Goal: Task Accomplishment & Management: Use online tool/utility

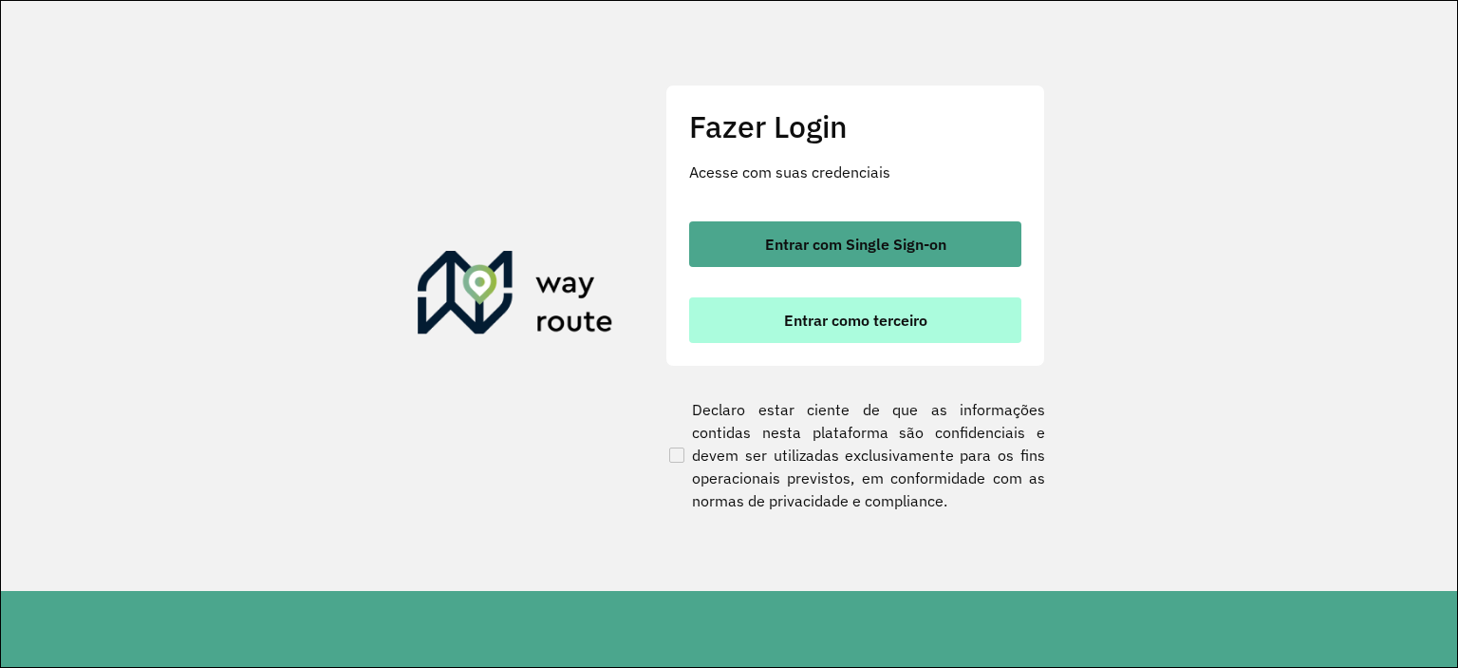
click at [843, 321] on span "Entrar como terceiro" at bounding box center [855, 319] width 143 height 15
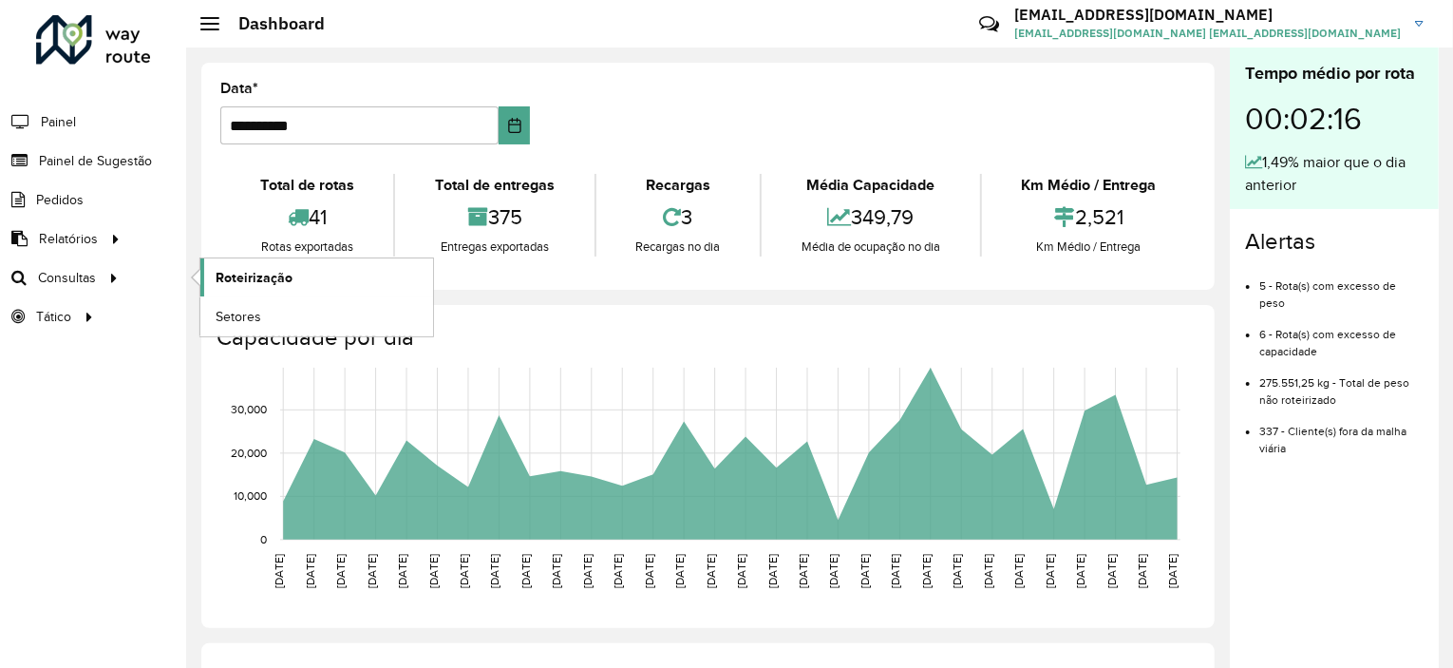
click at [262, 279] on span "Roteirização" at bounding box center [254, 278] width 77 height 20
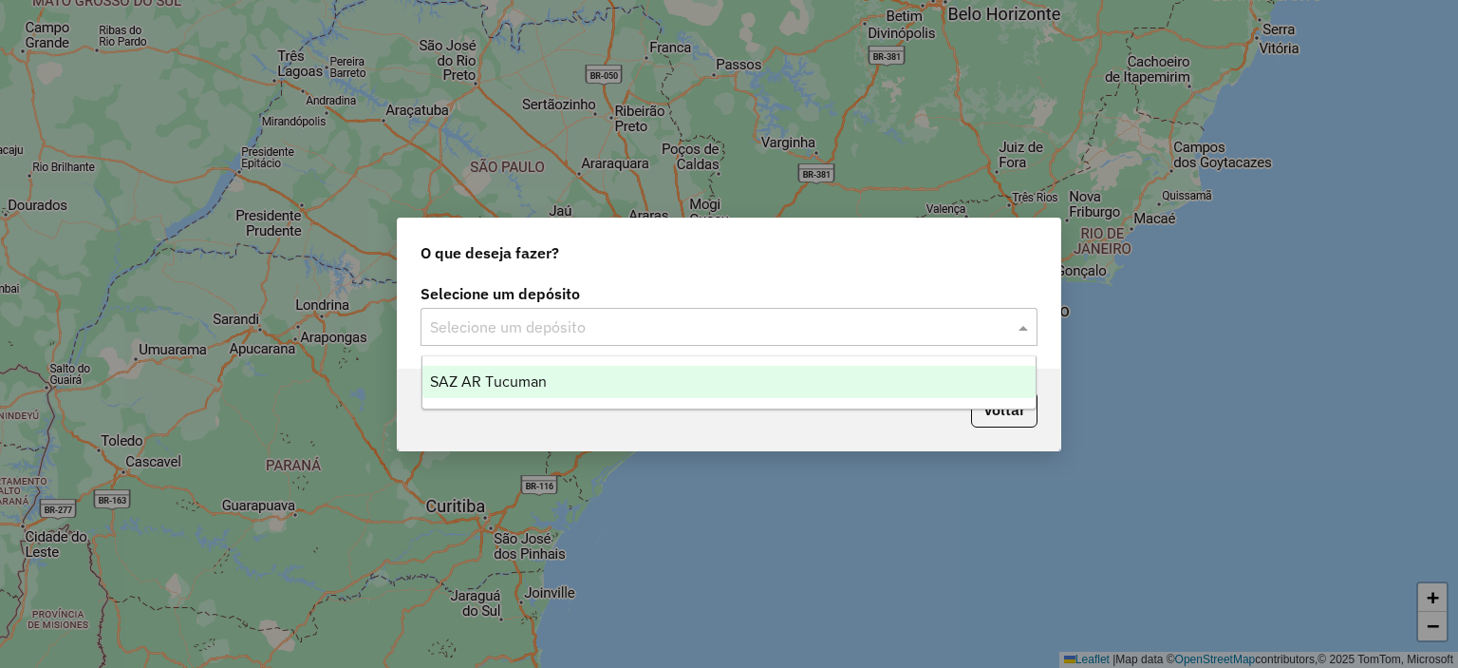
click at [563, 319] on input "text" at bounding box center [710, 327] width 560 height 23
click at [571, 395] on div "SAZ AR Tucuman" at bounding box center [730, 382] width 614 height 32
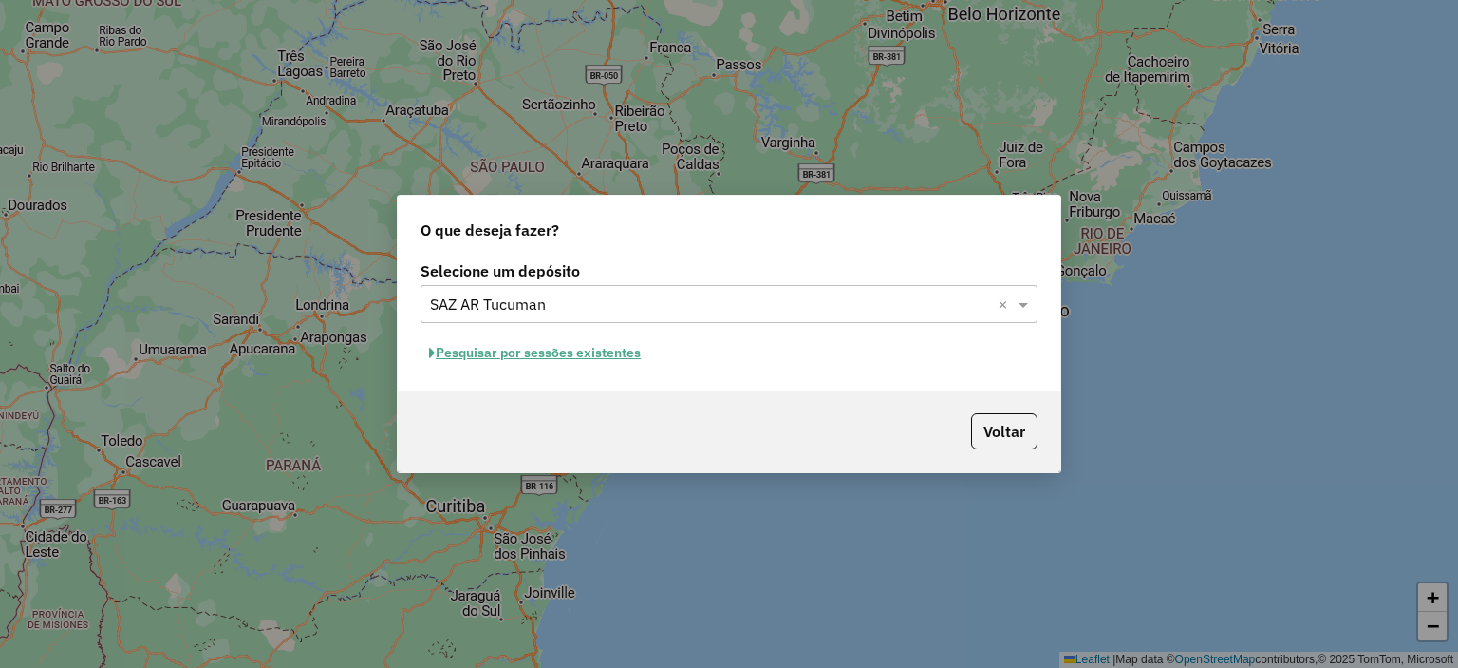
click at [568, 360] on button "Pesquisar por sessões existentes" at bounding box center [535, 352] width 229 height 29
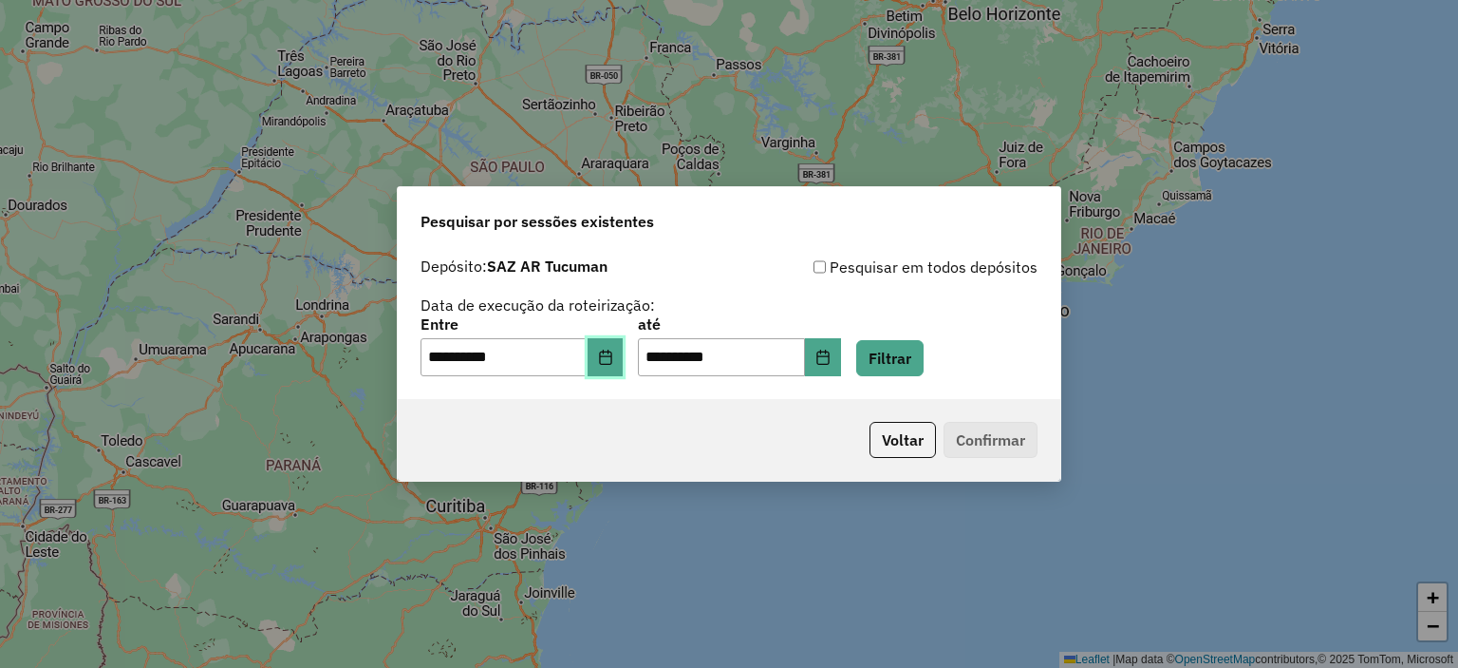
click at [613, 355] on icon "Choose Date" at bounding box center [605, 356] width 15 height 15
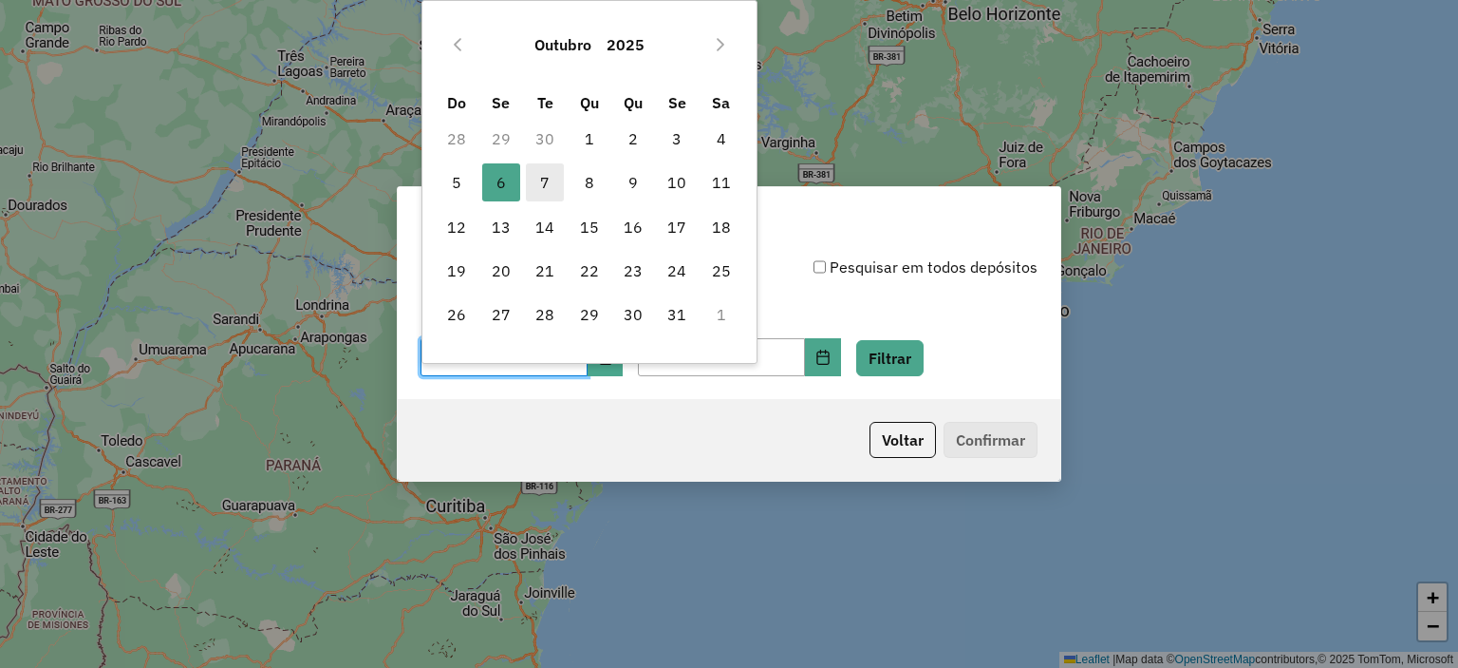
click at [547, 178] on span "7" at bounding box center [545, 182] width 38 height 38
type input "**********"
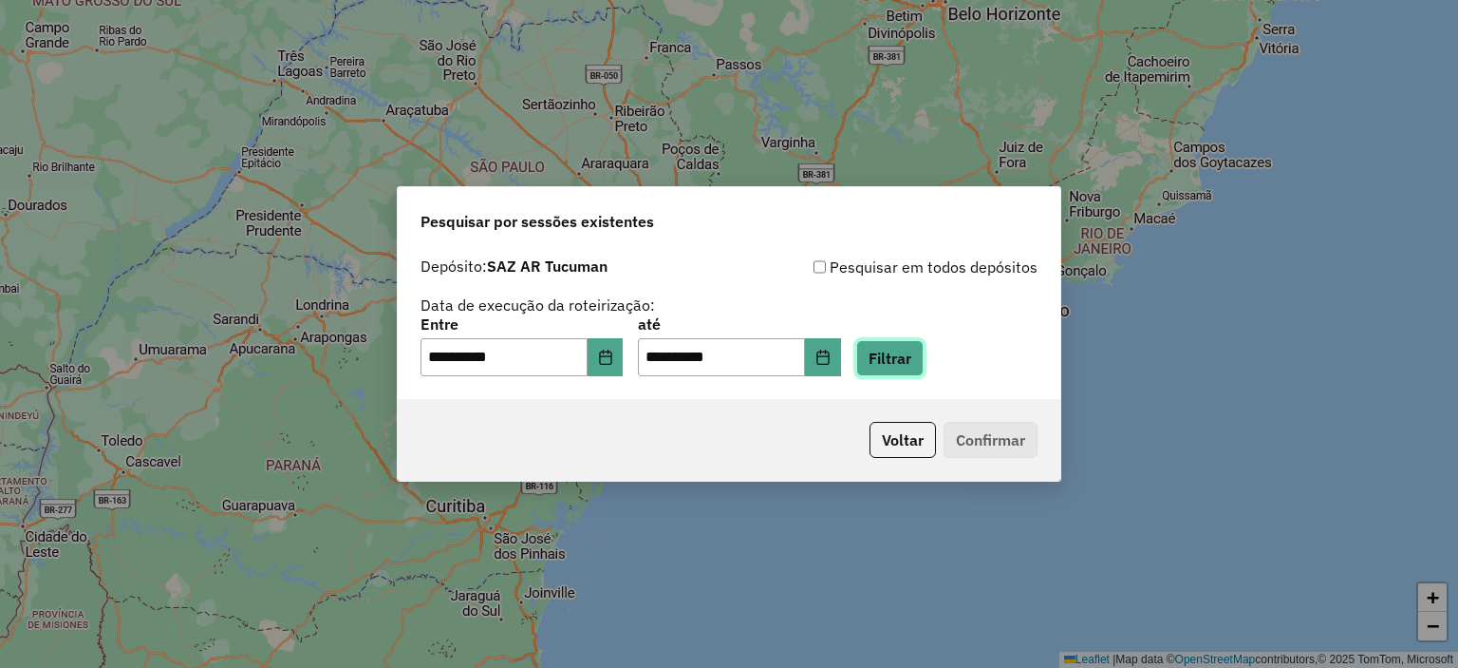
click at [911, 356] on button "Filtrar" at bounding box center [889, 358] width 67 height 36
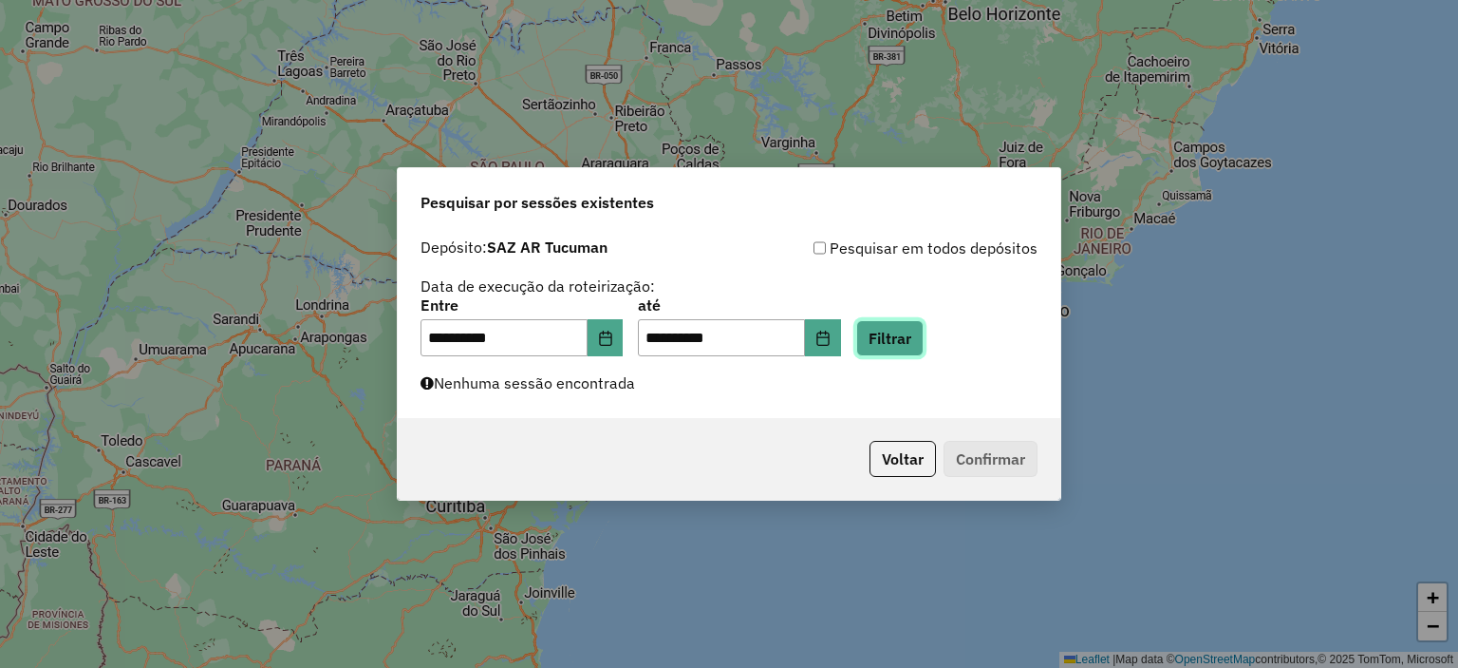
click at [916, 337] on button "Filtrar" at bounding box center [889, 338] width 67 height 36
drag, startPoint x: 916, startPoint y: 337, endPoint x: 953, endPoint y: 377, distance: 54.4
click at [953, 377] on div "**********" at bounding box center [729, 324] width 663 height 190
click at [900, 345] on button "Filtrar" at bounding box center [889, 338] width 67 height 36
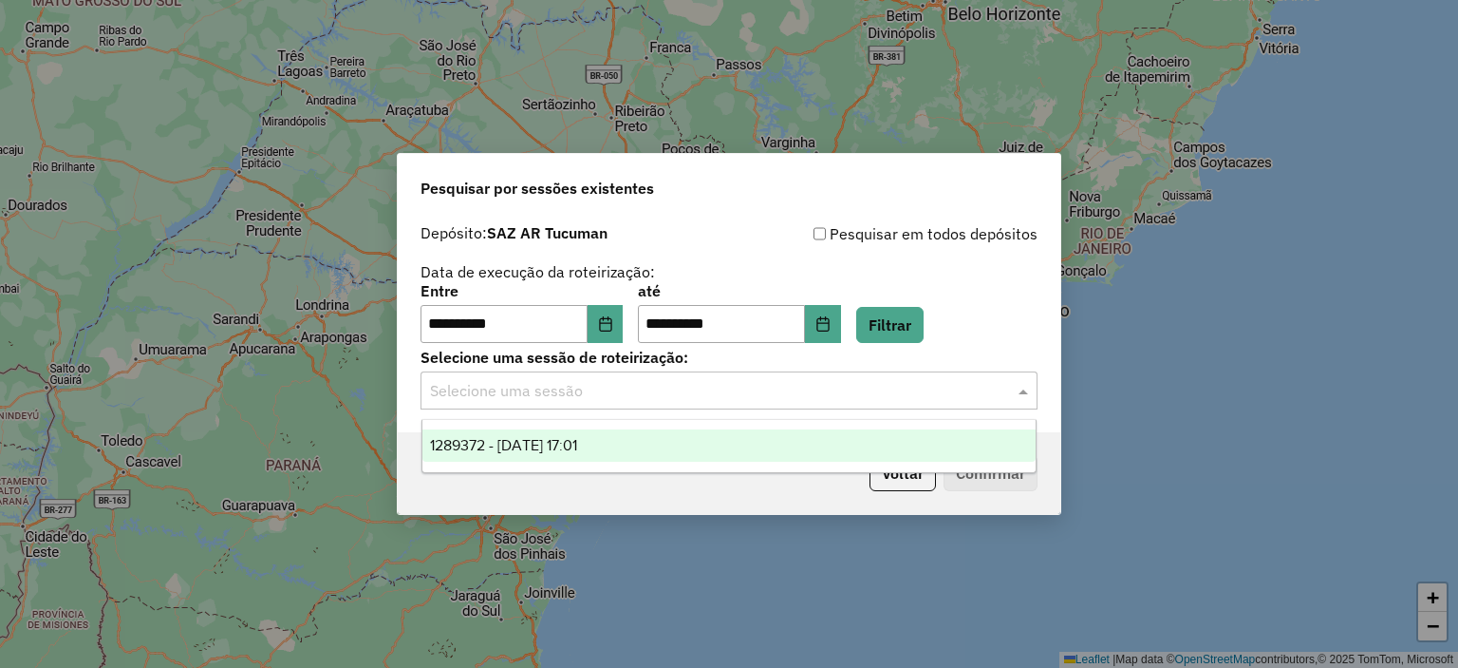
click at [771, 387] on input "text" at bounding box center [710, 391] width 560 height 23
click at [777, 440] on div "1289372 - 07/10/2025 17:01" at bounding box center [730, 445] width 614 height 32
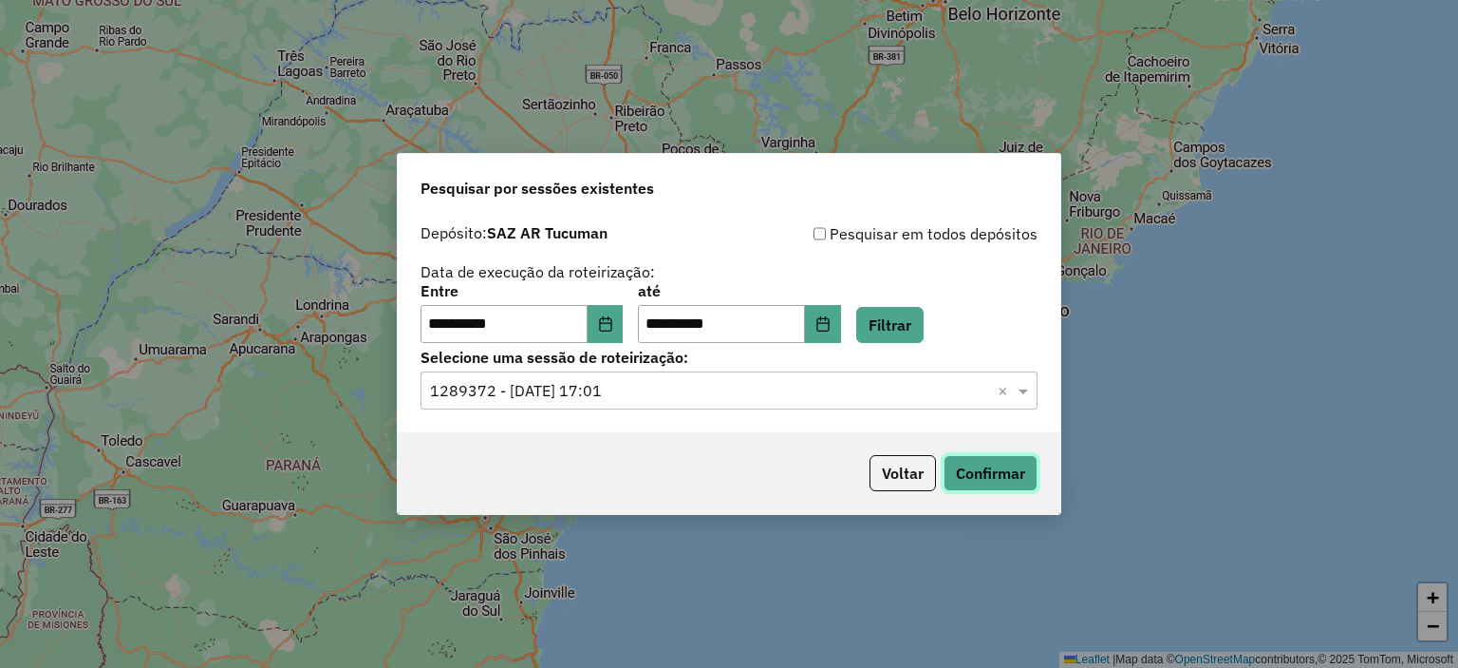
click at [988, 471] on button "Confirmar" at bounding box center [991, 473] width 94 height 36
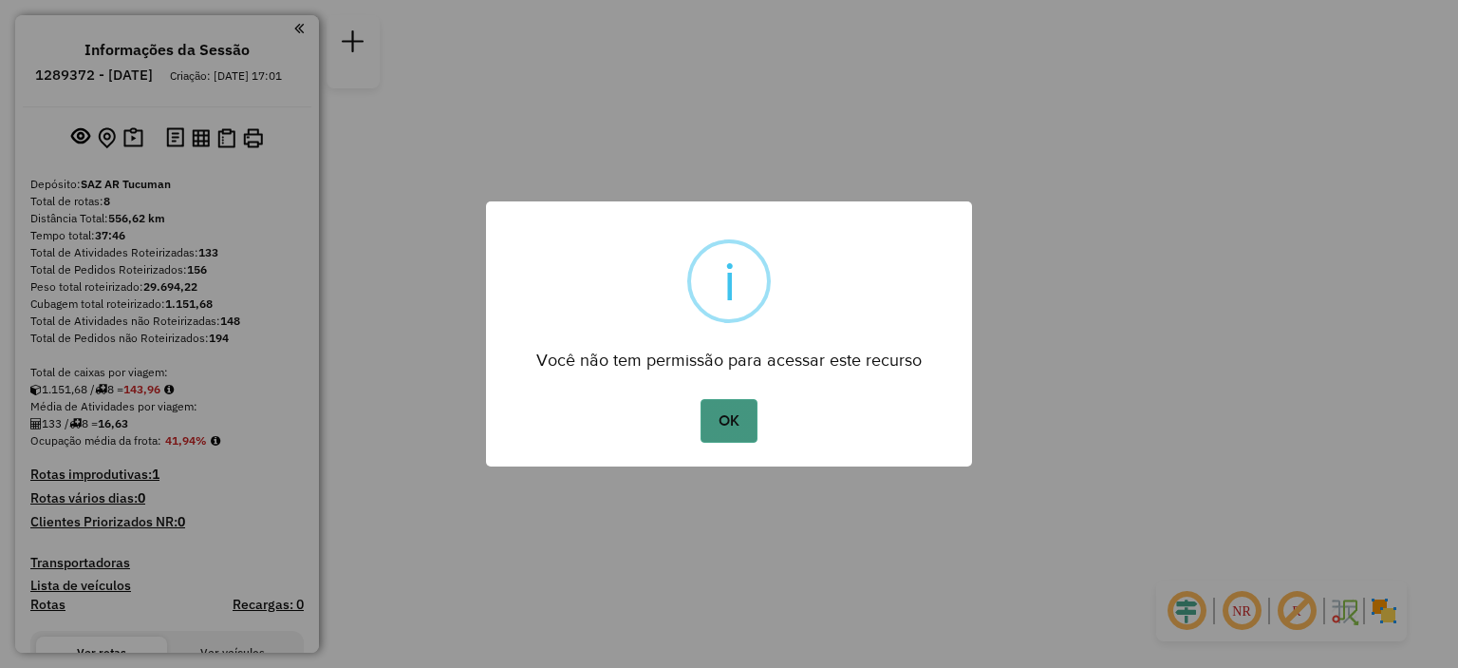
click at [737, 419] on button "OK" at bounding box center [729, 421] width 56 height 44
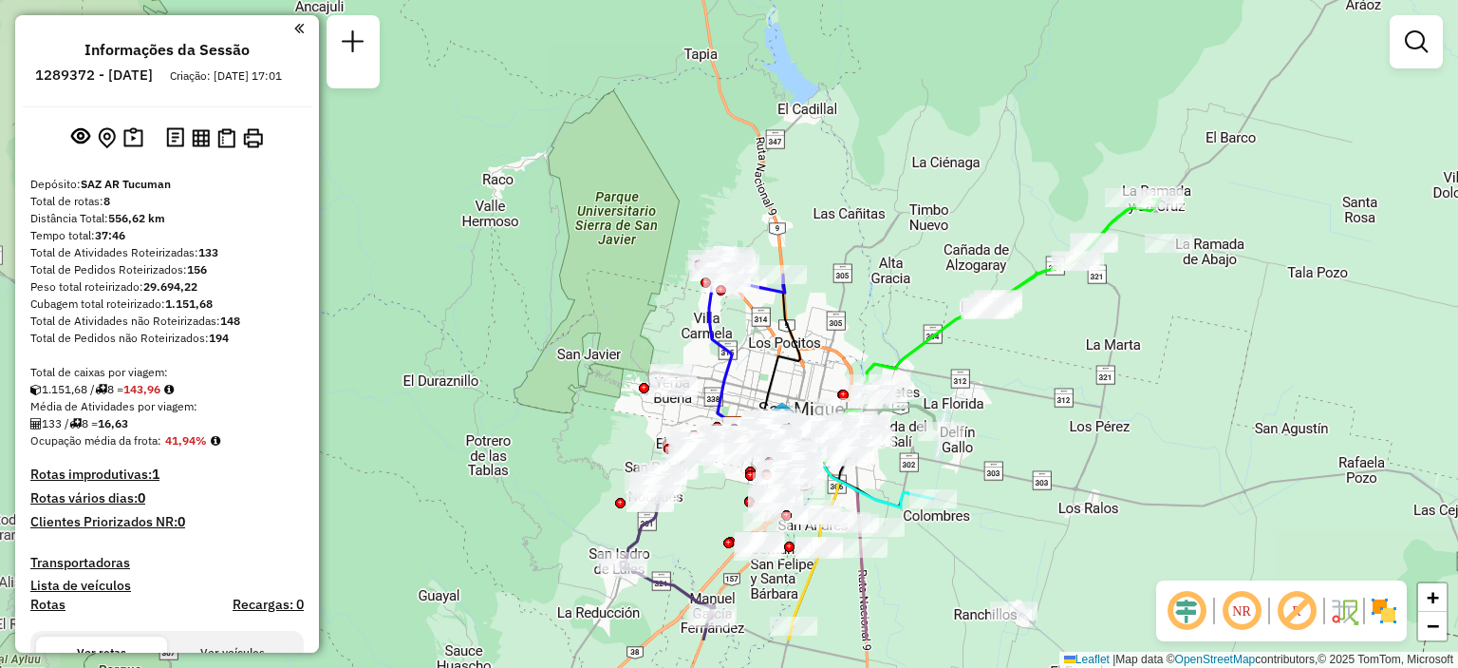
drag, startPoint x: 755, startPoint y: 352, endPoint x: 825, endPoint y: 257, distance: 118.1
click at [825, 257] on div "Janela de atendimento Grade de atendimento Capacidade Transportadoras Veículos …" at bounding box center [729, 334] width 1458 height 668
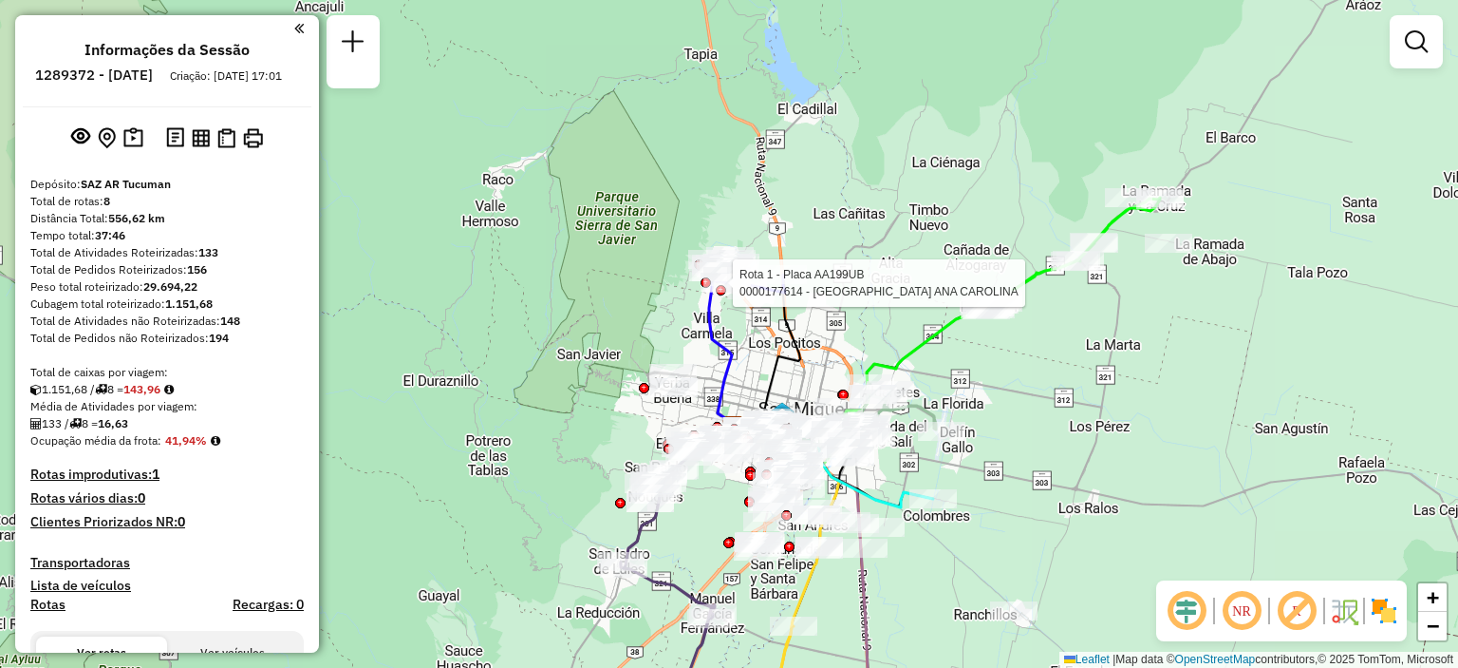
select select "**********"
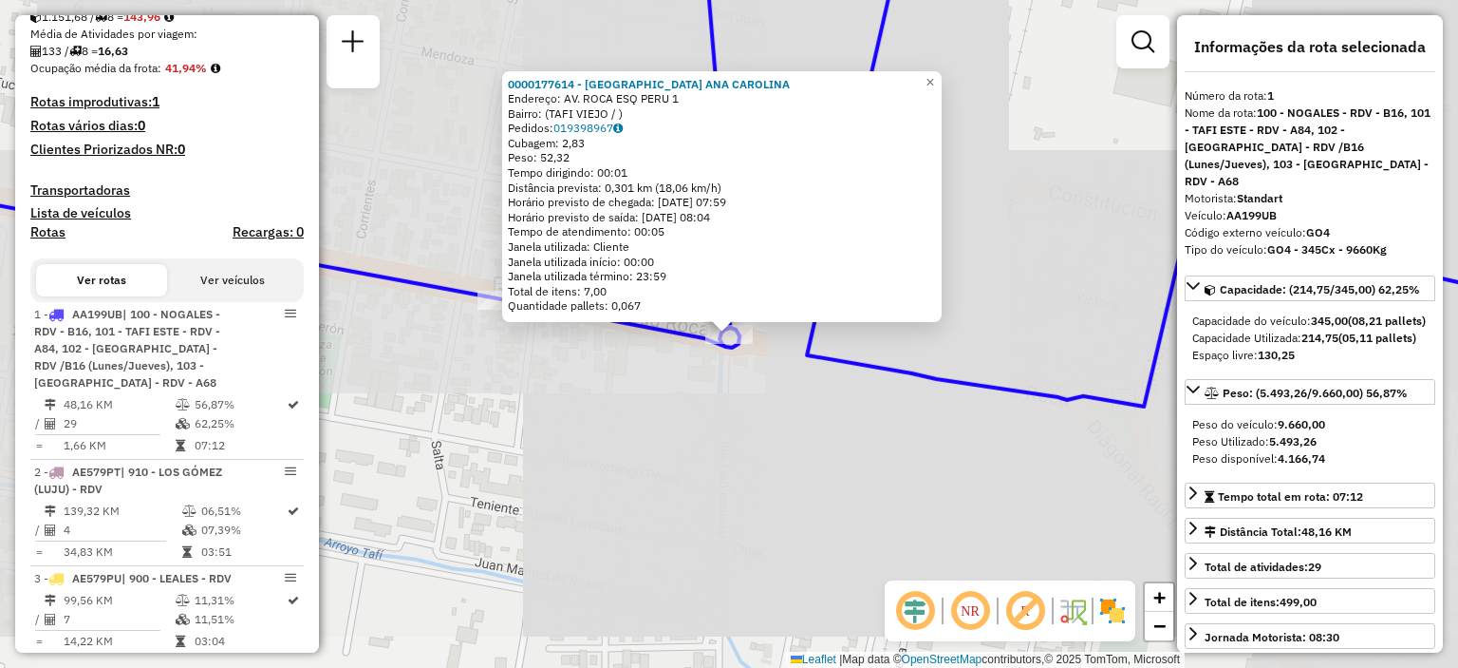
scroll to position [676, 0]
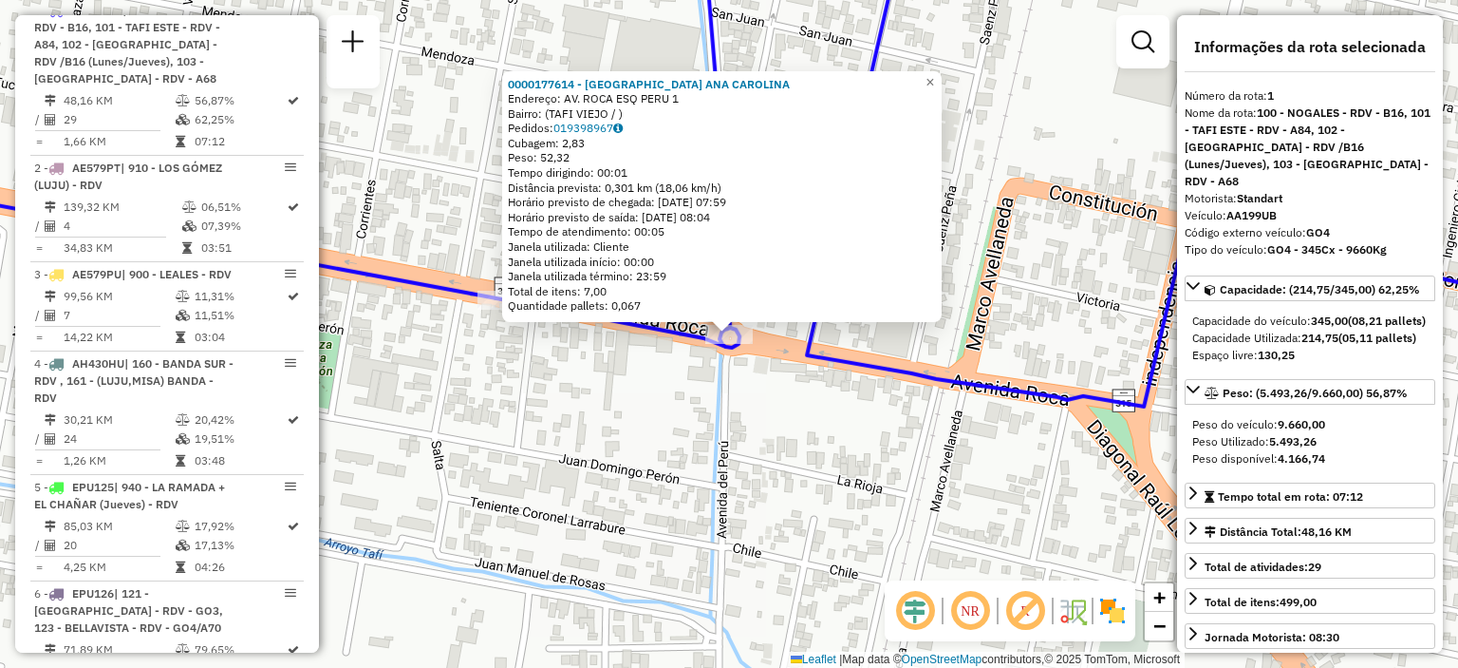
click at [866, 408] on div "0000177614 - VILLAGRA VELEZ ANA CAROLINA Endereço: AV. ROCA ESQ PERU 1 Bairro: …" at bounding box center [729, 334] width 1458 height 668
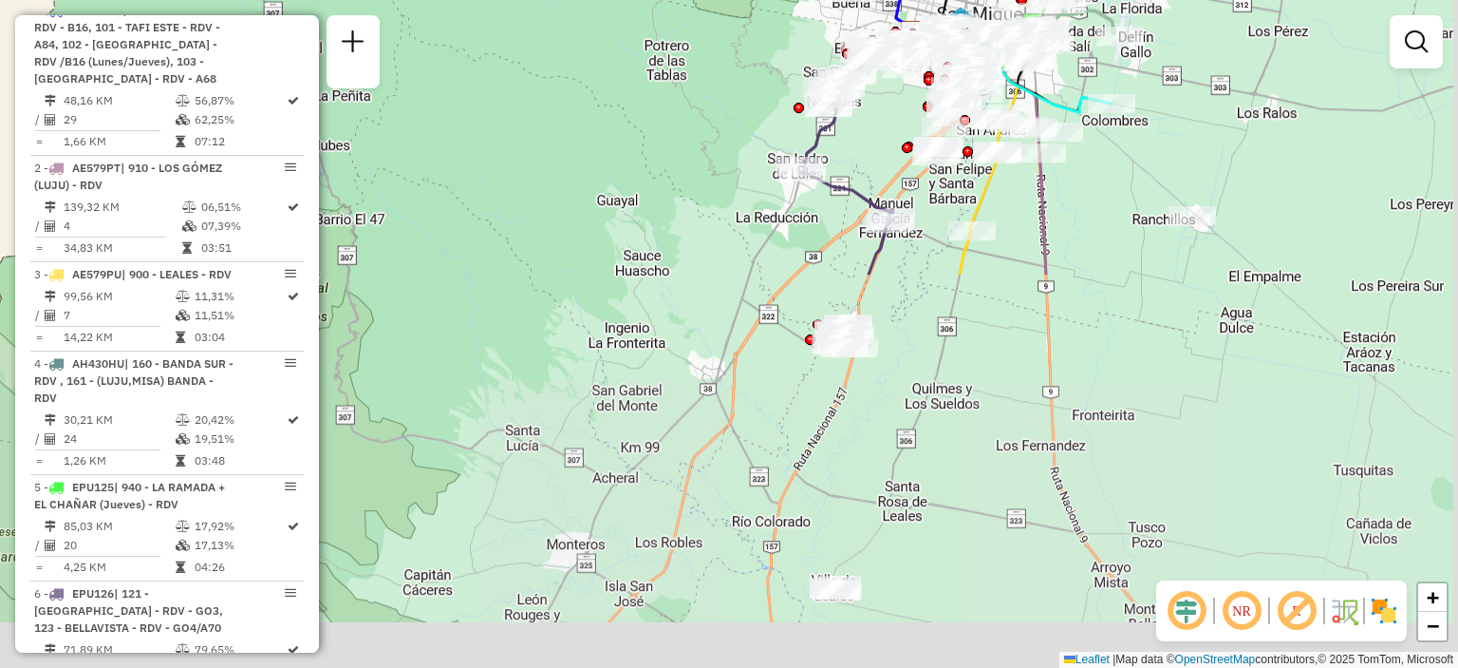
drag, startPoint x: 1015, startPoint y: 416, endPoint x: 900, endPoint y: -52, distance: 482.0
click at [900, 0] on html "Aguarde... Pop-up bloqueado! Seu navegador bloqueou automáticamente a abertura …" at bounding box center [729, 334] width 1458 height 668
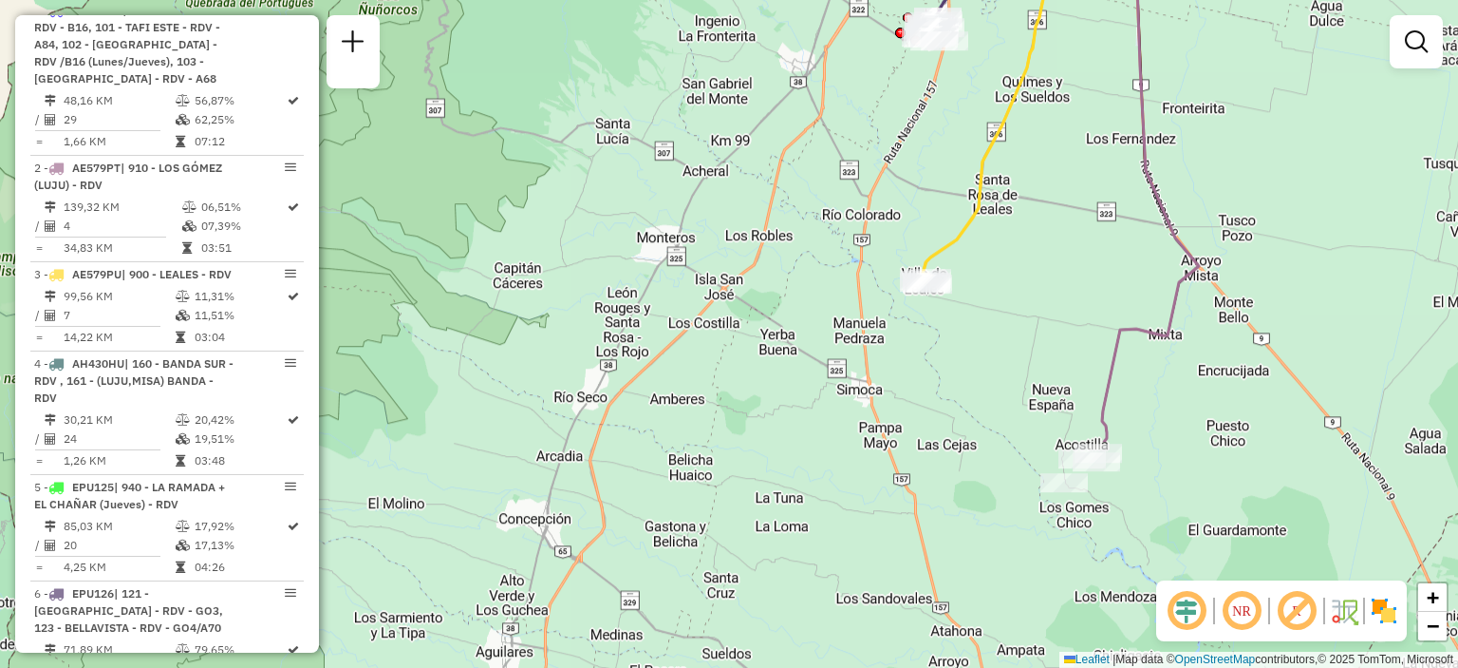
drag, startPoint x: 877, startPoint y: 555, endPoint x: 972, endPoint y: 258, distance: 311.1
click at [972, 258] on div "Rota 1 - Placa AA199UB 0000177614 - VILLAGRA VELEZ ANA CAROLINA Janela de atend…" at bounding box center [729, 334] width 1458 height 668
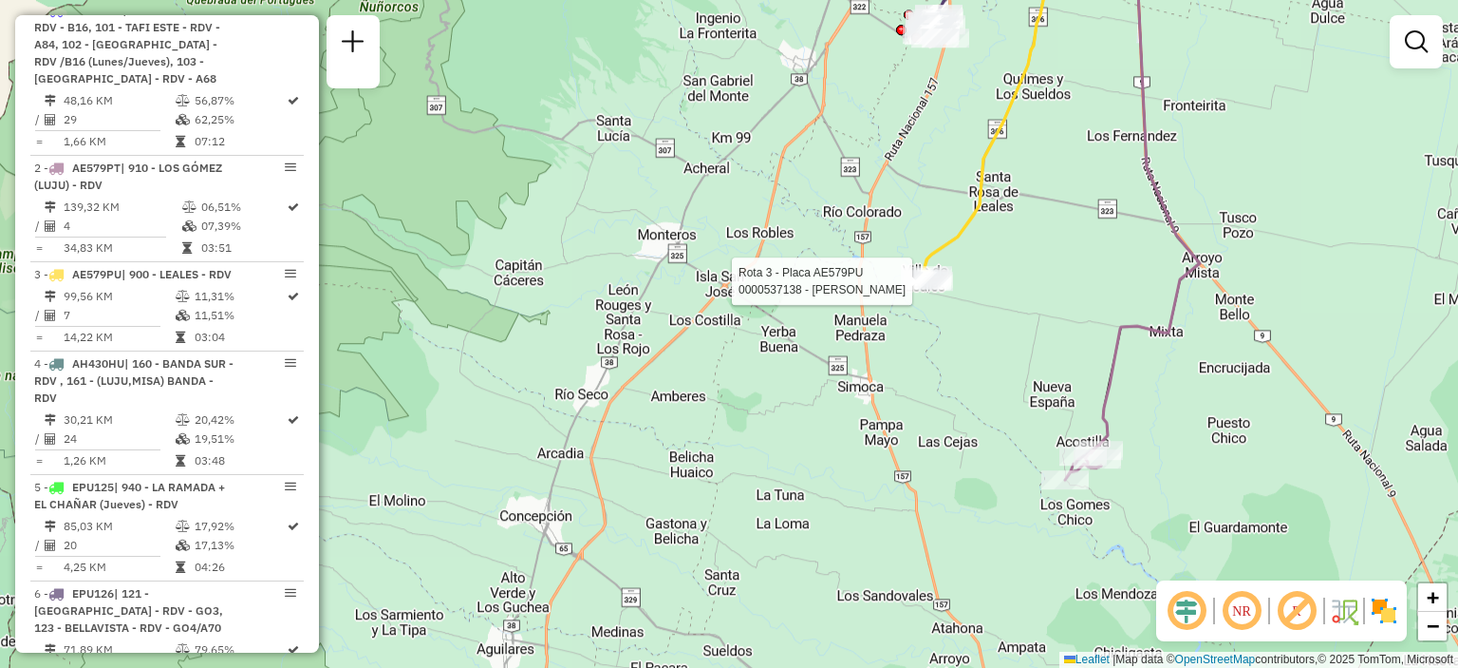
select select "**********"
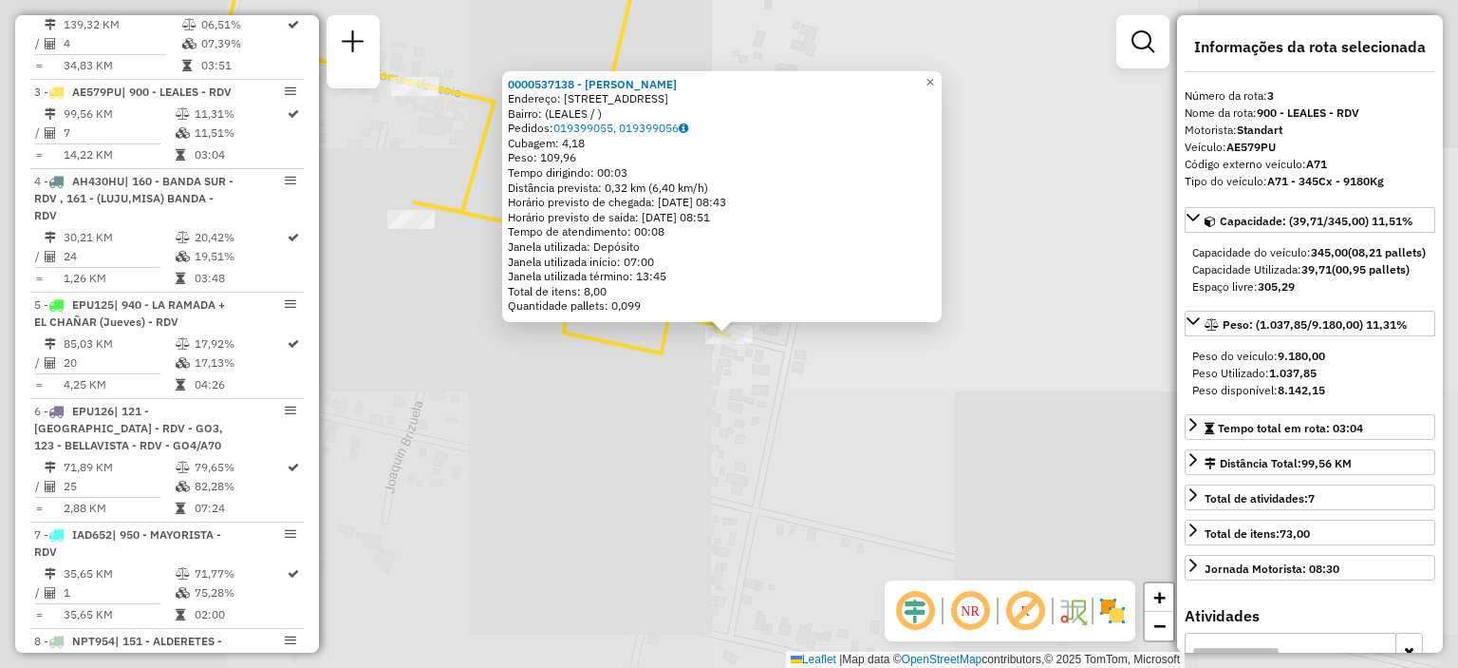
scroll to position [938, 0]
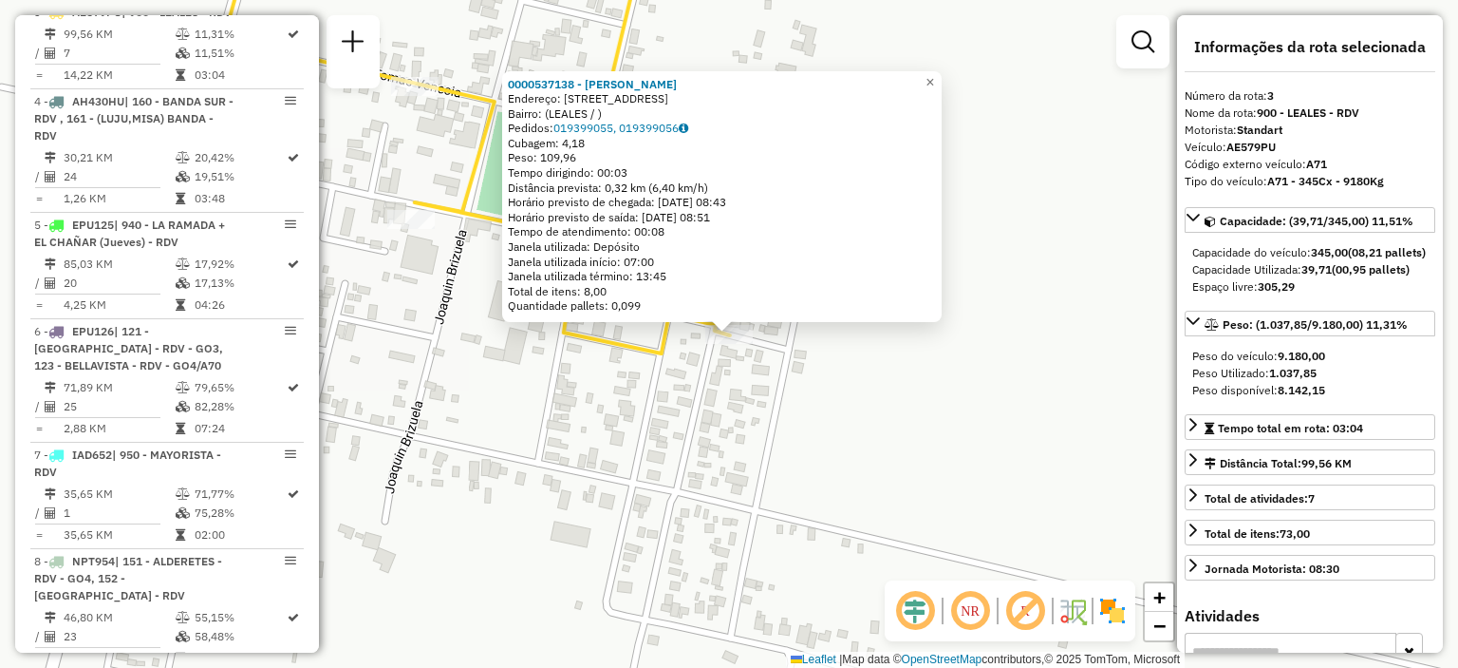
click at [813, 390] on div "0000537138 - [PERSON_NAME]: [STREET_ADDRESS] MZA A Bairro: (LEALES / ) Pedidos:…" at bounding box center [729, 334] width 1458 height 668
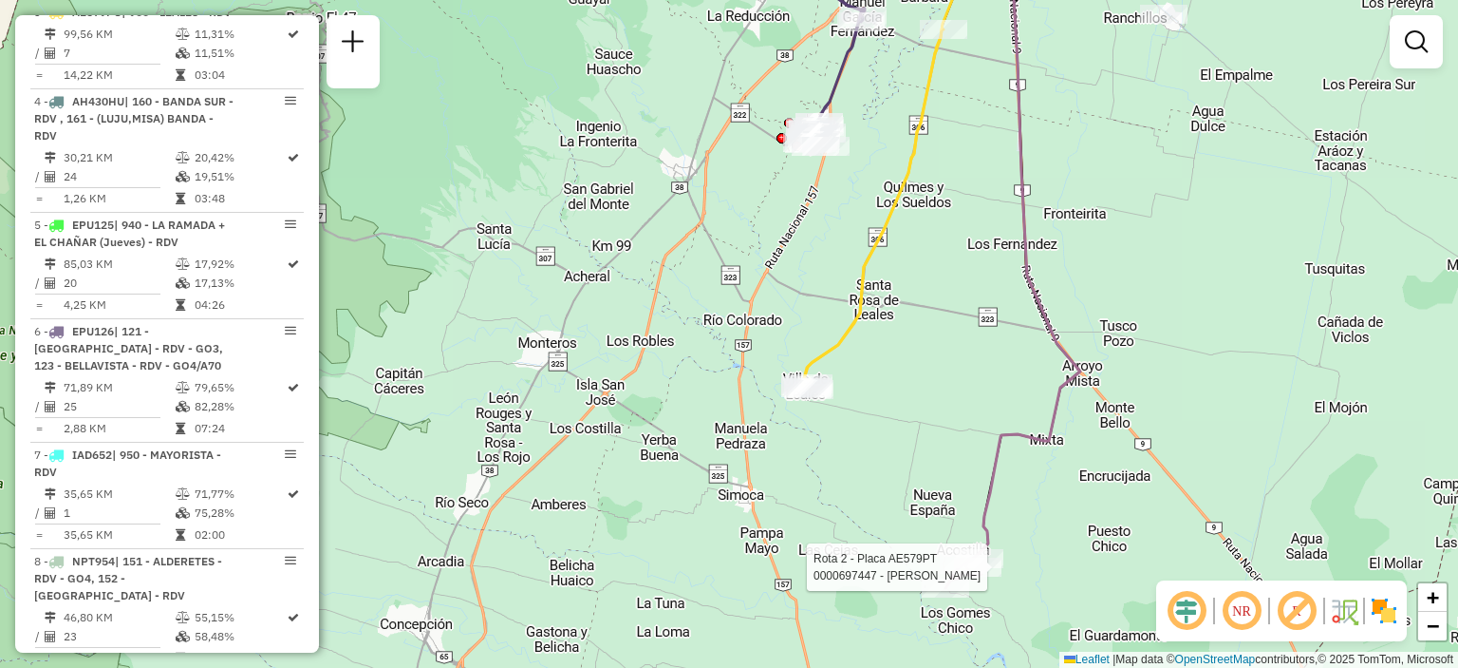
click at [972, 576] on div at bounding box center [977, 566] width 47 height 19
select select "**********"
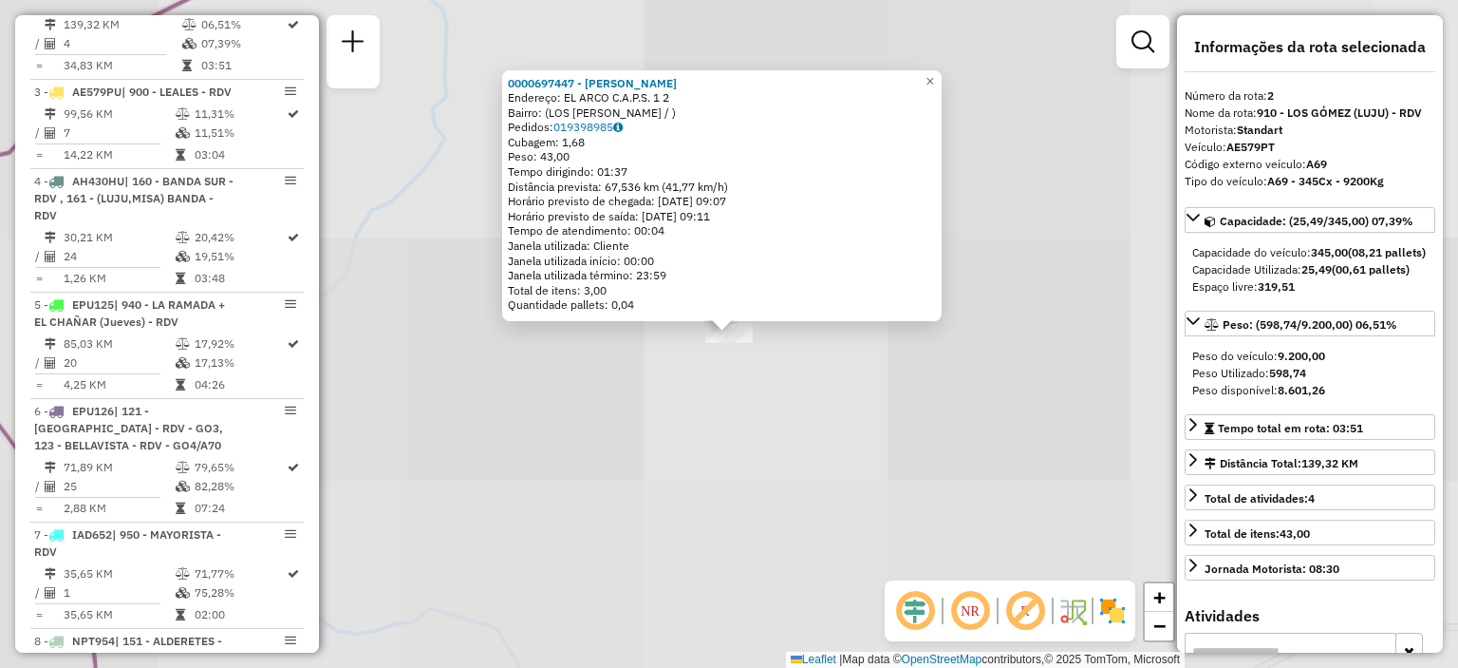
scroll to position [832, 0]
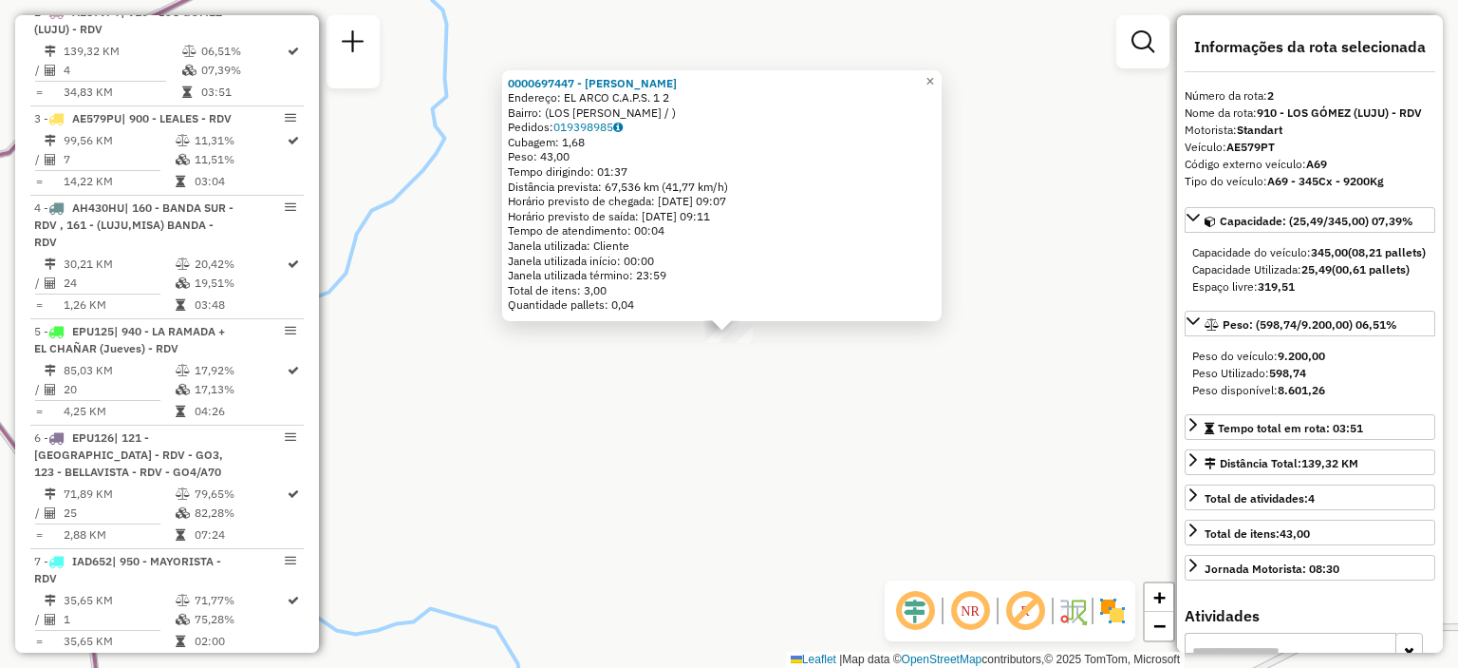
click at [881, 433] on div "0000697447 - MEDINA RENE Endereço: EL ARCO C.A.P.S. 1 2 Bairro: (LOS GOMEZ / ) …" at bounding box center [729, 334] width 1458 height 668
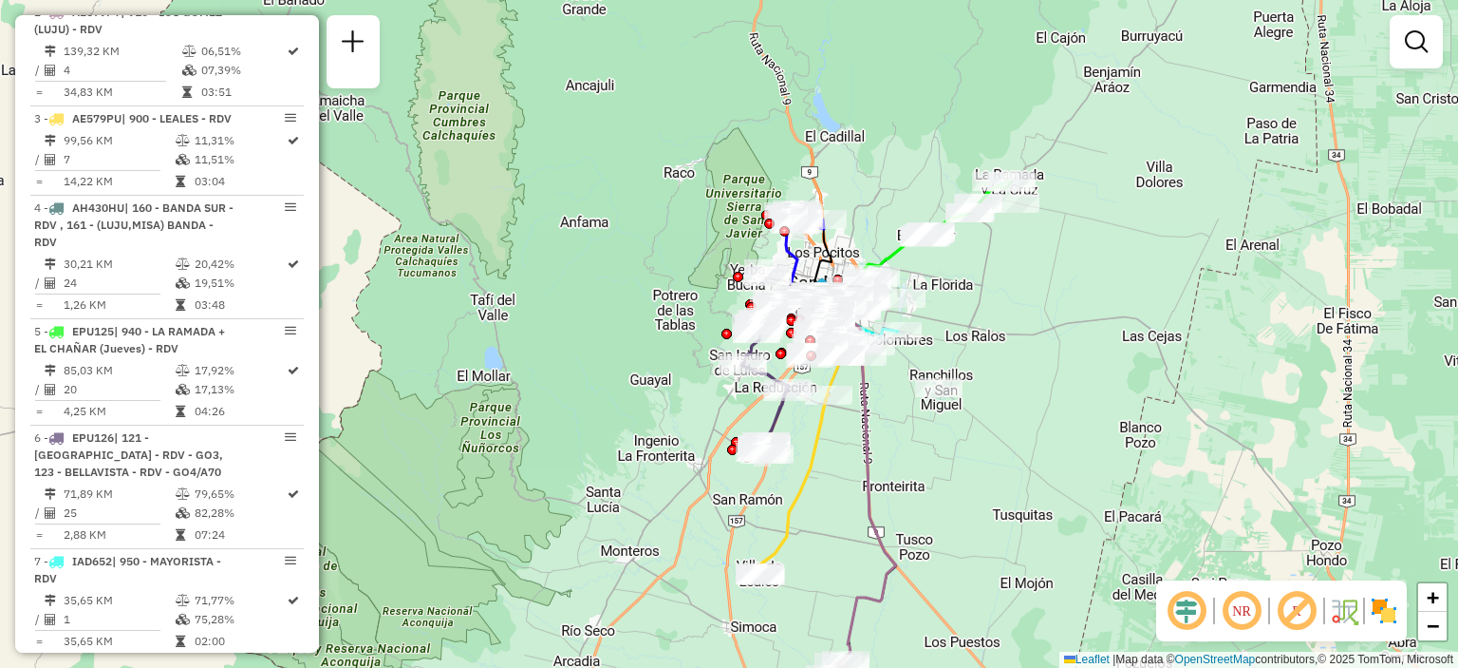
drag, startPoint x: 863, startPoint y: 216, endPoint x: 847, endPoint y: 461, distance: 244.6
click at [847, 461] on div "Janela de atendimento Grade de atendimento Capacidade Transportadoras Veículos …" at bounding box center [729, 334] width 1458 height 668
select select "**********"
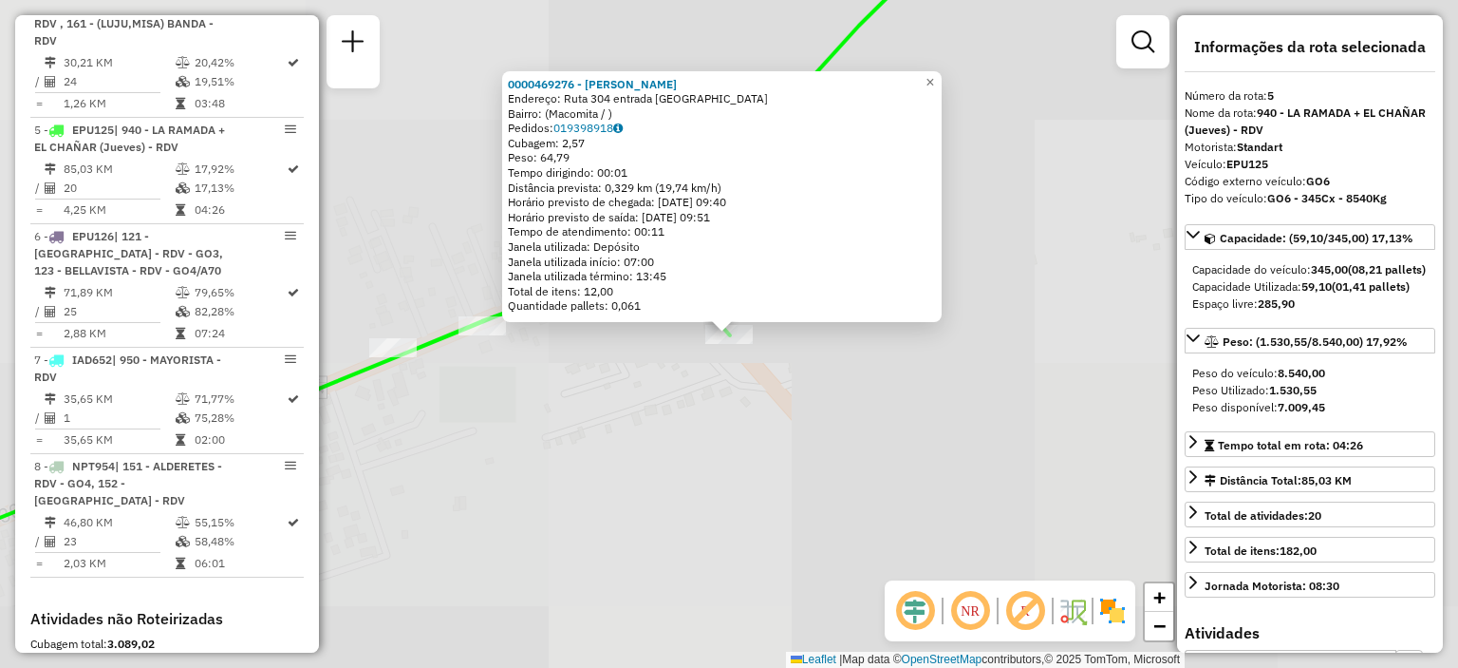
scroll to position [1169, 0]
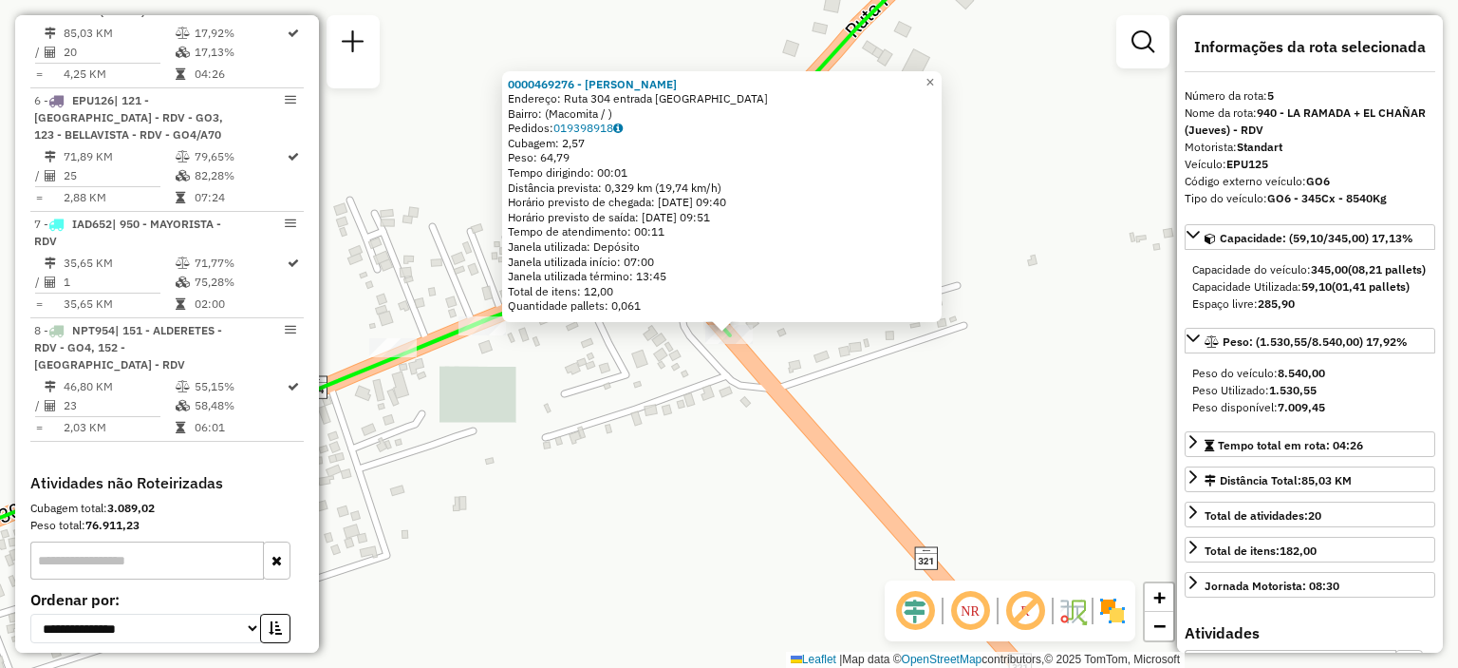
click at [910, 386] on div "0000469276 - Gutierrez Endereço: Ruta 304 entrada san jose Bairro: (Macomita / …" at bounding box center [729, 334] width 1458 height 668
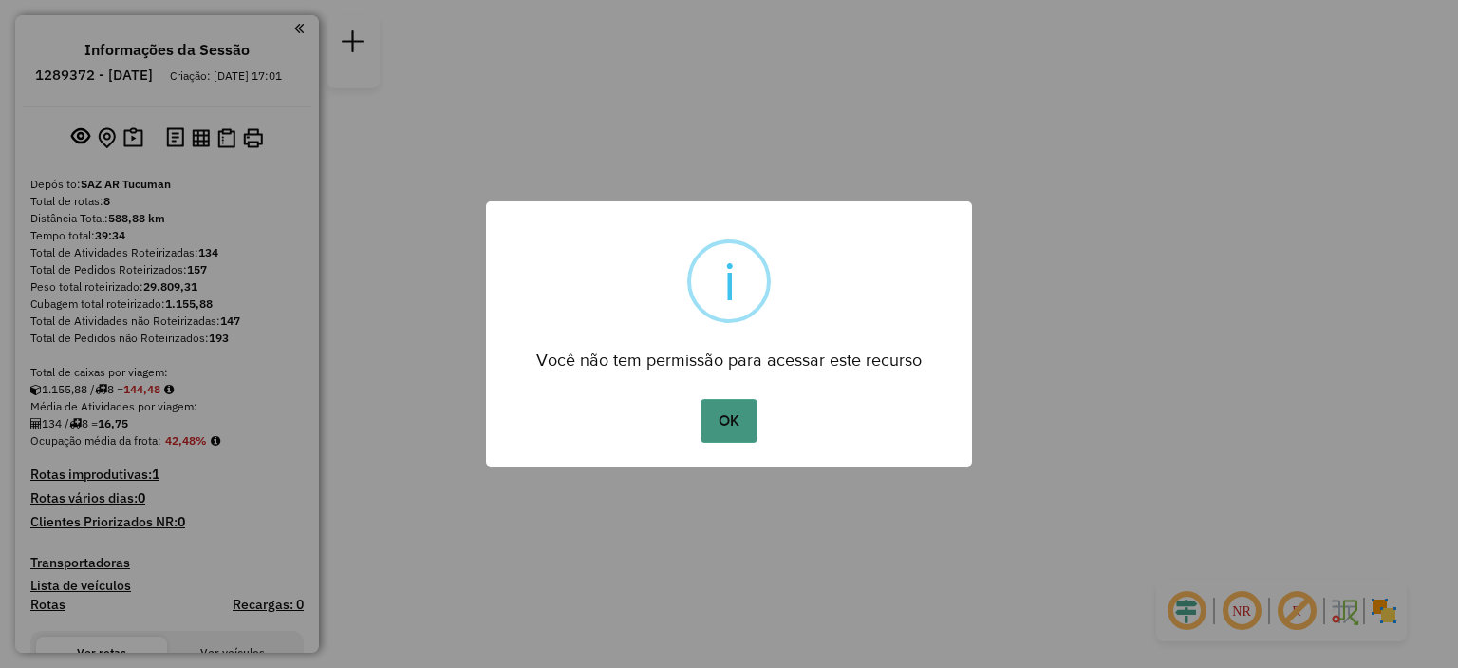
click at [724, 417] on button "OK" at bounding box center [729, 421] width 56 height 44
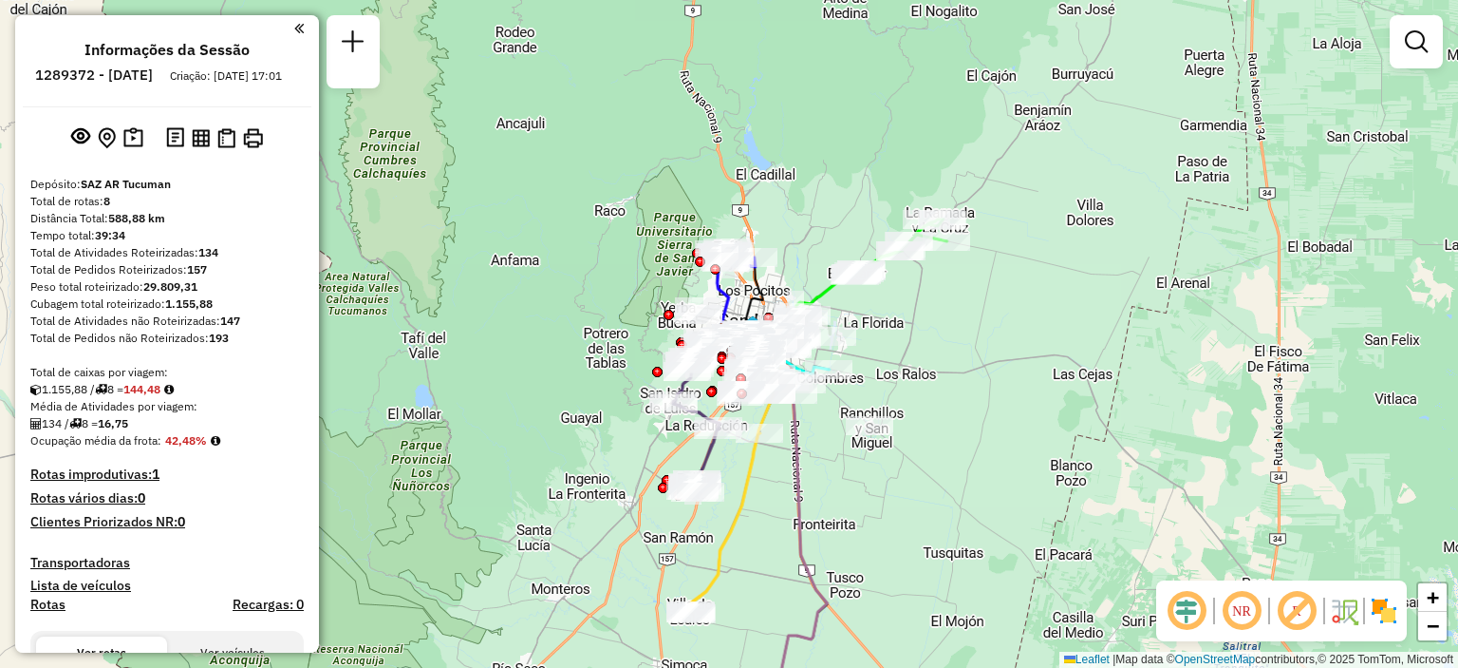
click at [760, 245] on div "Janela de atendimento Grade de atendimento Capacidade Transportadoras Veículos …" at bounding box center [729, 334] width 1458 height 668
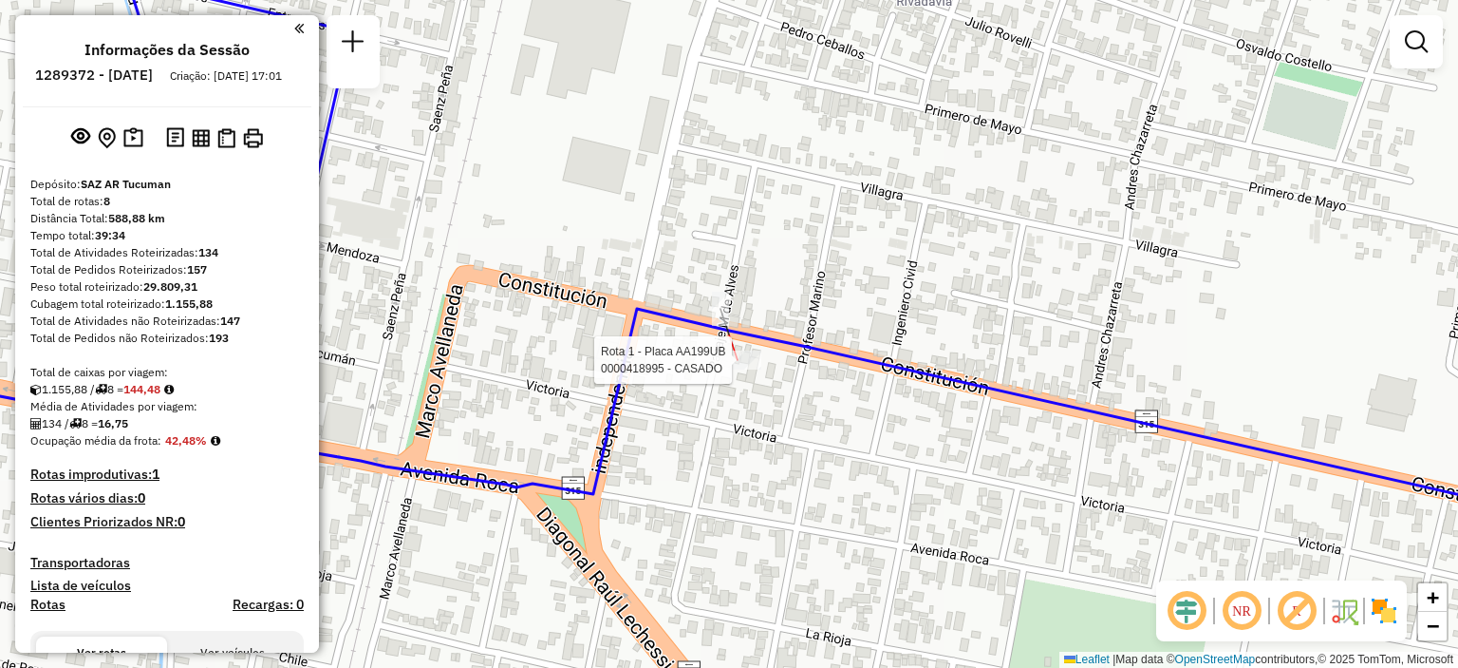
select select "**********"
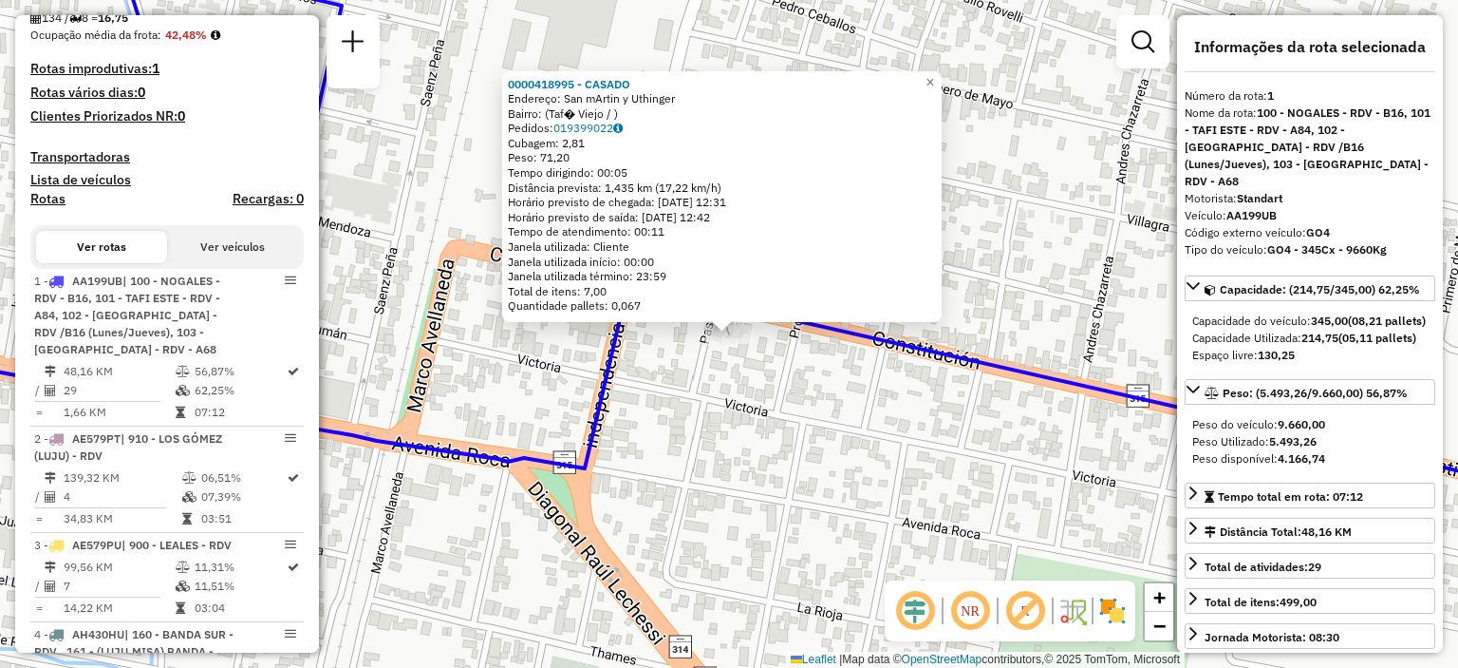
scroll to position [676, 0]
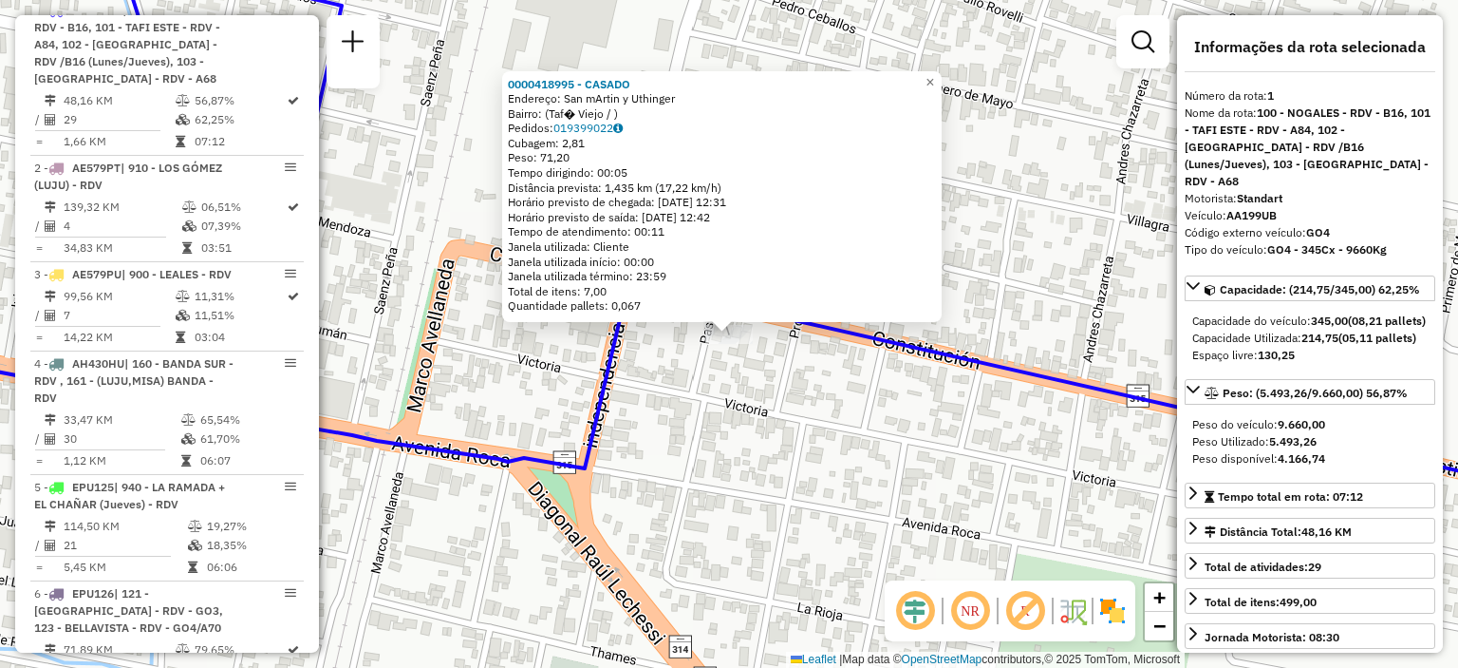
click at [770, 429] on div "0000418995 - CASADO Endereço: San mArtin y Uthinger Bairro: (Taf� Viejo / ) Ped…" at bounding box center [729, 334] width 1458 height 668
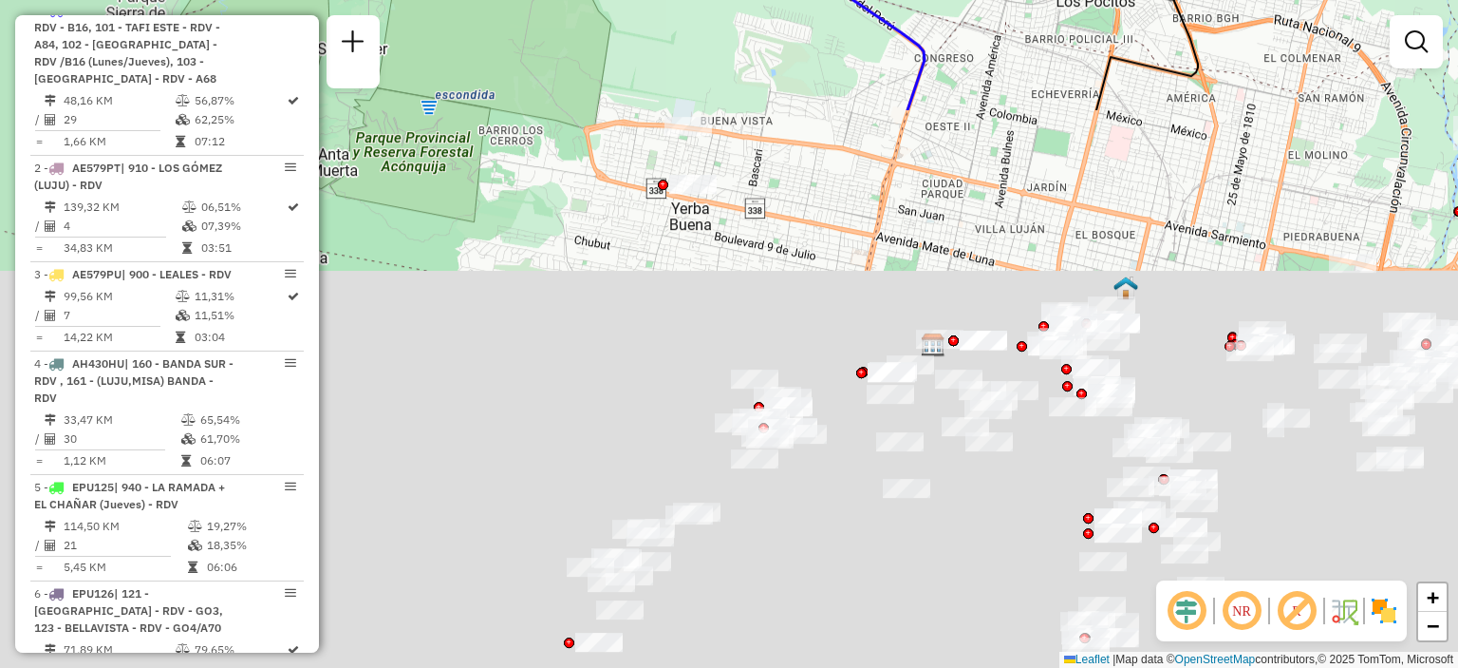
drag, startPoint x: 799, startPoint y: 459, endPoint x: 974, endPoint y: -99, distance: 584.1
click at [974, 0] on html "Aguarde... Pop-up bloqueado! Seu navegador bloqueou automáticamente a abertura …" at bounding box center [729, 334] width 1458 height 668
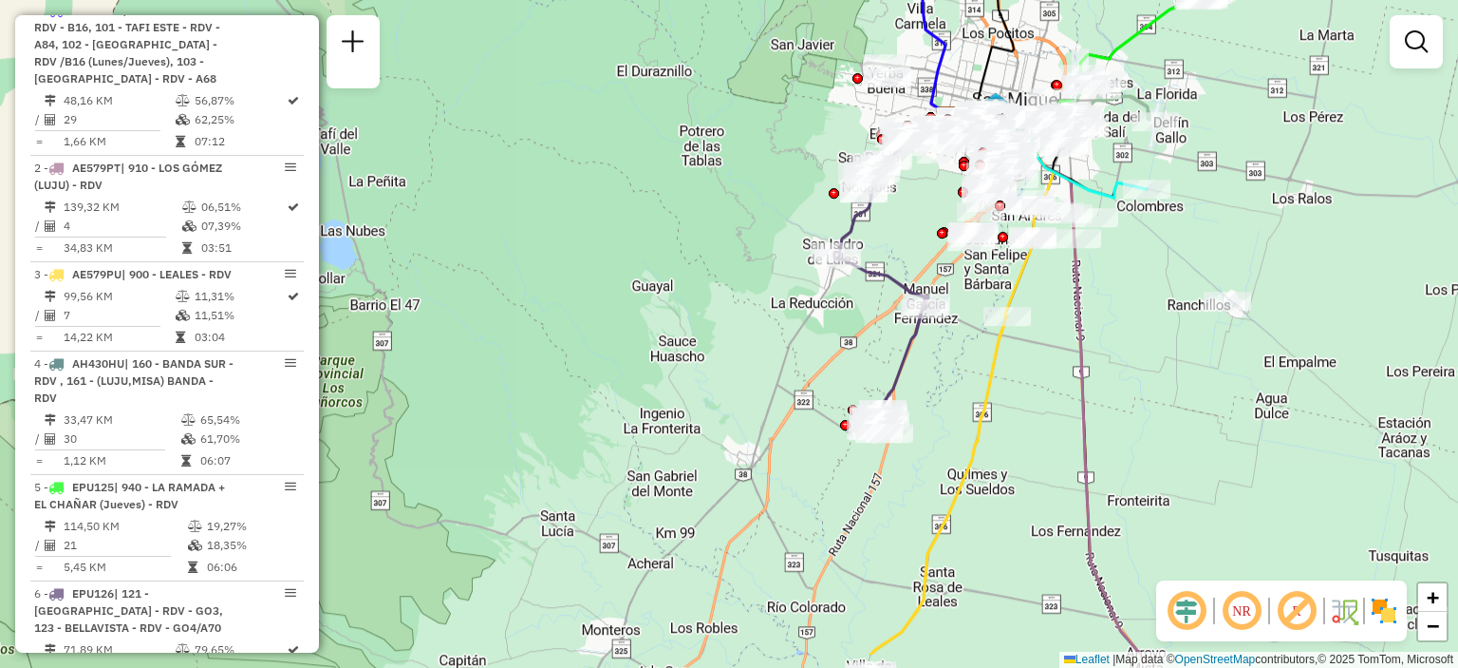
drag, startPoint x: 947, startPoint y: 289, endPoint x: 952, endPoint y: 208, distance: 80.9
click at [952, 208] on div "Janela de atendimento Grade de atendimento Capacidade Transportadoras Veículos …" at bounding box center [729, 334] width 1458 height 668
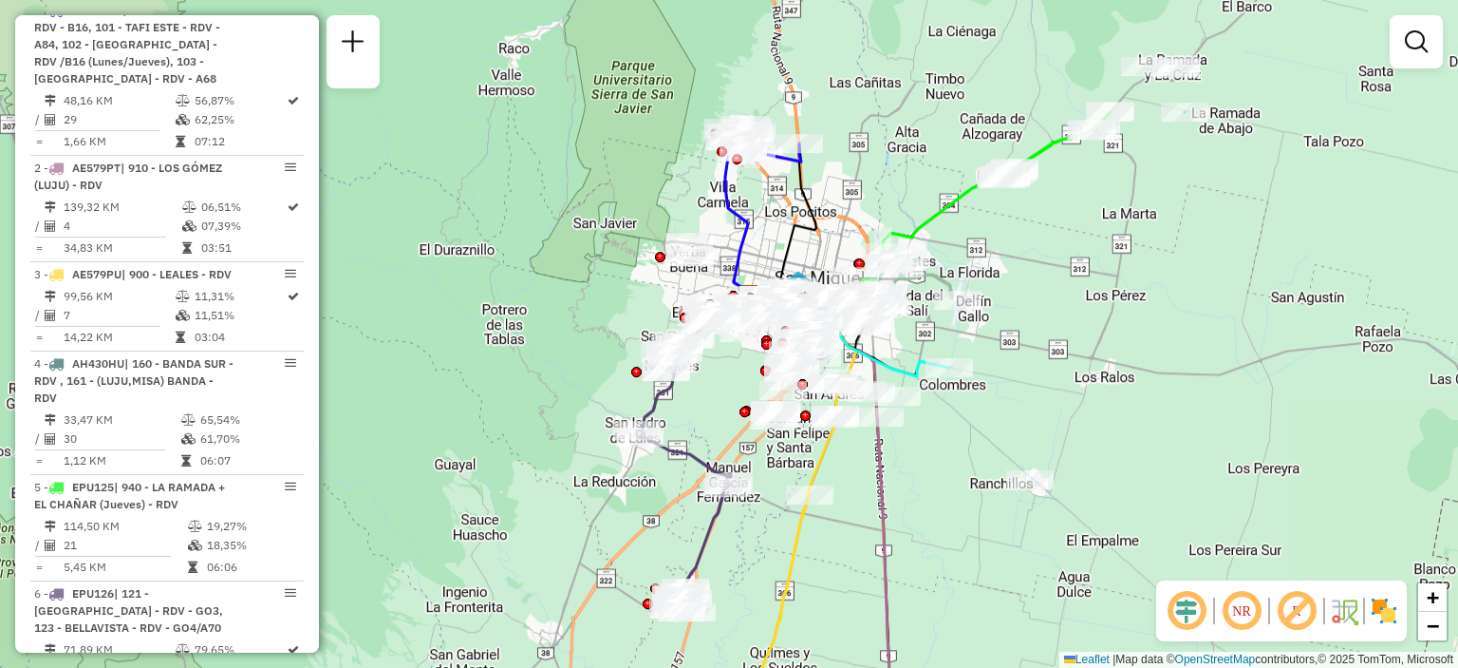
drag, startPoint x: 1216, startPoint y: 122, endPoint x: 1019, endPoint y: 300, distance: 266.2
click at [1019, 300] on div "Janela de atendimento Grade de atendimento Capacidade Transportadoras Veículos …" at bounding box center [729, 334] width 1458 height 668
select select "**********"
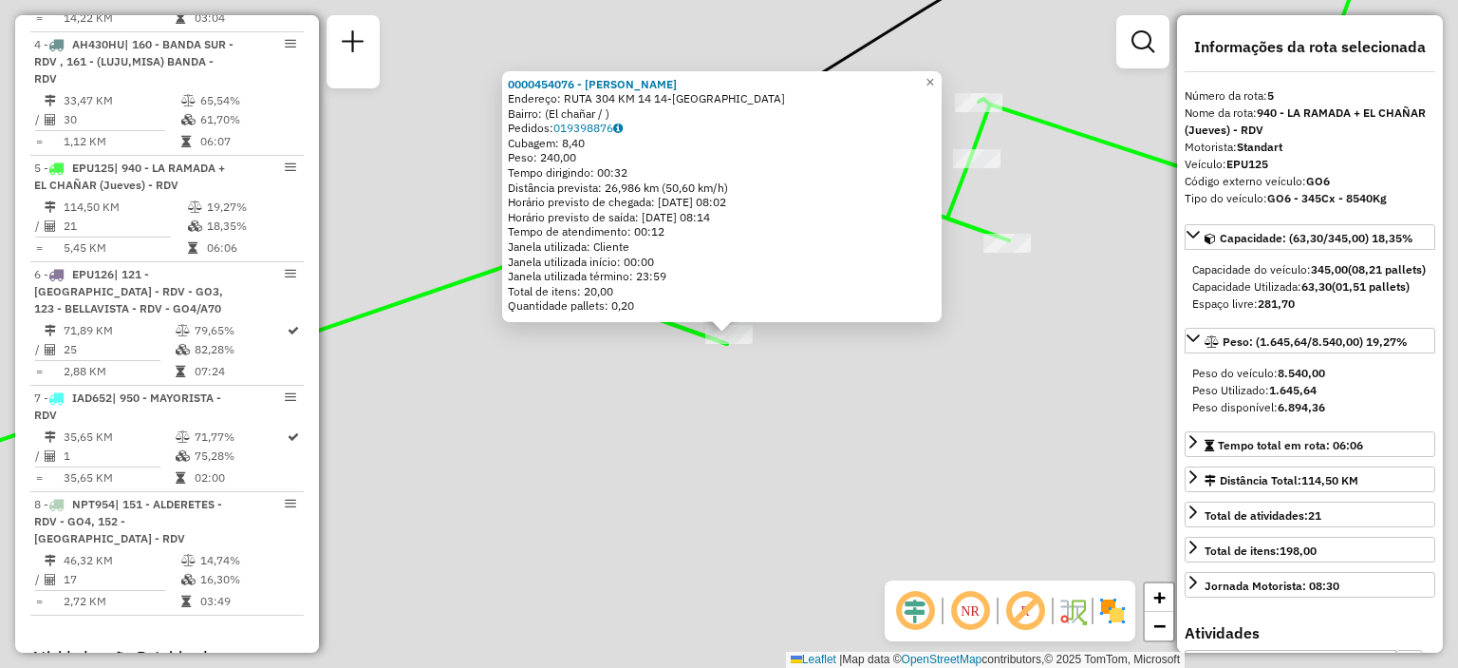
scroll to position [1169, 0]
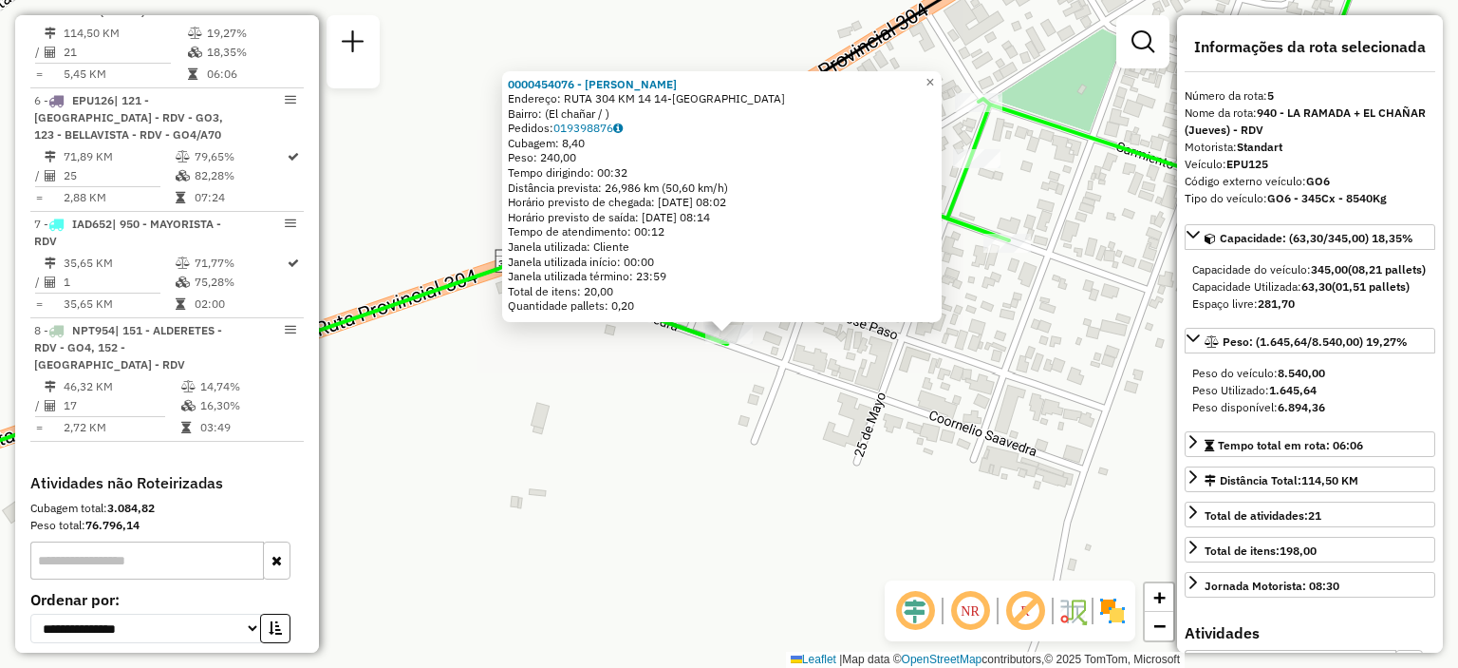
click at [856, 428] on div "0000454076 - ADAD MARIA CARO Endereço: RUTA 304 KM 14 14-EL CHAÑAR Bairro: (El …" at bounding box center [729, 334] width 1458 height 668
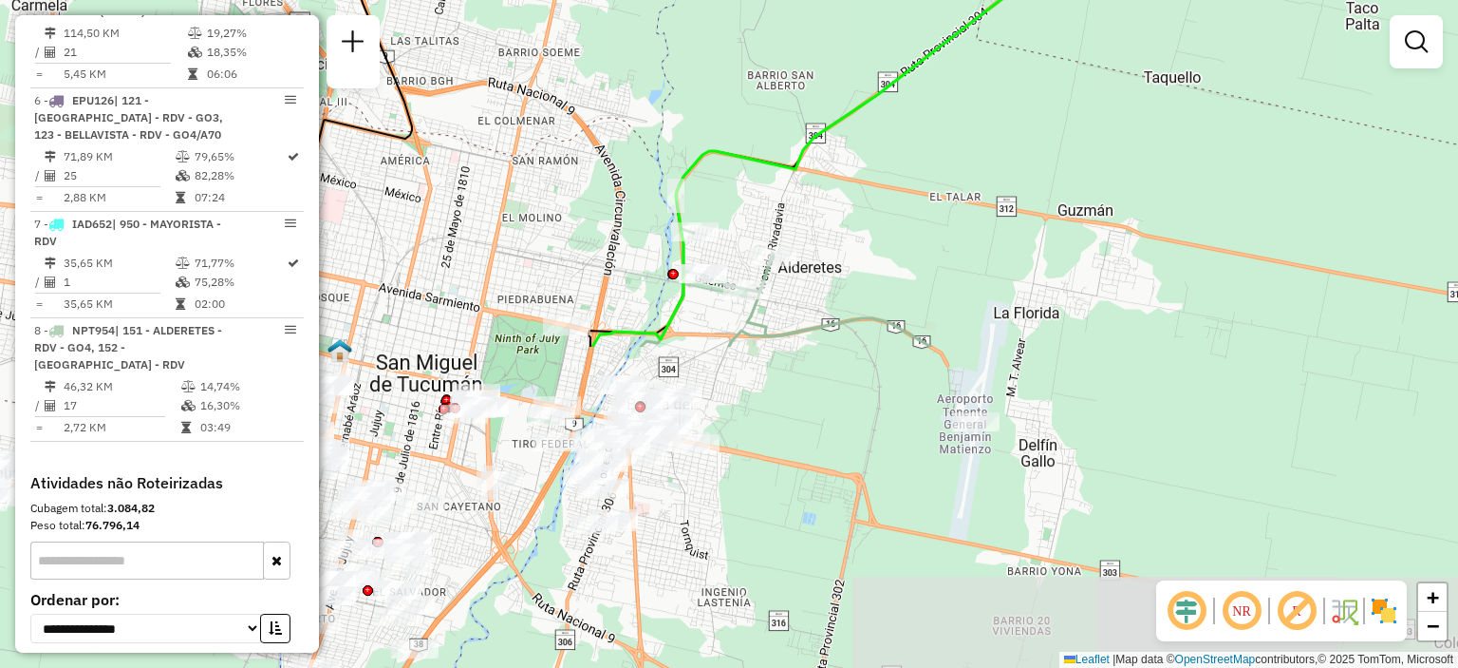
drag, startPoint x: 810, startPoint y: 544, endPoint x: 1089, endPoint y: 156, distance: 478.3
click at [1089, 156] on div "Janela de atendimento Grade de atendimento Capacidade Transportadoras Veículos …" at bounding box center [729, 334] width 1458 height 668
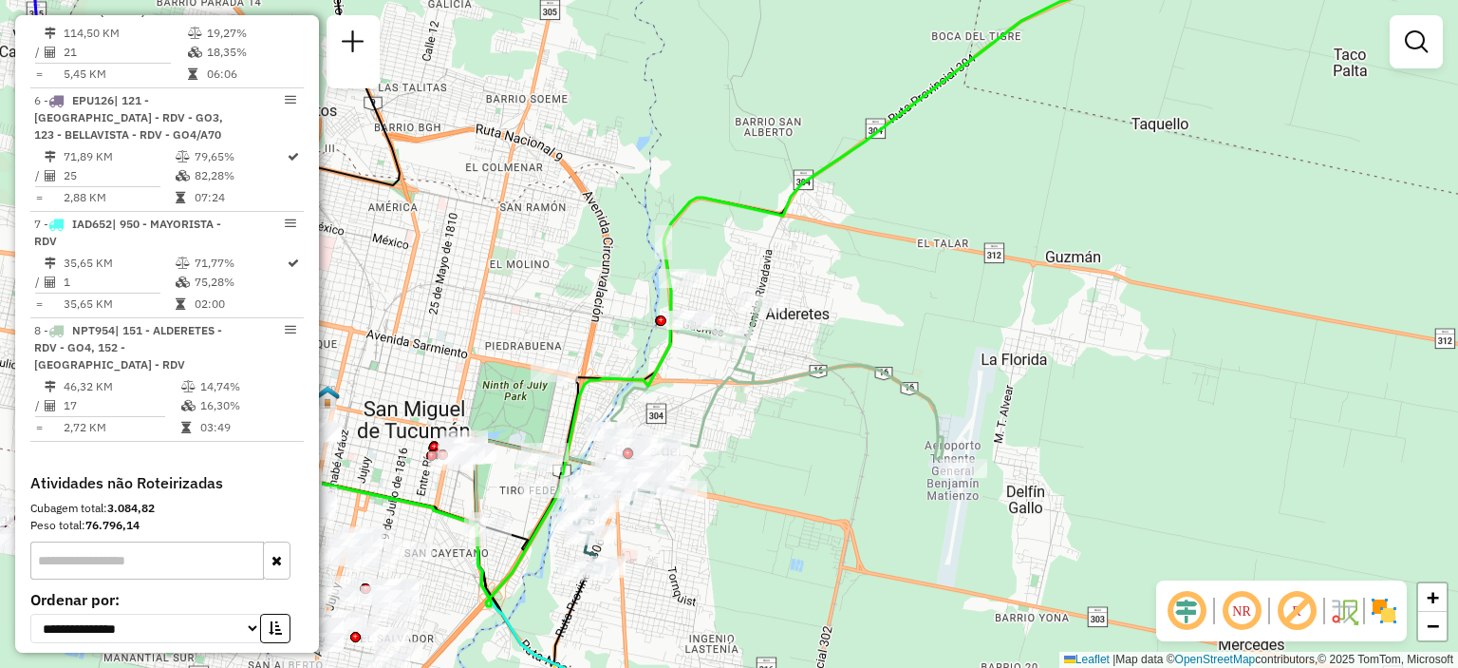
drag, startPoint x: 986, startPoint y: 203, endPoint x: 973, endPoint y: 250, distance: 48.1
click at [973, 250] on div "Janela de atendimento Grade de atendimento Capacidade Transportadoras Veículos …" at bounding box center [729, 334] width 1458 height 668
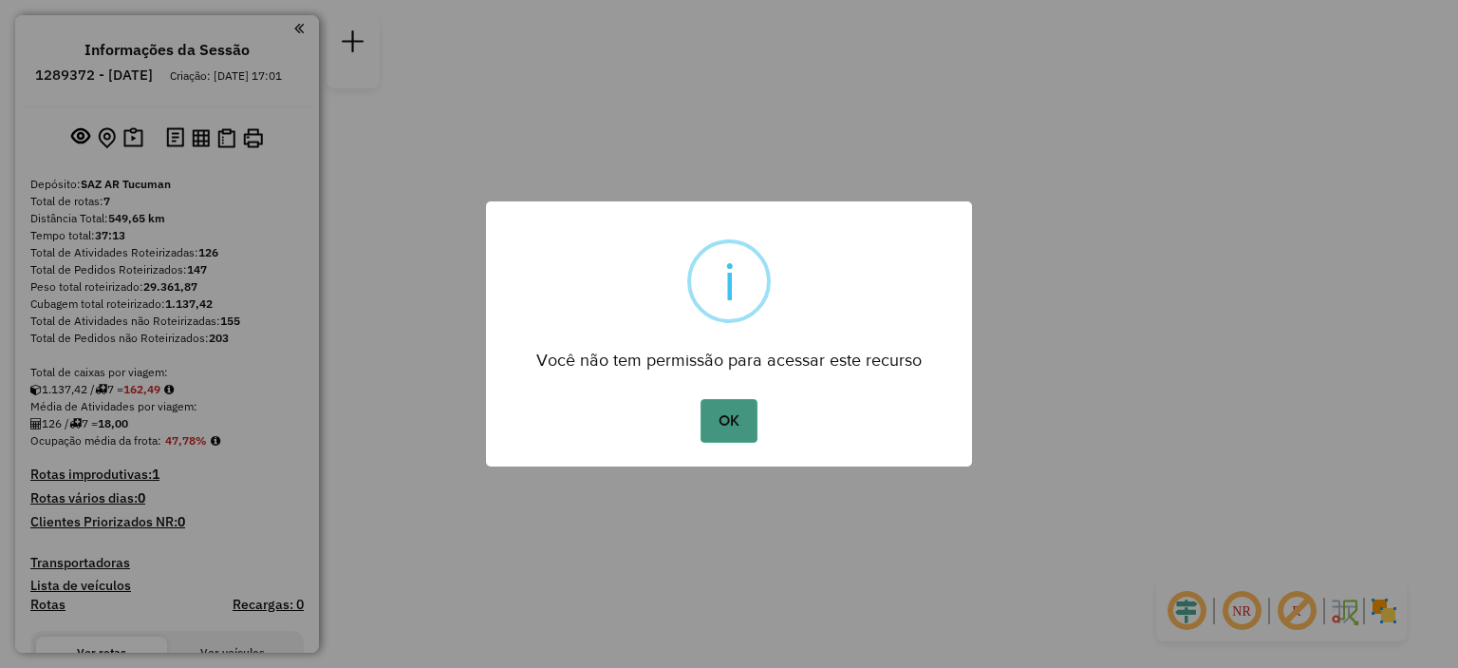
click at [743, 417] on button "OK" at bounding box center [729, 421] width 56 height 44
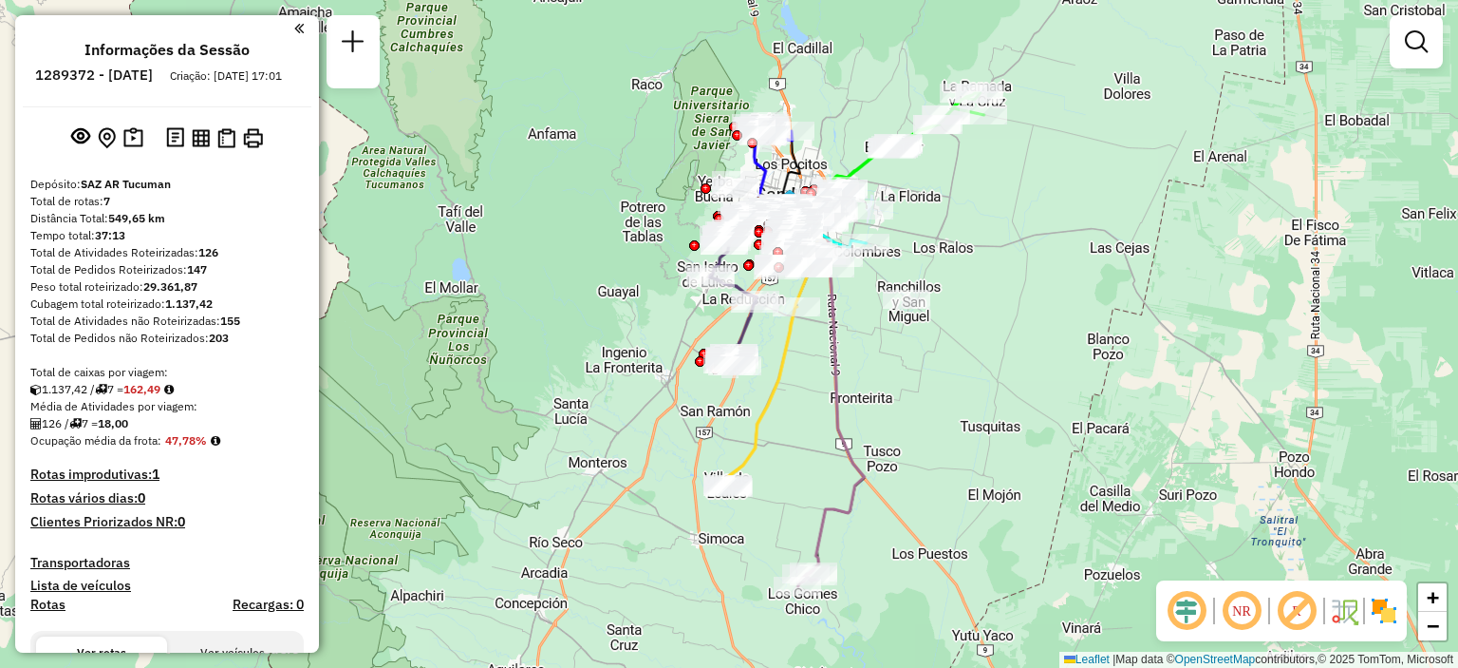
drag, startPoint x: 828, startPoint y: 556, endPoint x: 865, endPoint y: 431, distance: 130.7
click at [865, 431] on div "Janela de atendimento Grade de atendimento Capacidade Transportadoras Veículos …" at bounding box center [729, 334] width 1458 height 668
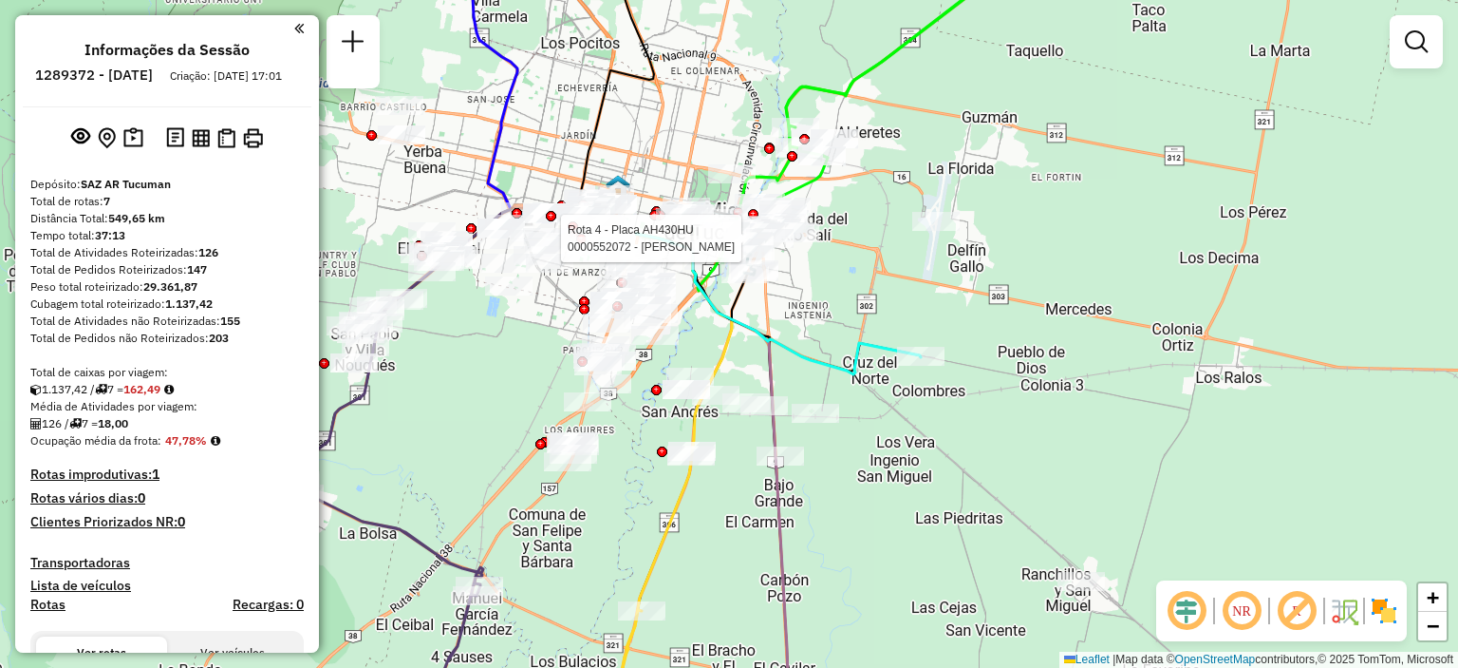
select select "**********"
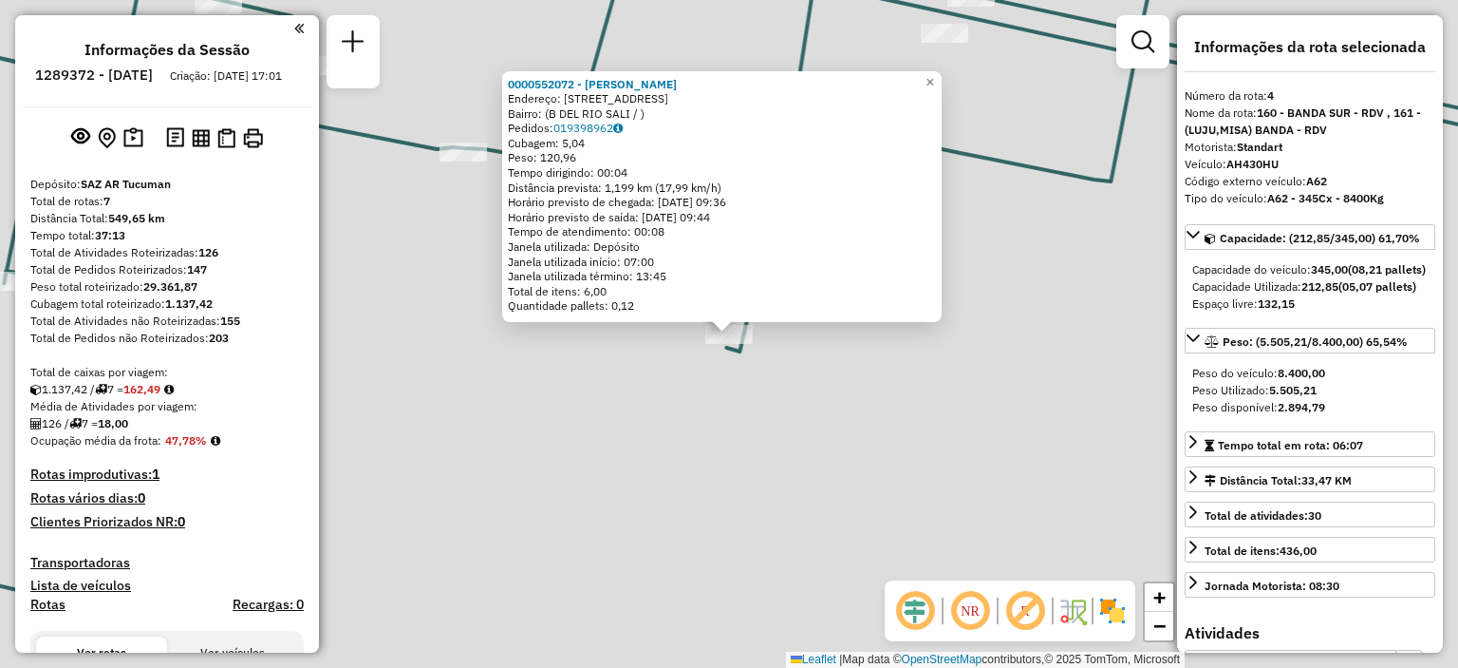
scroll to position [1044, 0]
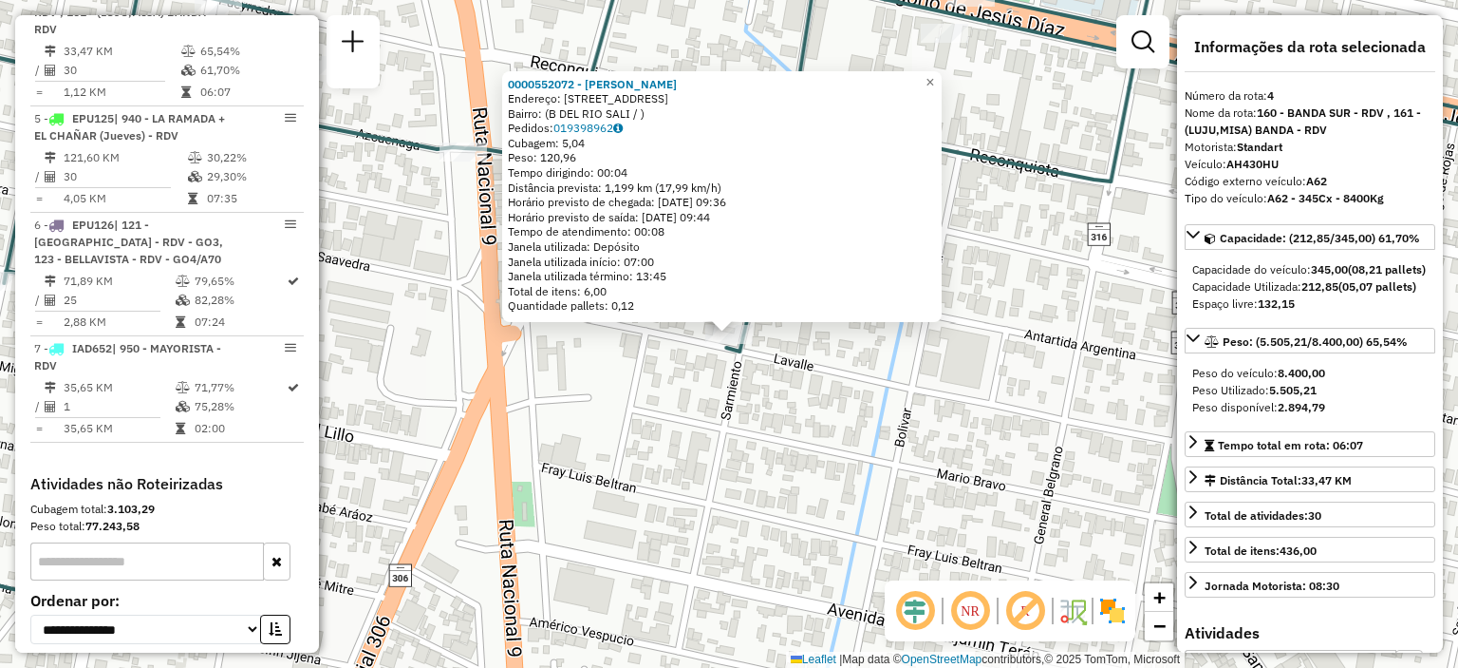
click at [767, 356] on div "0000552072 - Acosta Rosa Mercedes Endereço: SARMIENTO 391 Bairro: (B DEL RIO SA…" at bounding box center [729, 334] width 1458 height 668
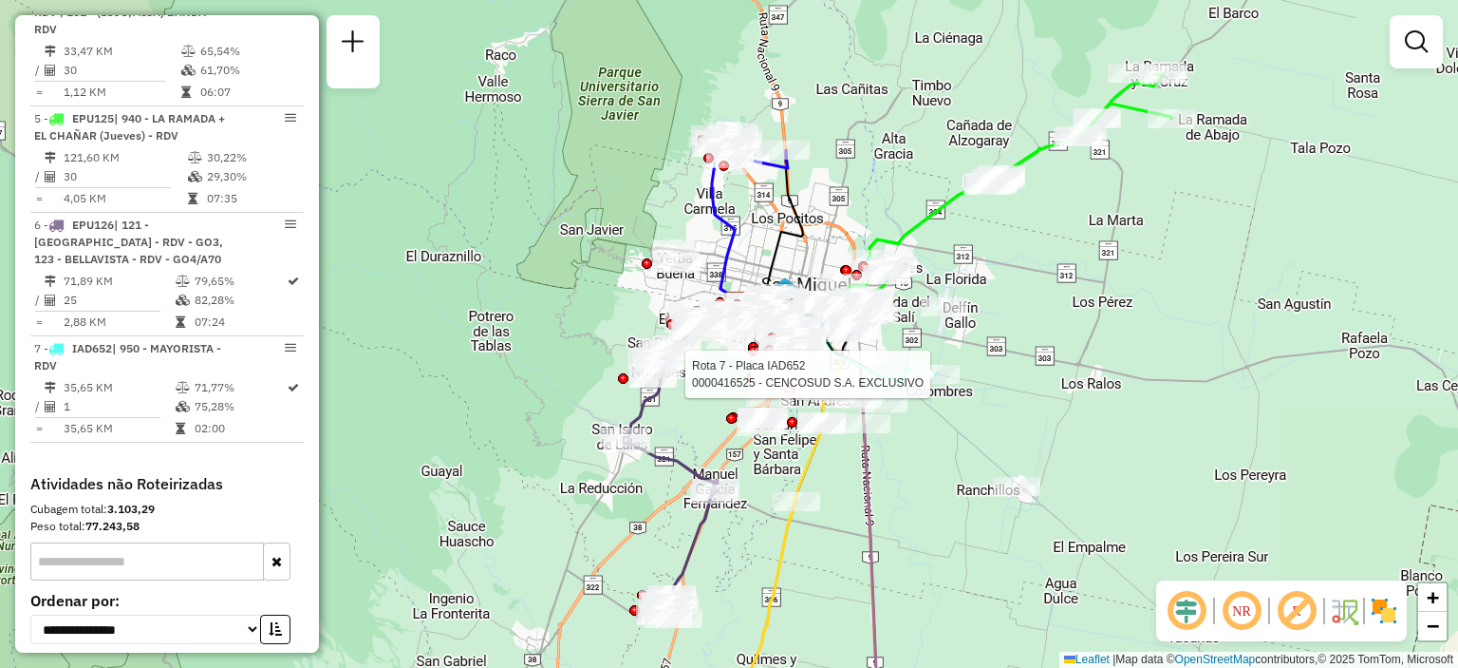
select select "**********"
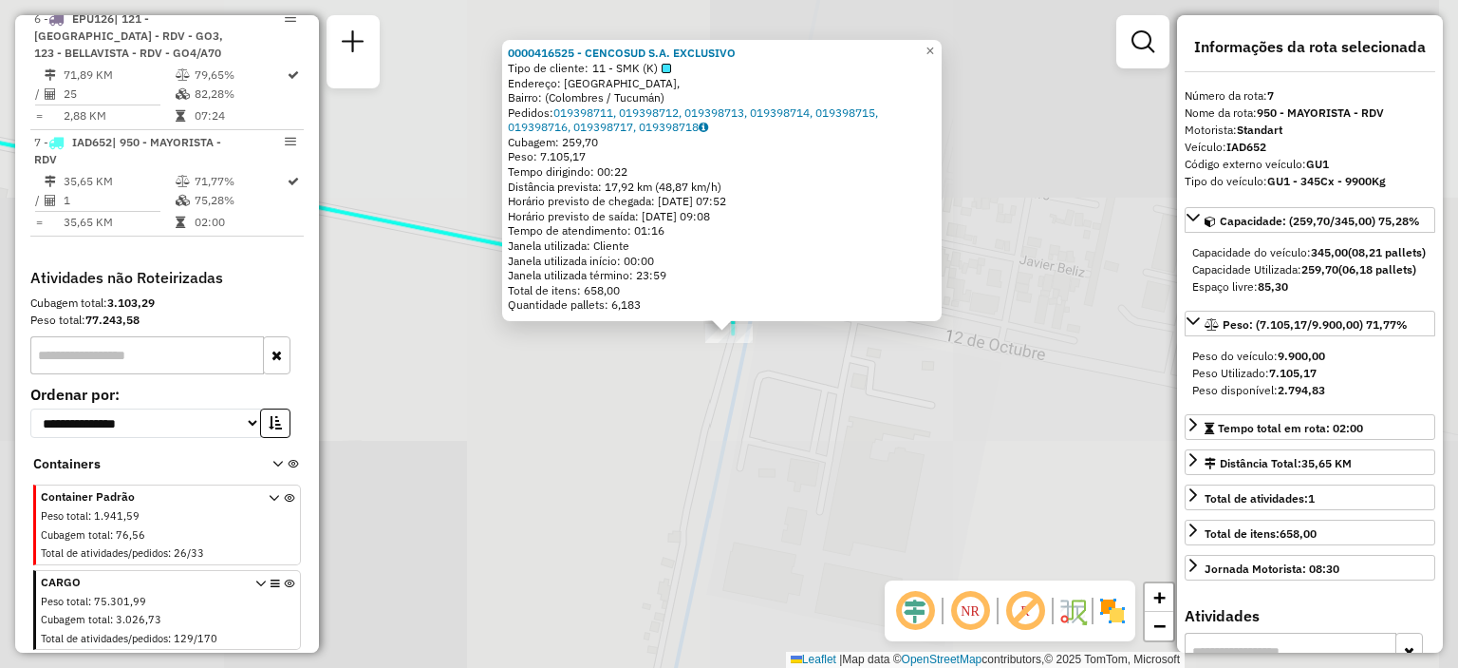
scroll to position [1282, 0]
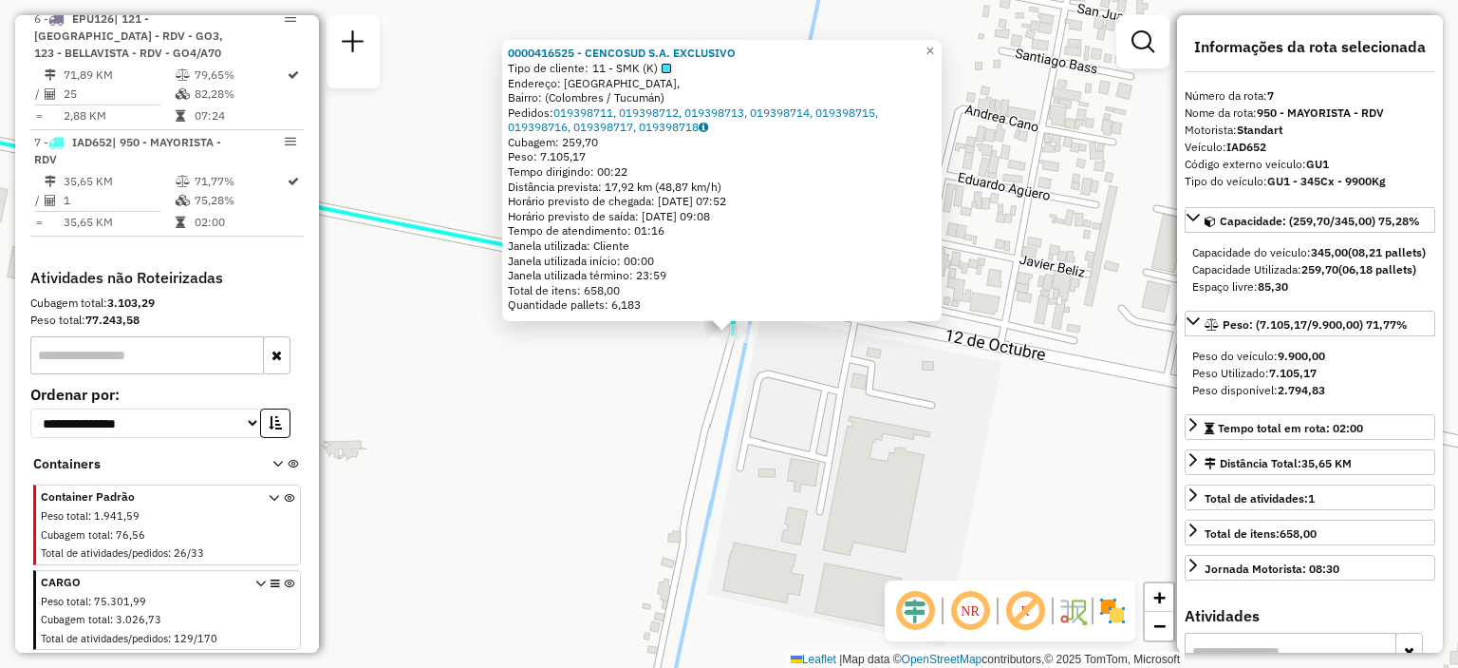
click at [870, 379] on div "0000416525 - CENCOSUD S.A. EXCLUSIVO Tipo de cliente: 11 - SMK (K) Endereço: Ca…" at bounding box center [729, 334] width 1458 height 668
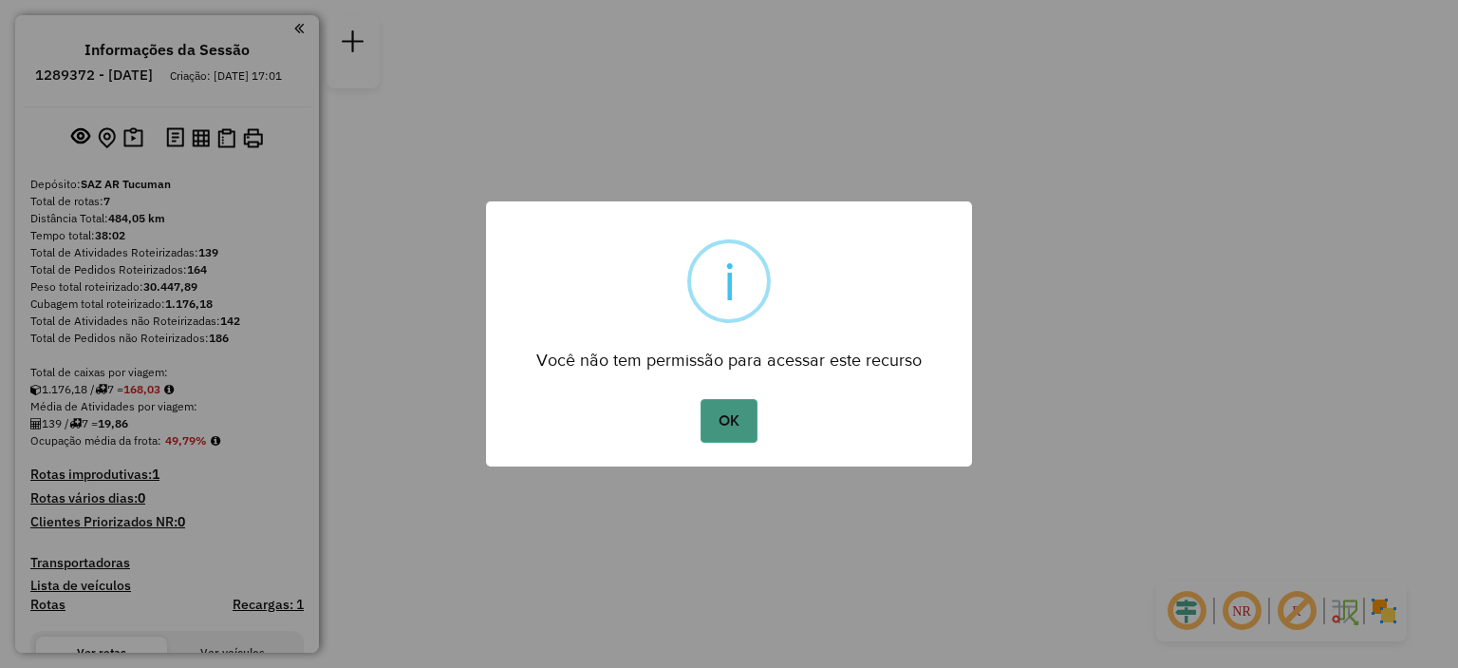
click at [749, 406] on button "OK" at bounding box center [729, 421] width 56 height 44
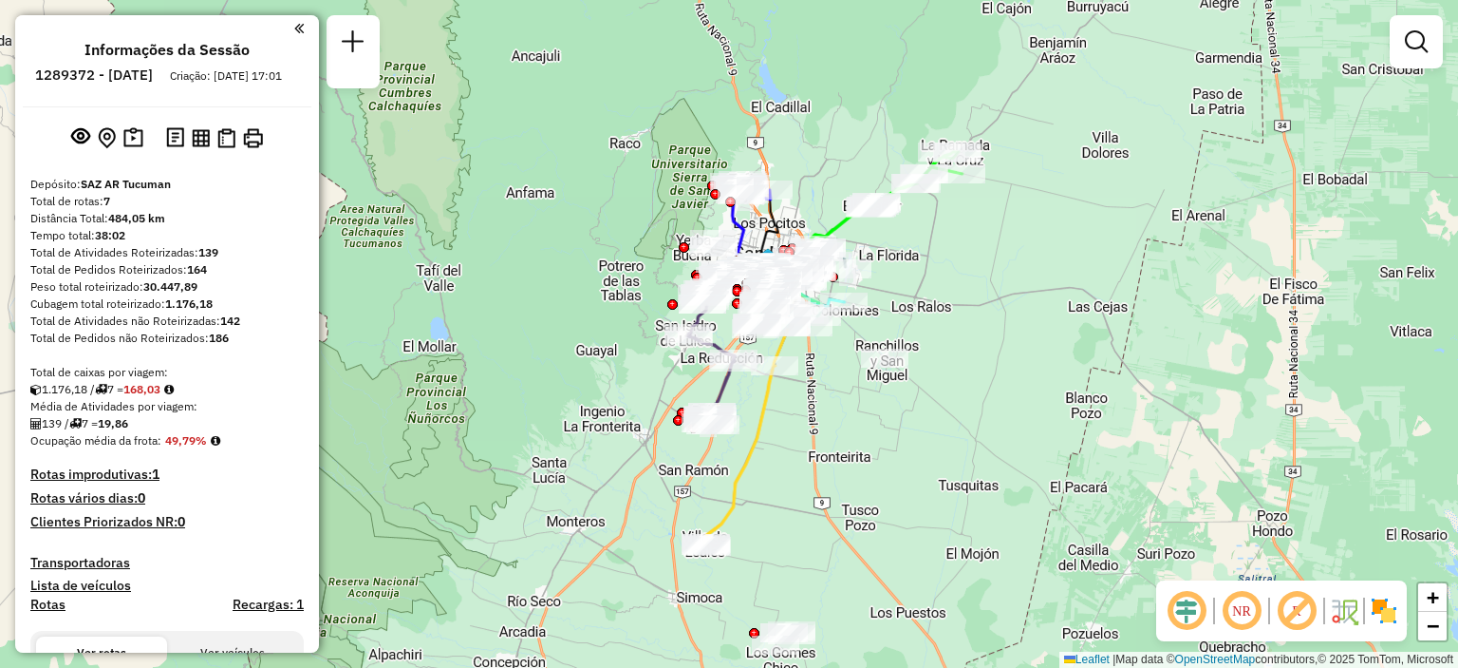
drag, startPoint x: 881, startPoint y: 523, endPoint x: 889, endPoint y: 459, distance: 65.0
click at [893, 457] on div "Janela de atendimento Grade de atendimento Capacidade Transportadoras Veículos …" at bounding box center [729, 334] width 1458 height 668
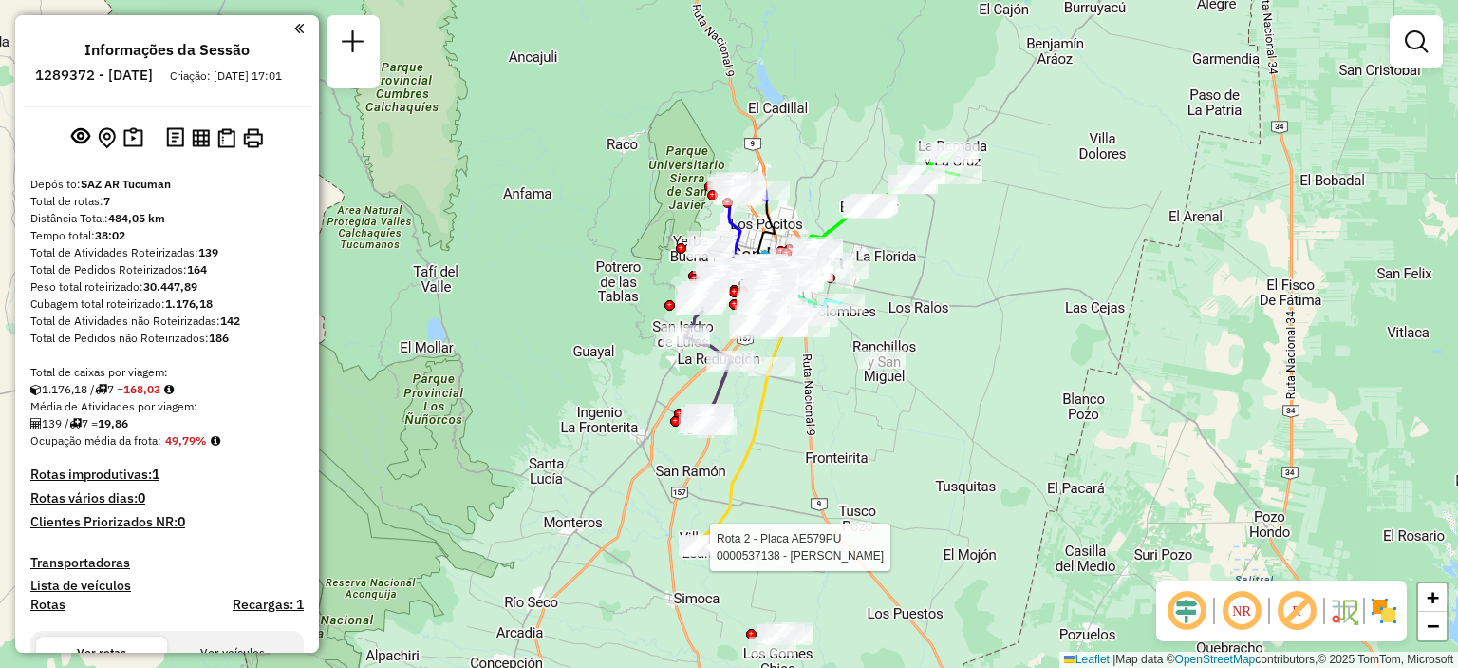
select select "**********"
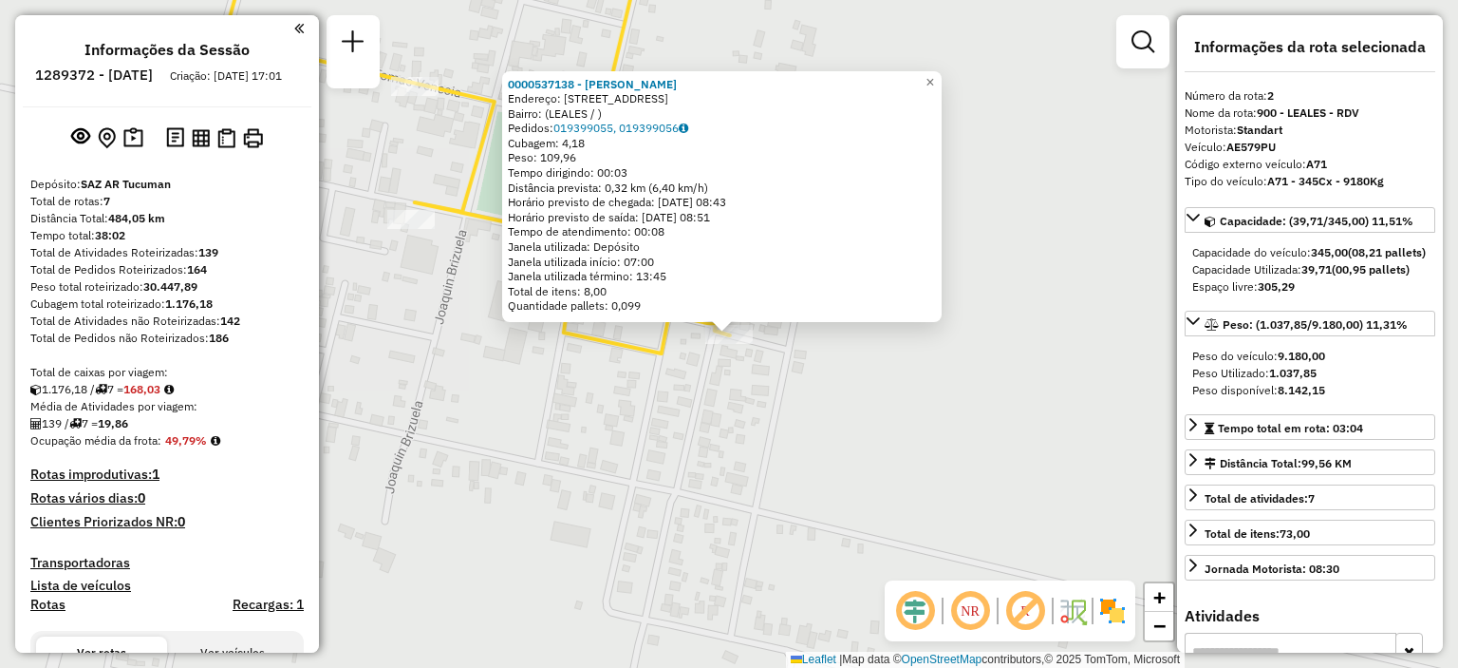
scroll to position [832, 0]
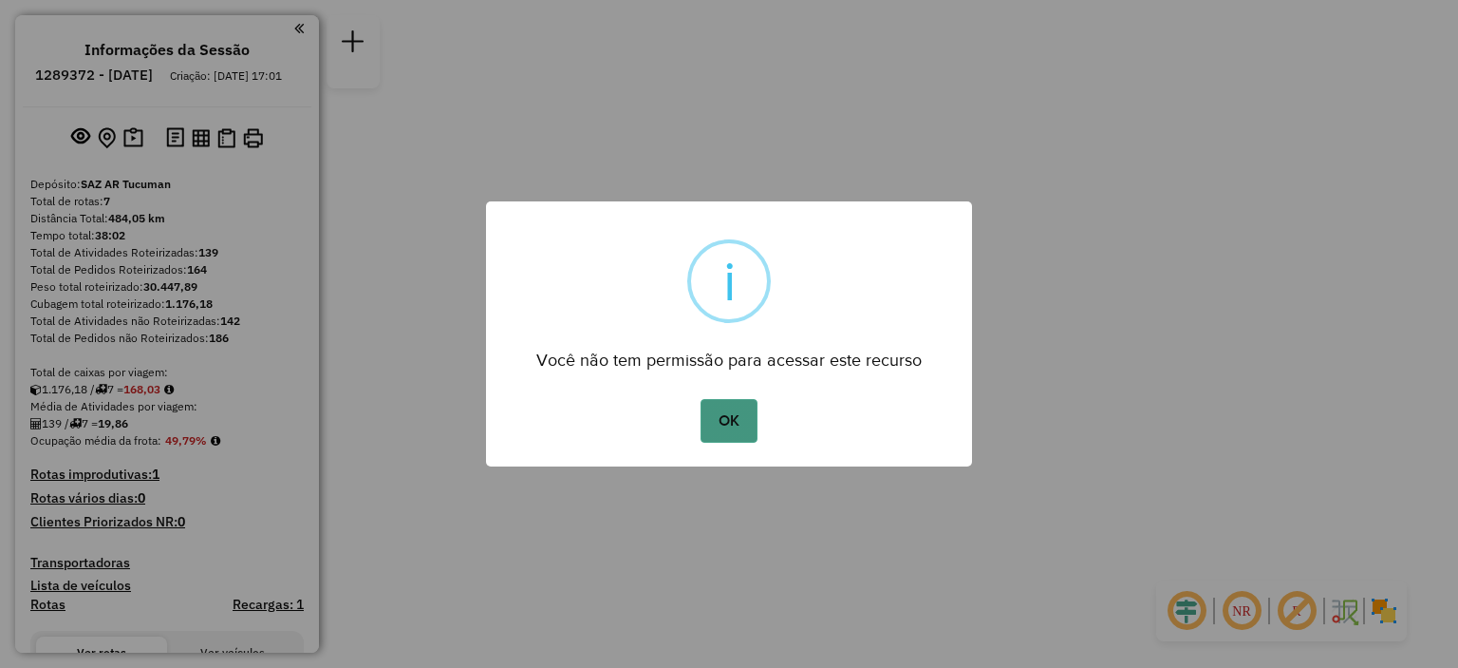
click at [734, 439] on button "OK" at bounding box center [729, 421] width 56 height 44
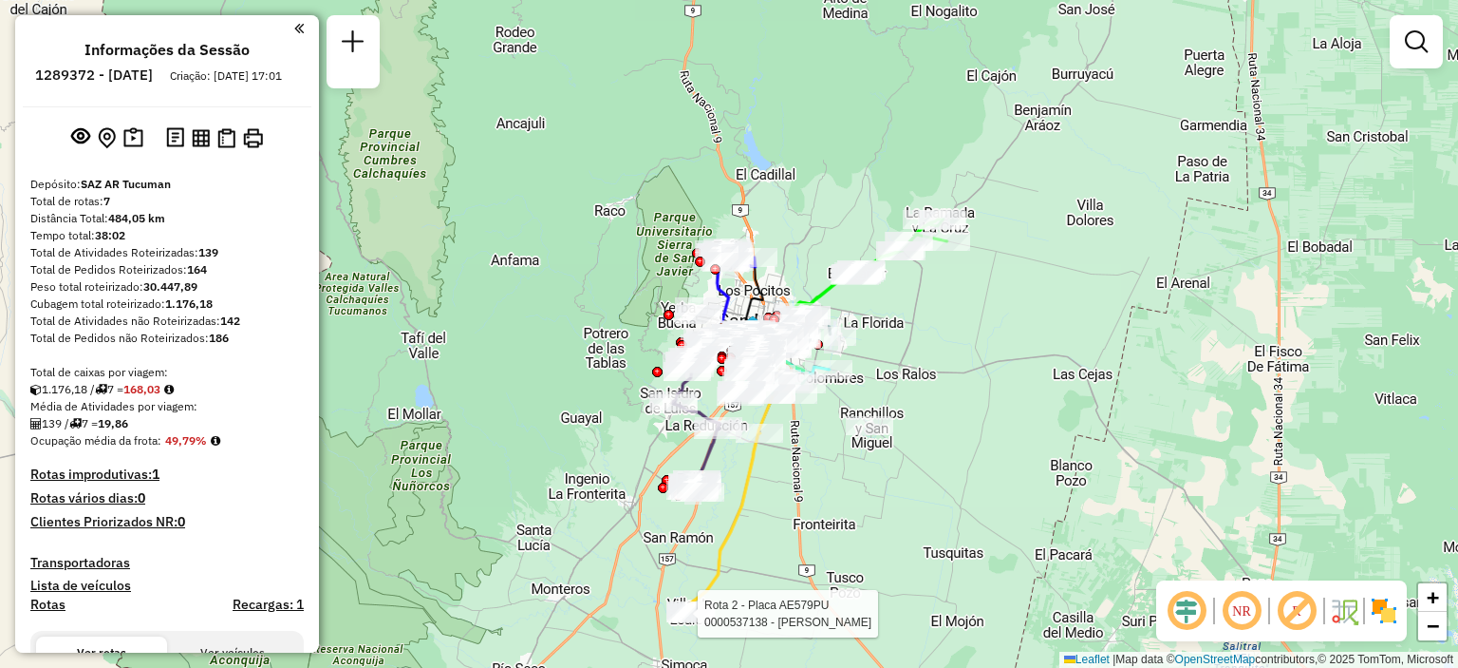
select select "**********"
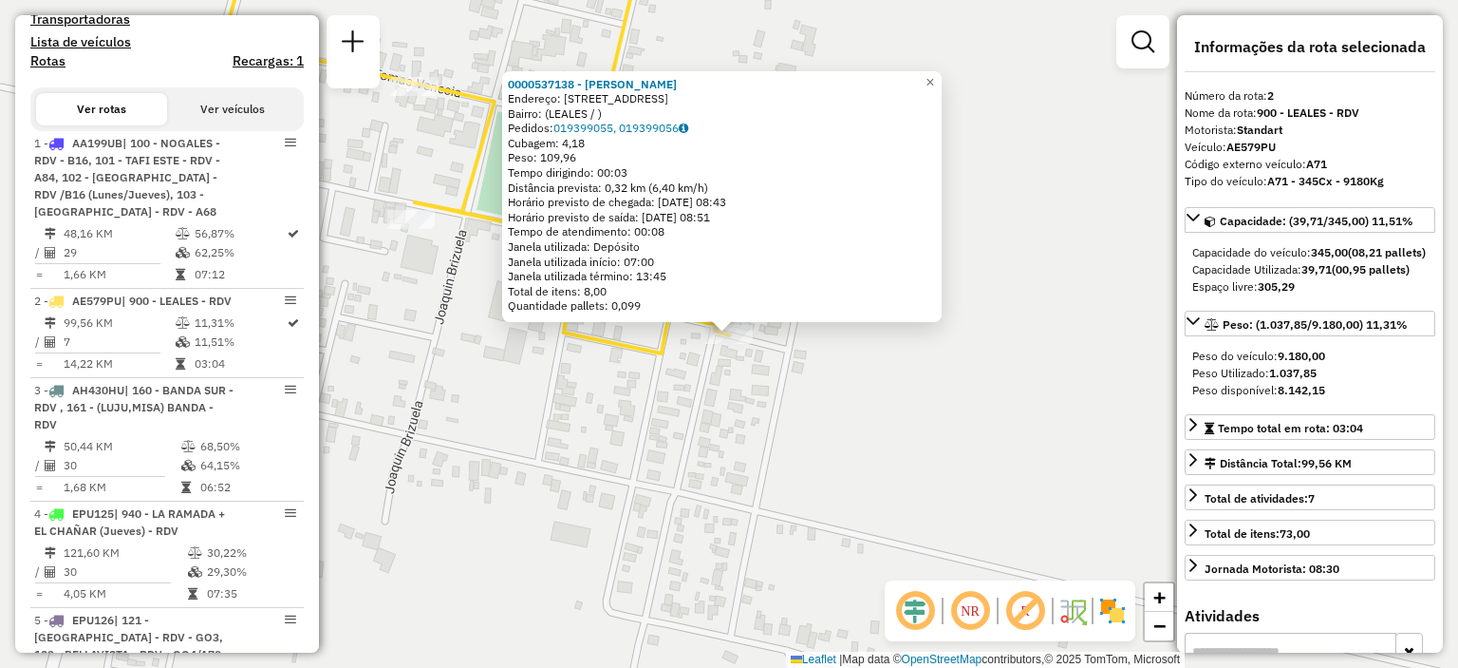
scroll to position [832, 0]
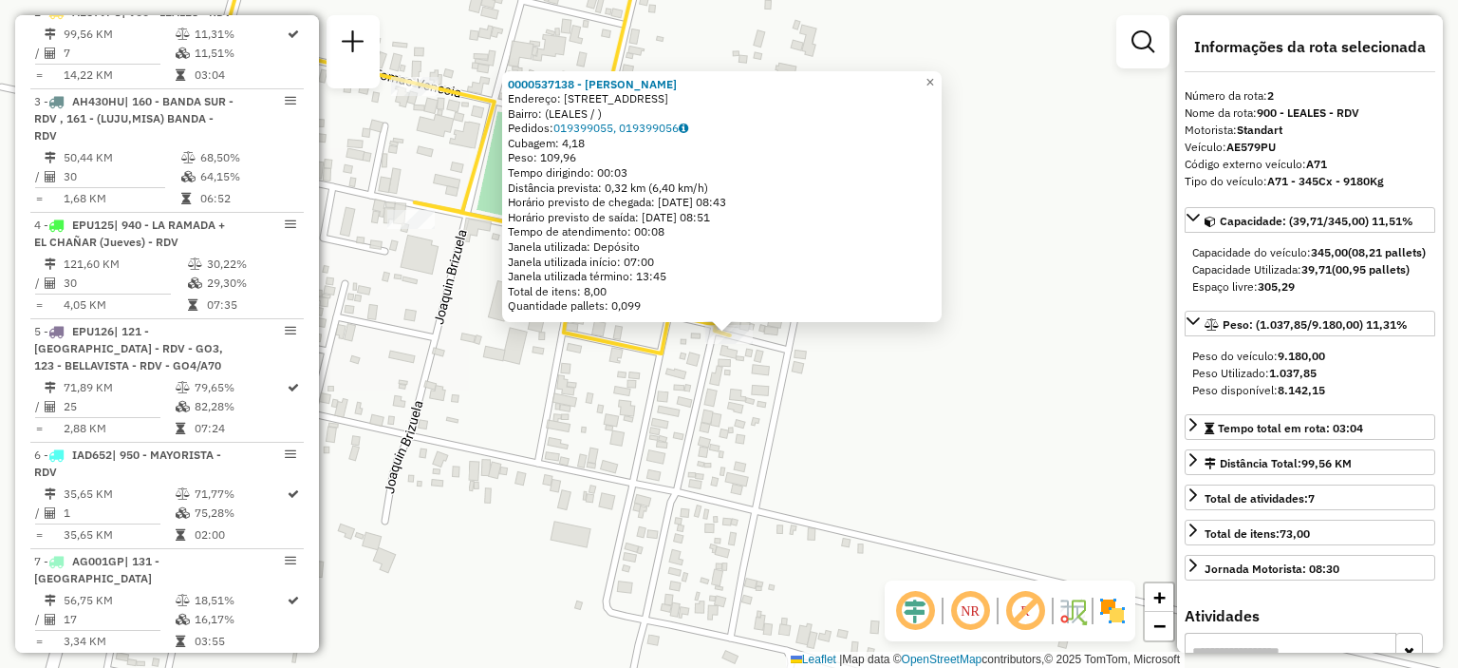
click at [703, 435] on div "0000537138 - [PERSON_NAME]: [STREET_ADDRESS] MZA A Bairro: (LEALES / ) Pedidos:…" at bounding box center [729, 334] width 1458 height 668
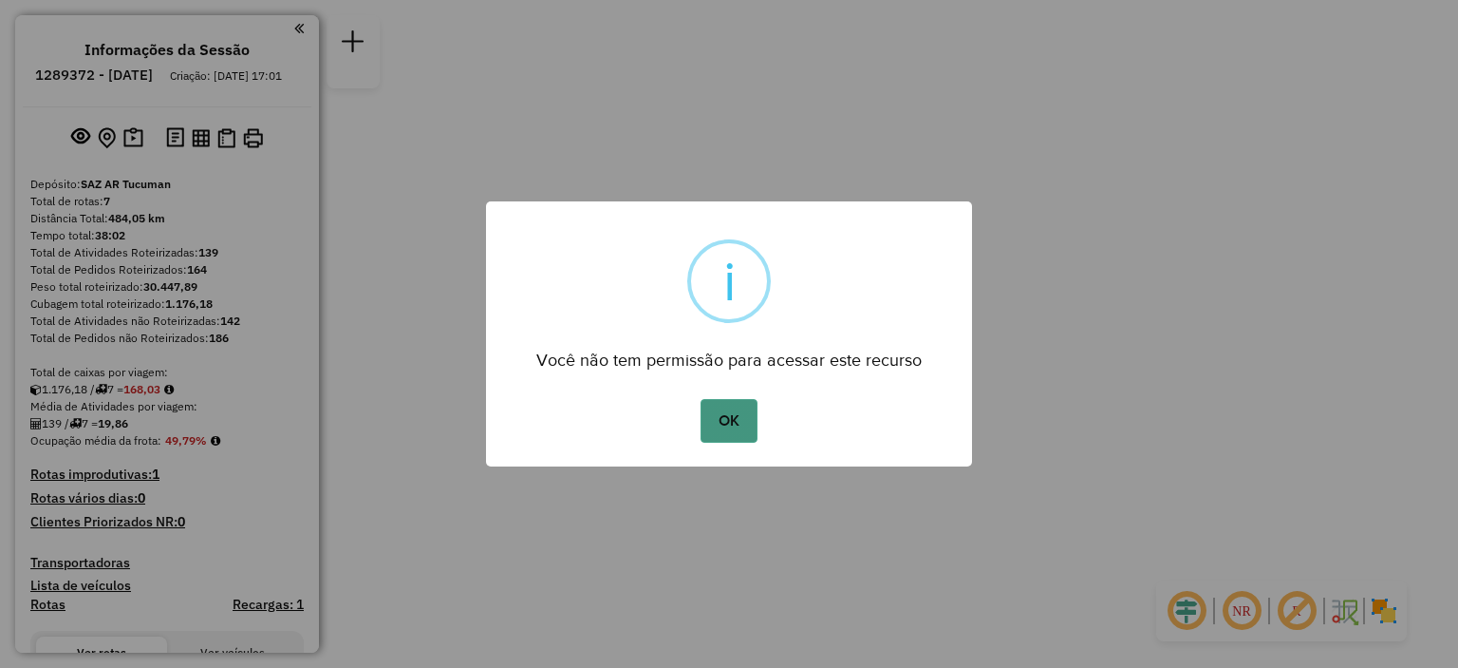
click at [727, 423] on button "OK" at bounding box center [729, 421] width 56 height 44
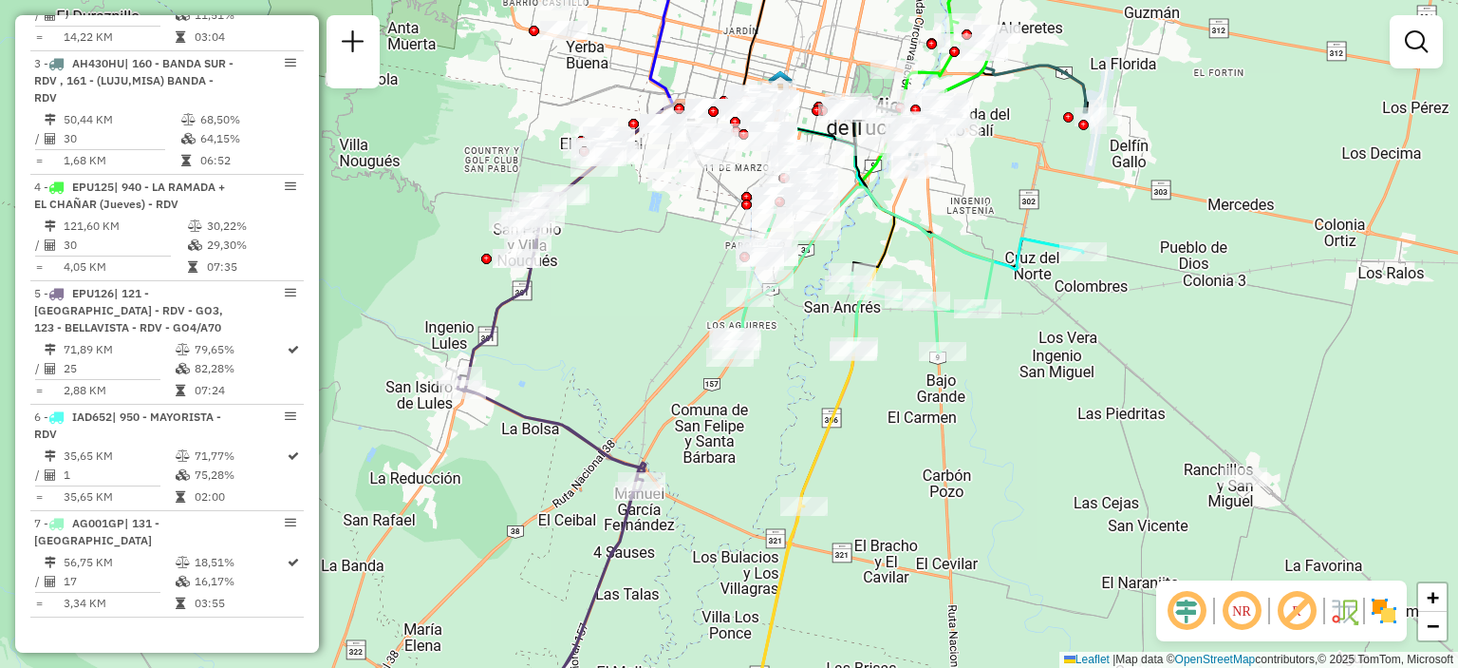
scroll to position [877, 0]
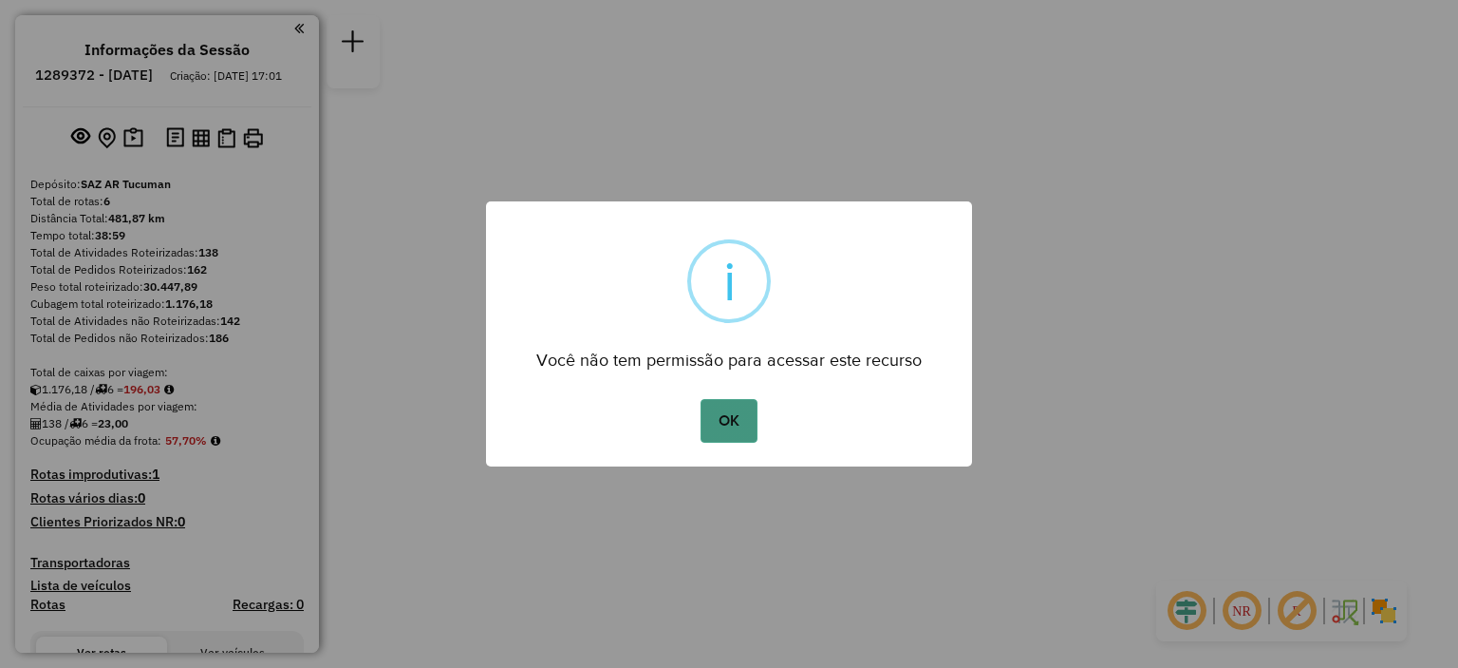
click at [737, 423] on button "OK" at bounding box center [729, 421] width 56 height 44
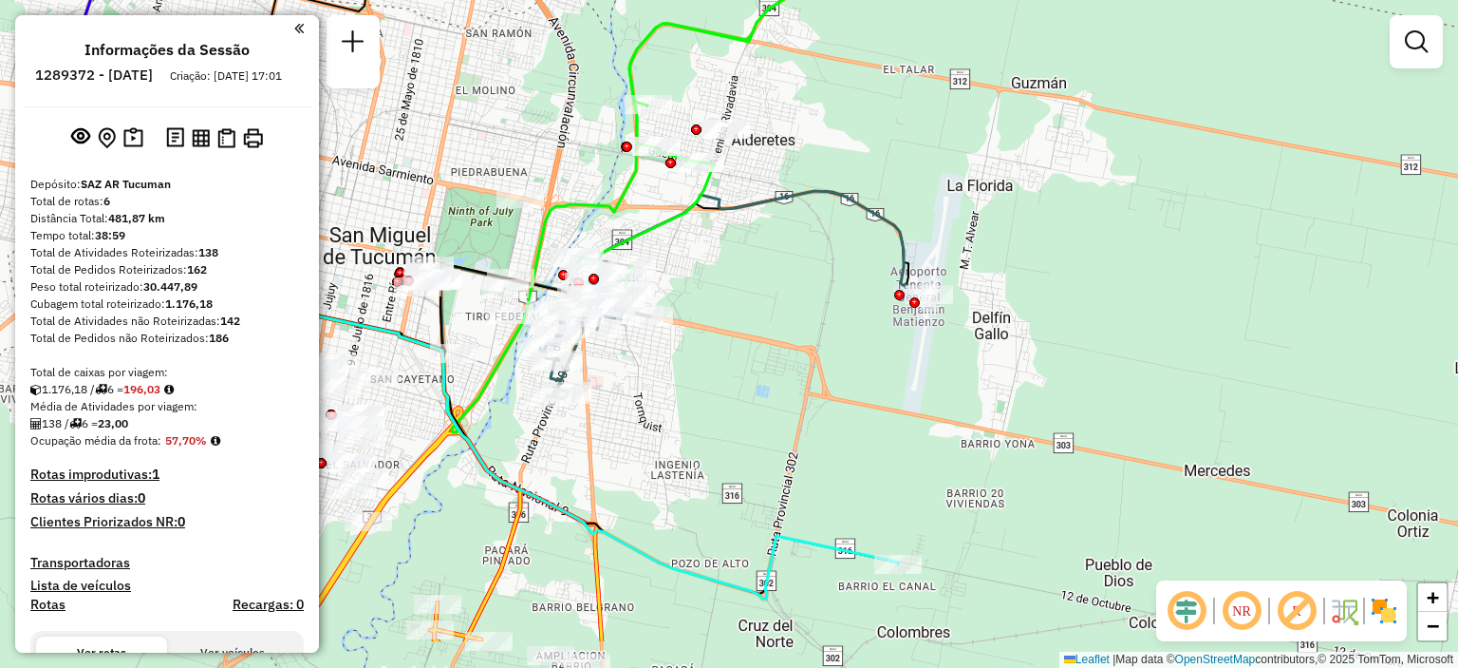
drag, startPoint x: 622, startPoint y: 402, endPoint x: 820, endPoint y: 308, distance: 219.6
click at [820, 308] on div "Janela de atendimento Grade de atendimento Capacidade Transportadoras Veículos …" at bounding box center [729, 334] width 1458 height 668
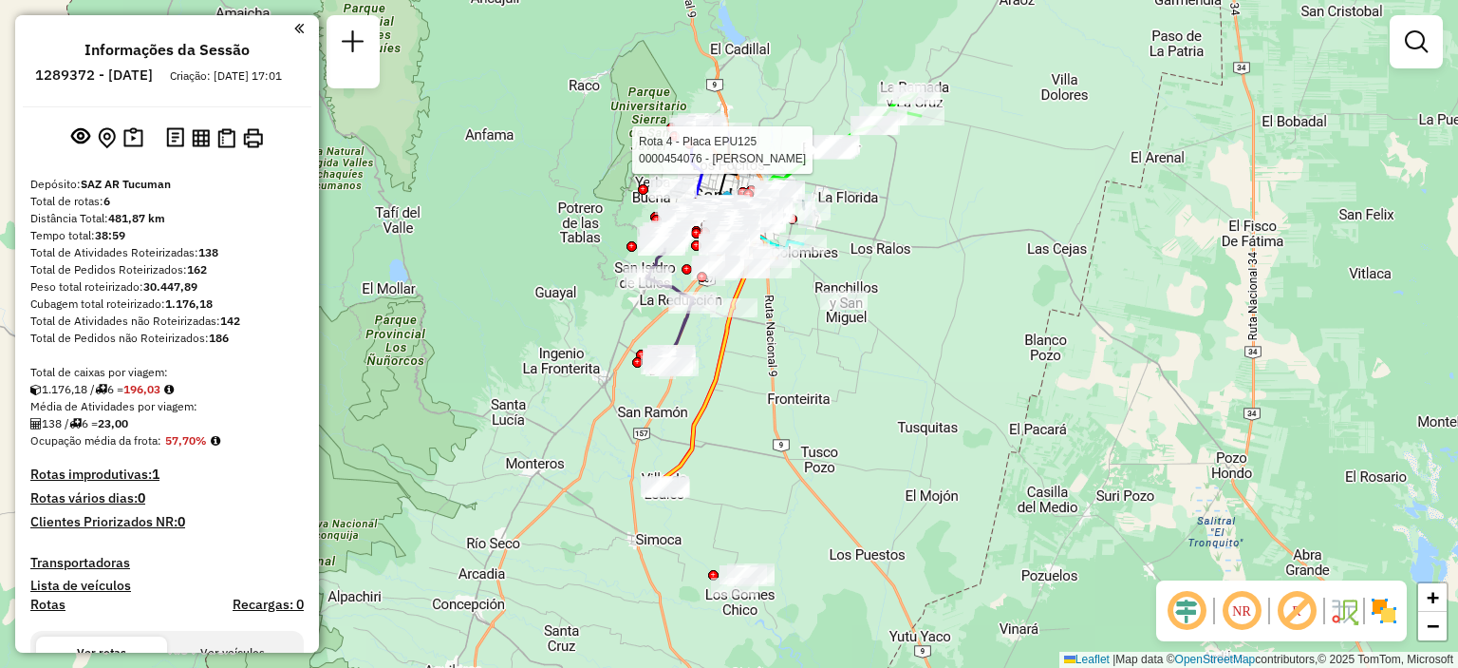
select select "**********"
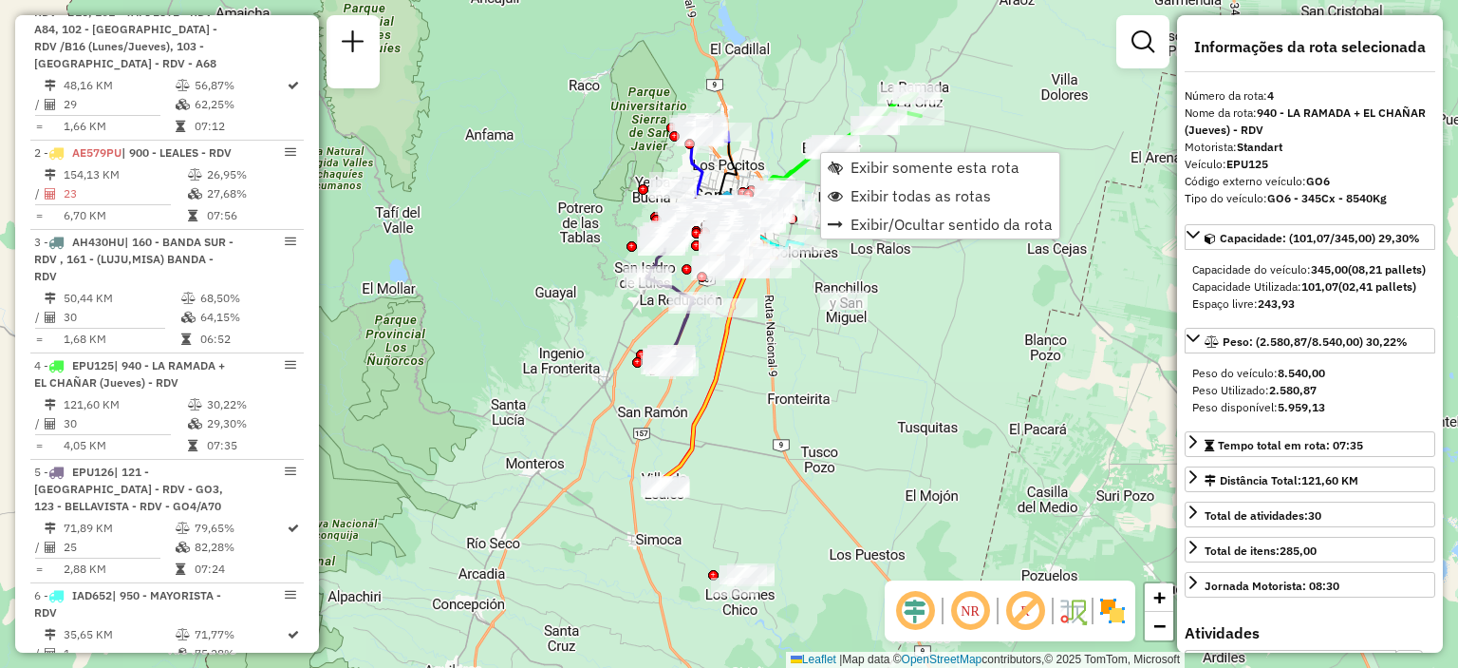
scroll to position [1062, 0]
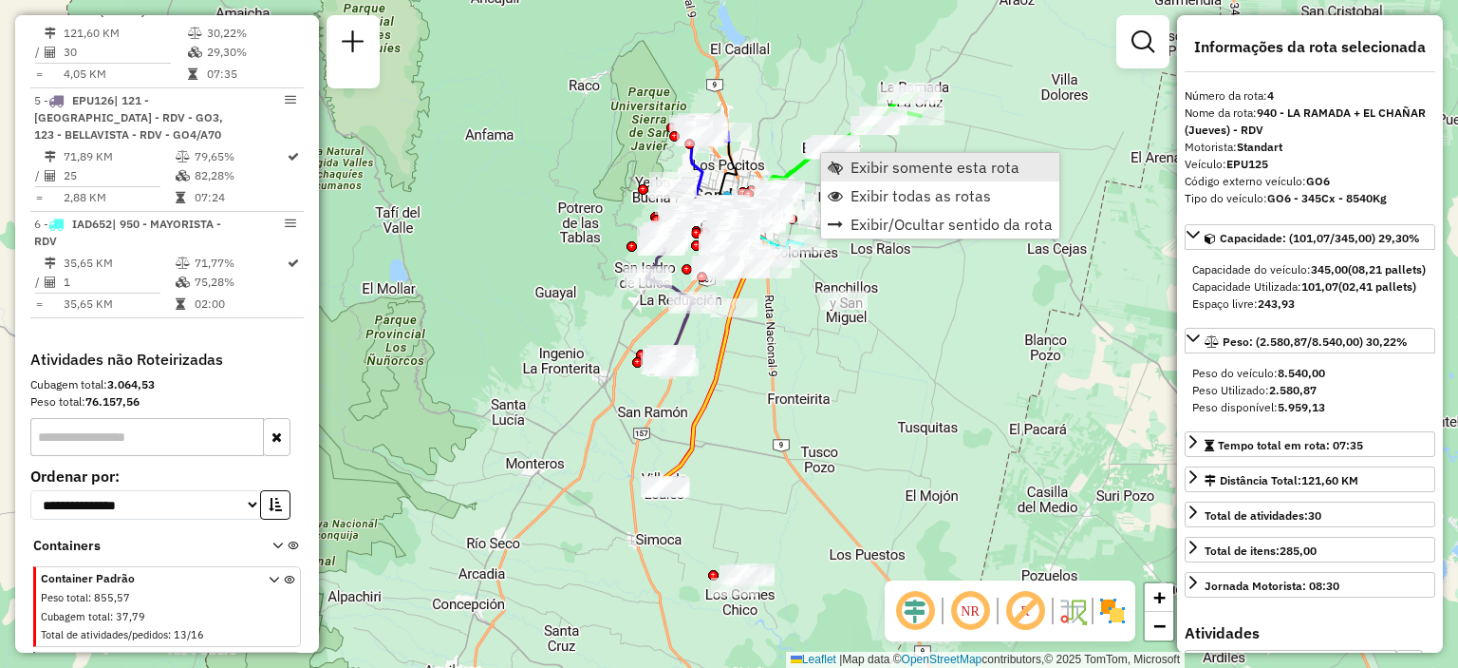
click at [887, 163] on span "Exibir somente esta rota" at bounding box center [935, 167] width 169 height 15
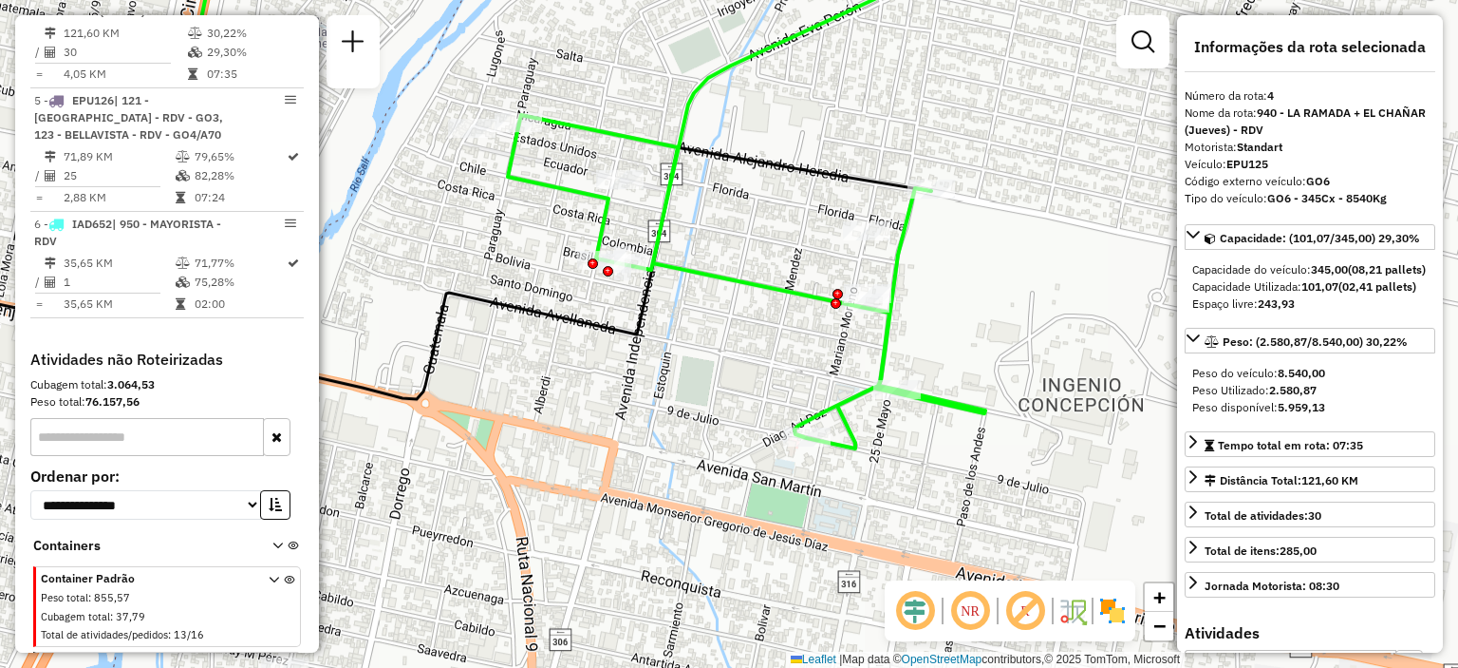
drag, startPoint x: 603, startPoint y: 529, endPoint x: 724, endPoint y: 367, distance: 201.5
click at [723, 369] on div "Janela de atendimento Grade de atendimento Capacidade Transportadoras Veículos …" at bounding box center [729, 334] width 1458 height 668
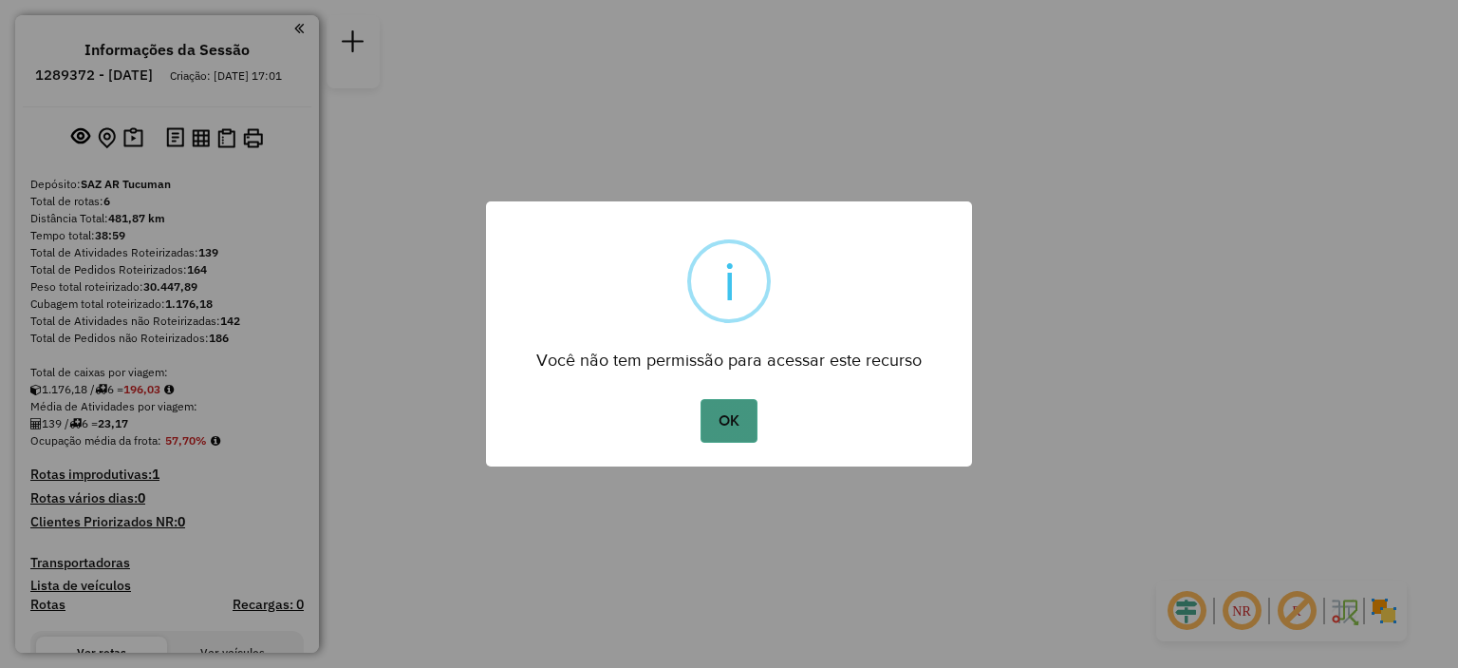
click at [738, 422] on button "OK" at bounding box center [729, 421] width 56 height 44
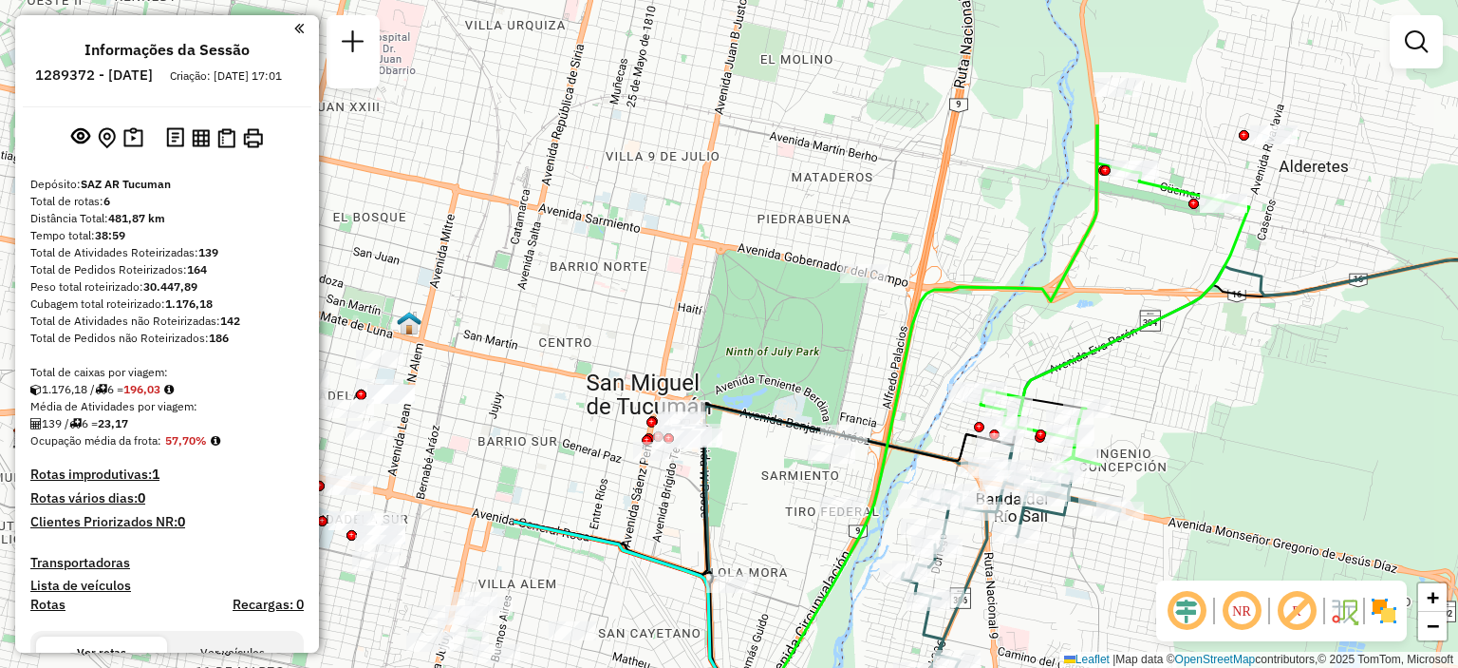
drag, startPoint x: 552, startPoint y: 284, endPoint x: 1209, endPoint y: 473, distance: 683.7
click at [1209, 473] on div "Janela de atendimento Grade de atendimento Capacidade Transportadoras Veículos …" at bounding box center [729, 334] width 1458 height 668
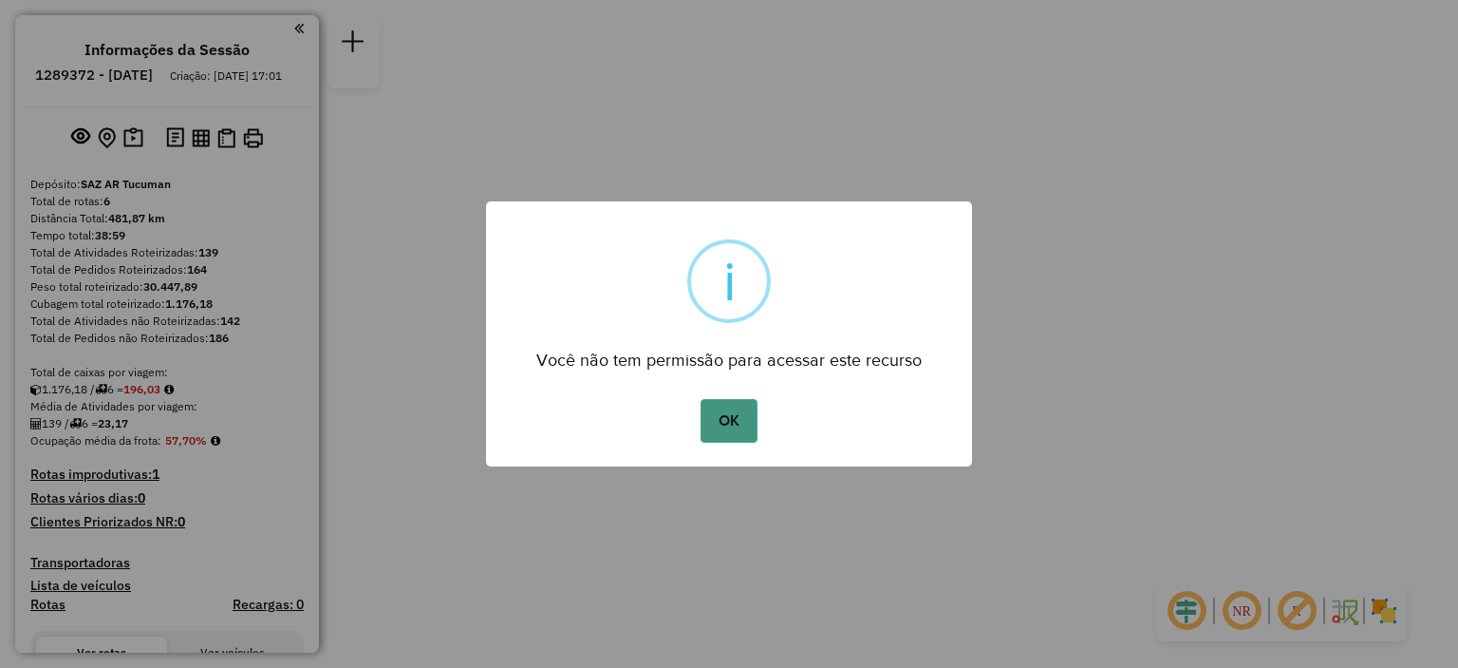
click at [734, 425] on button "OK" at bounding box center [729, 421] width 56 height 44
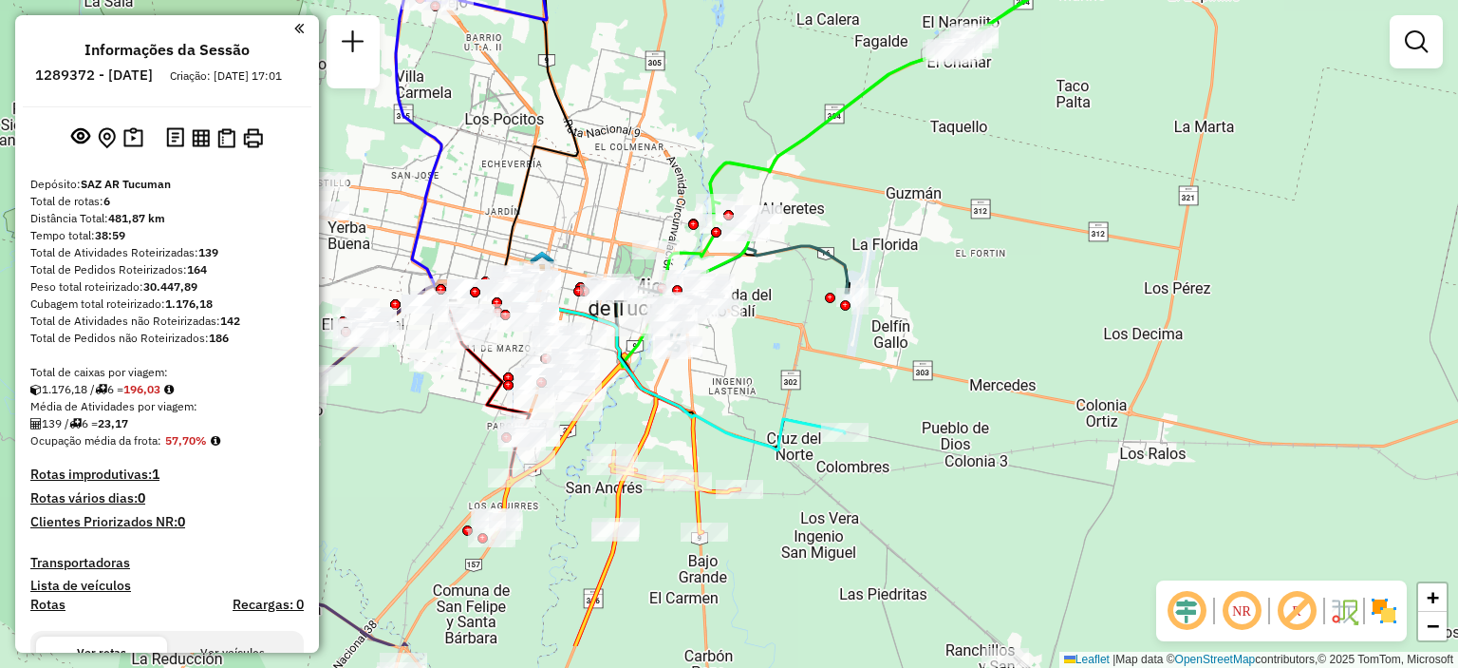
drag, startPoint x: 774, startPoint y: 392, endPoint x: 782, endPoint y: 282, distance: 110.5
click at [782, 282] on div "Janela de atendimento Grade de atendimento Capacidade Transportadoras Veículos …" at bounding box center [729, 334] width 1458 height 668
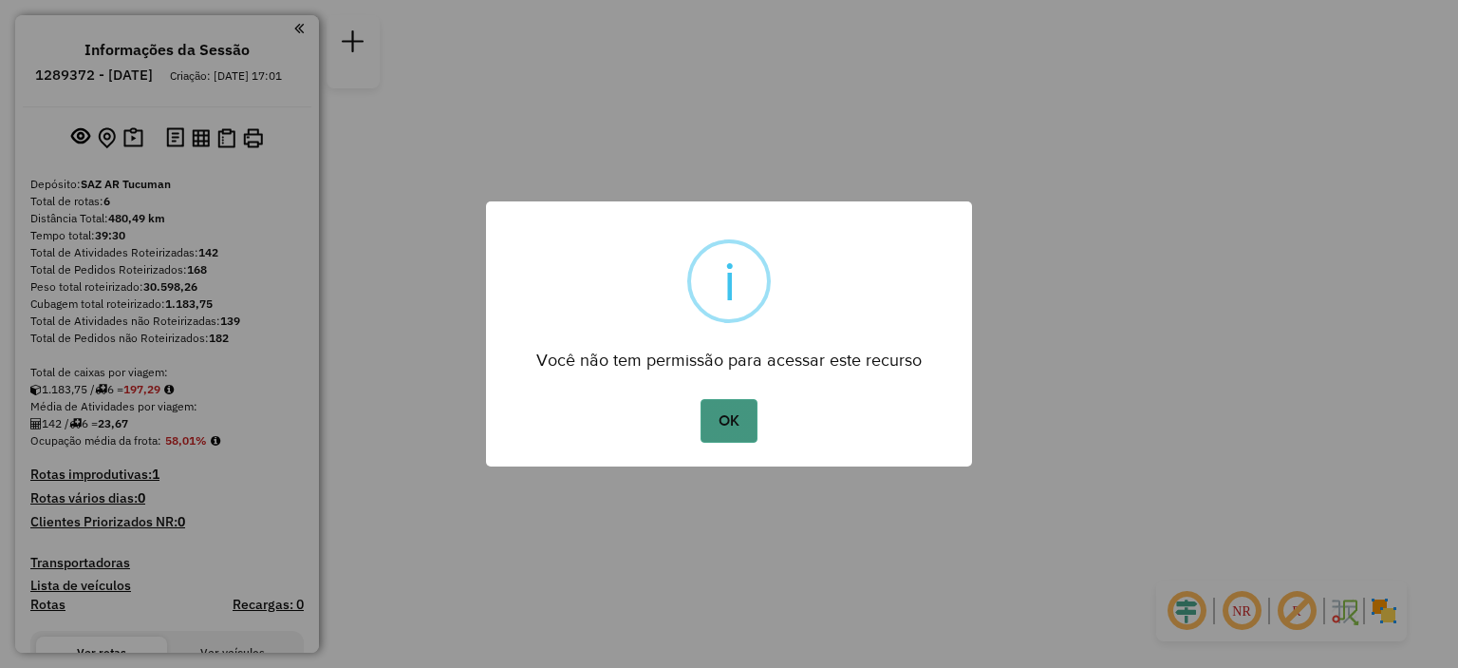
click at [725, 415] on button "OK" at bounding box center [729, 421] width 56 height 44
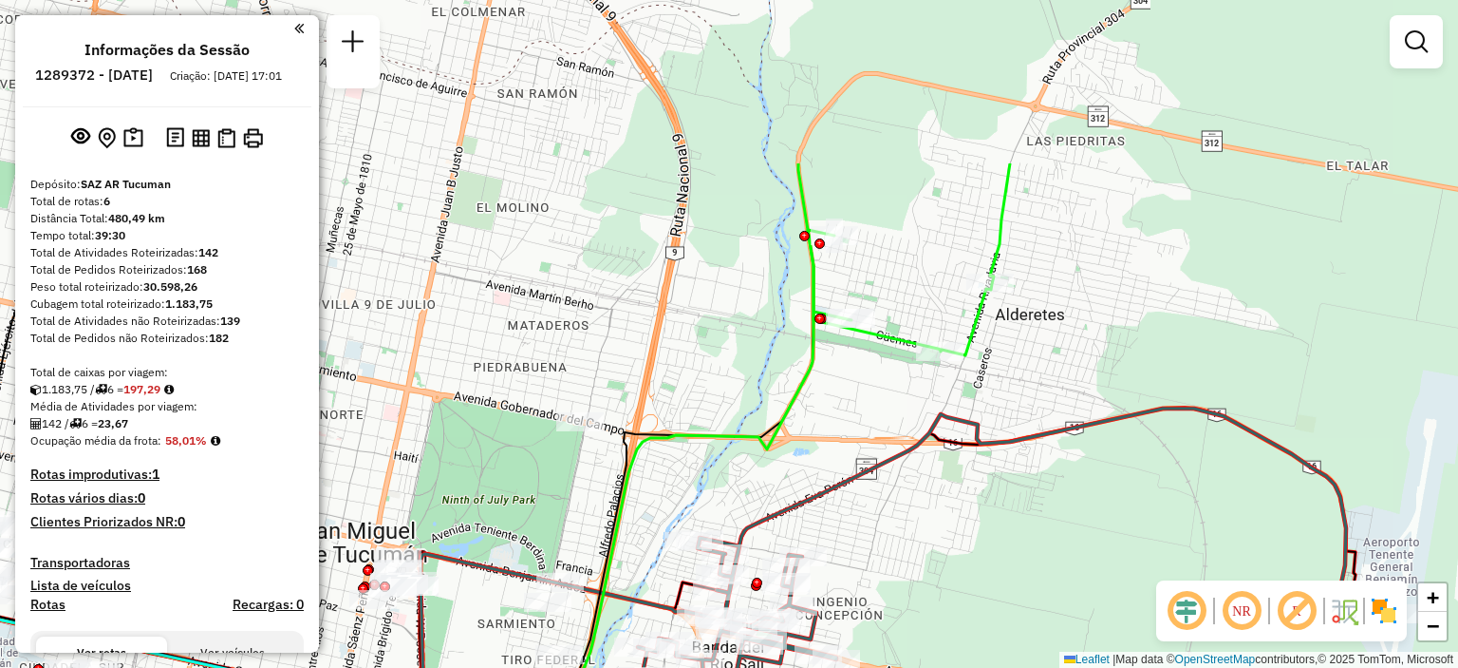
drag, startPoint x: 1028, startPoint y: 206, endPoint x: 874, endPoint y: 436, distance: 276.5
click at [874, 436] on div "Janela de atendimento Grade de atendimento Capacidade Transportadoras Veículos …" at bounding box center [729, 334] width 1458 height 668
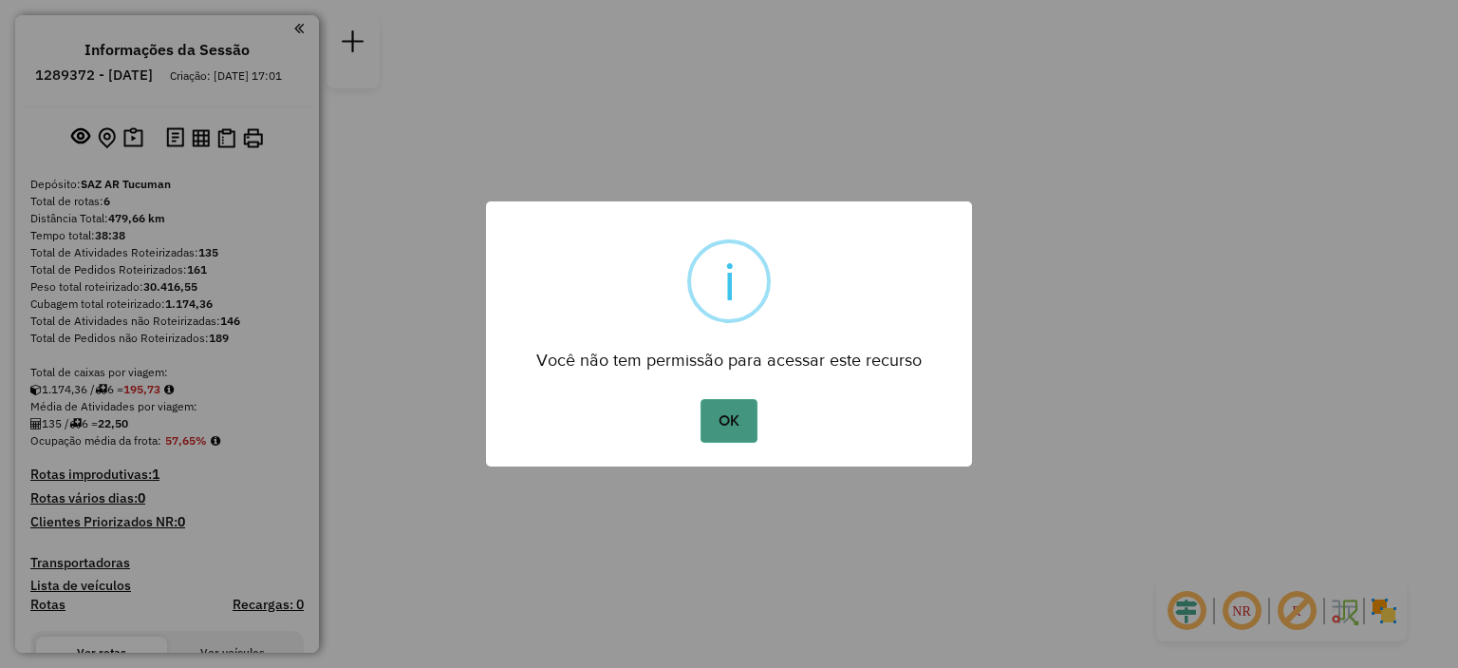
click at [740, 405] on button "OK" at bounding box center [729, 421] width 56 height 44
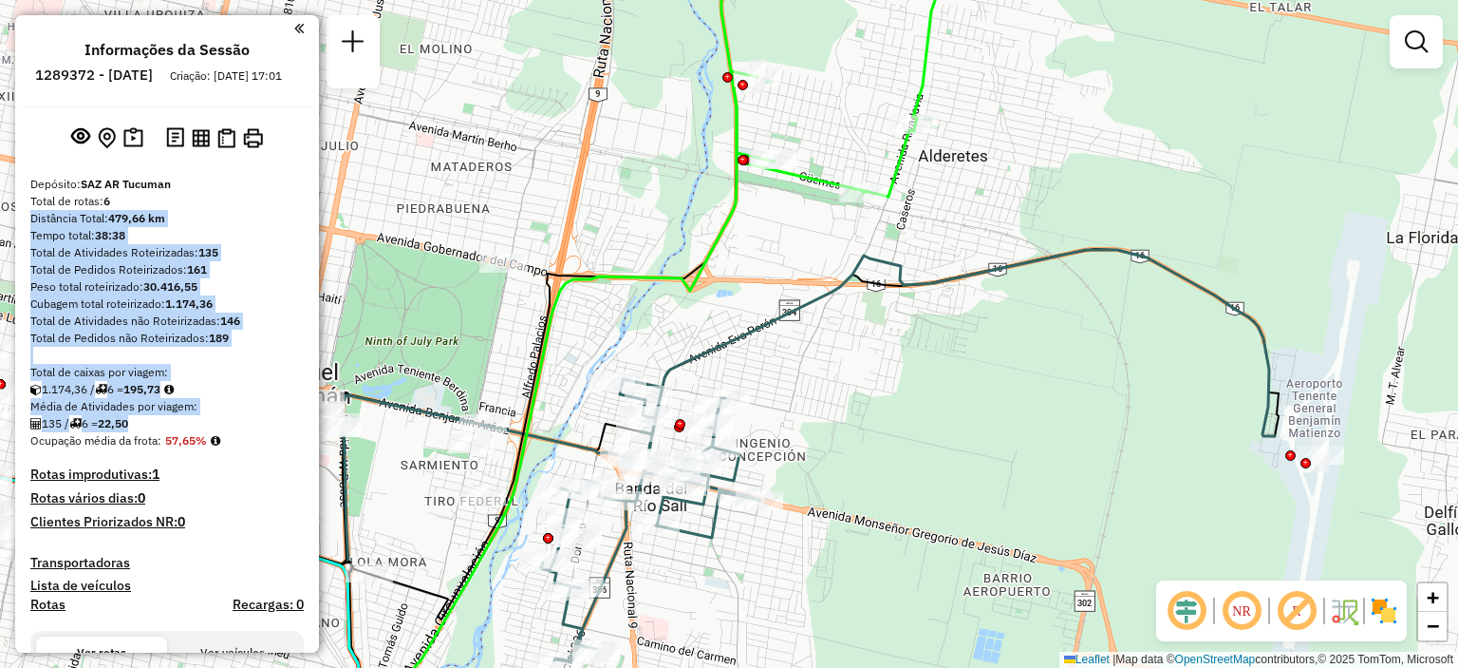
drag, startPoint x: 312, startPoint y: 210, endPoint x: 295, endPoint y: 351, distance: 142.5
click at [294, 437] on div "Informações da Sessão 1289372 - [DATE] Criação: [DATE] 17:01 Depósito: SAZ AR T…" at bounding box center [167, 333] width 304 height 637
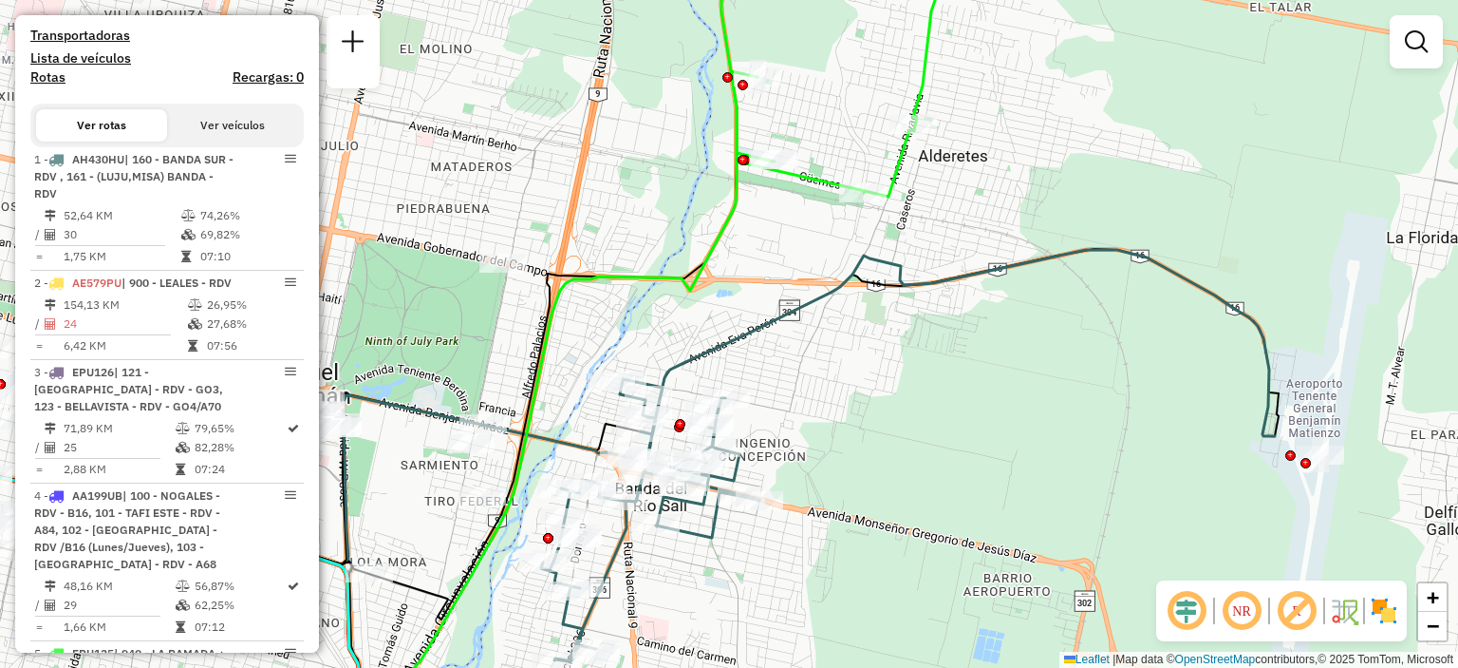
scroll to position [523, 0]
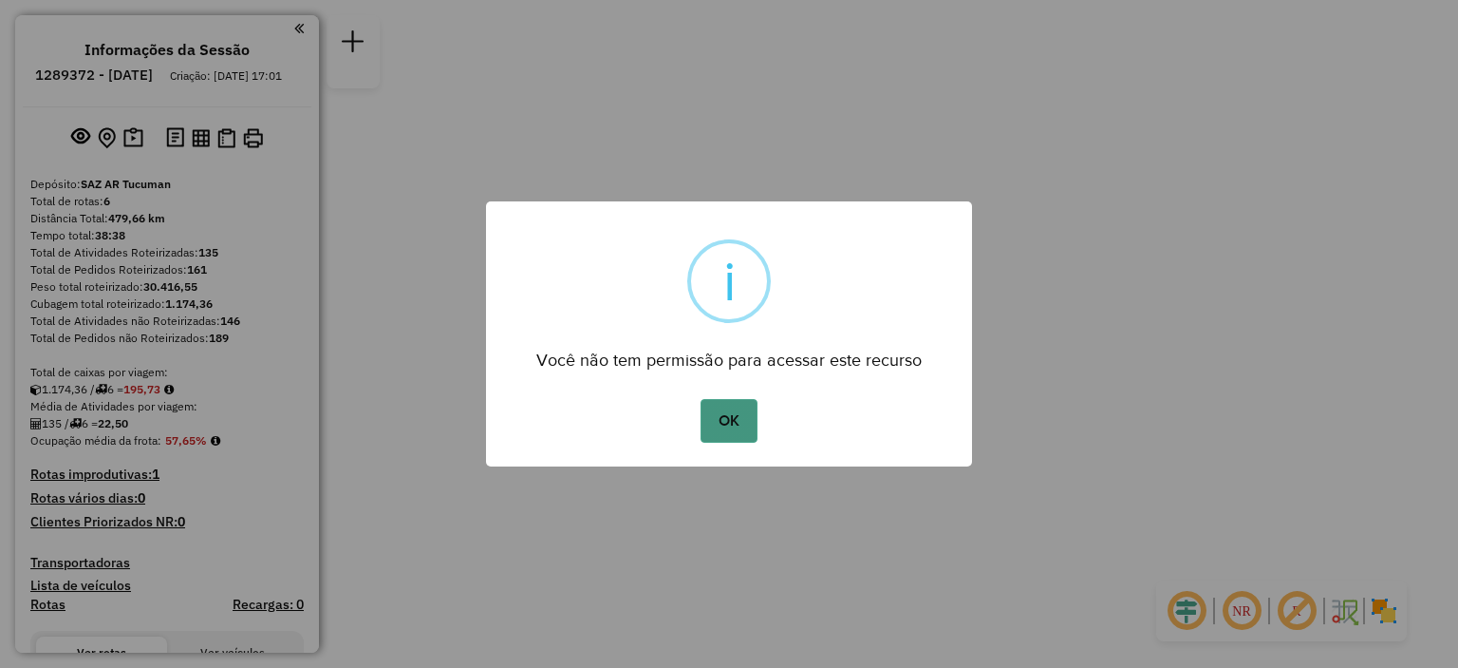
click at [746, 421] on button "OK" at bounding box center [729, 421] width 56 height 44
click at [729, 422] on button "OK" at bounding box center [729, 421] width 56 height 44
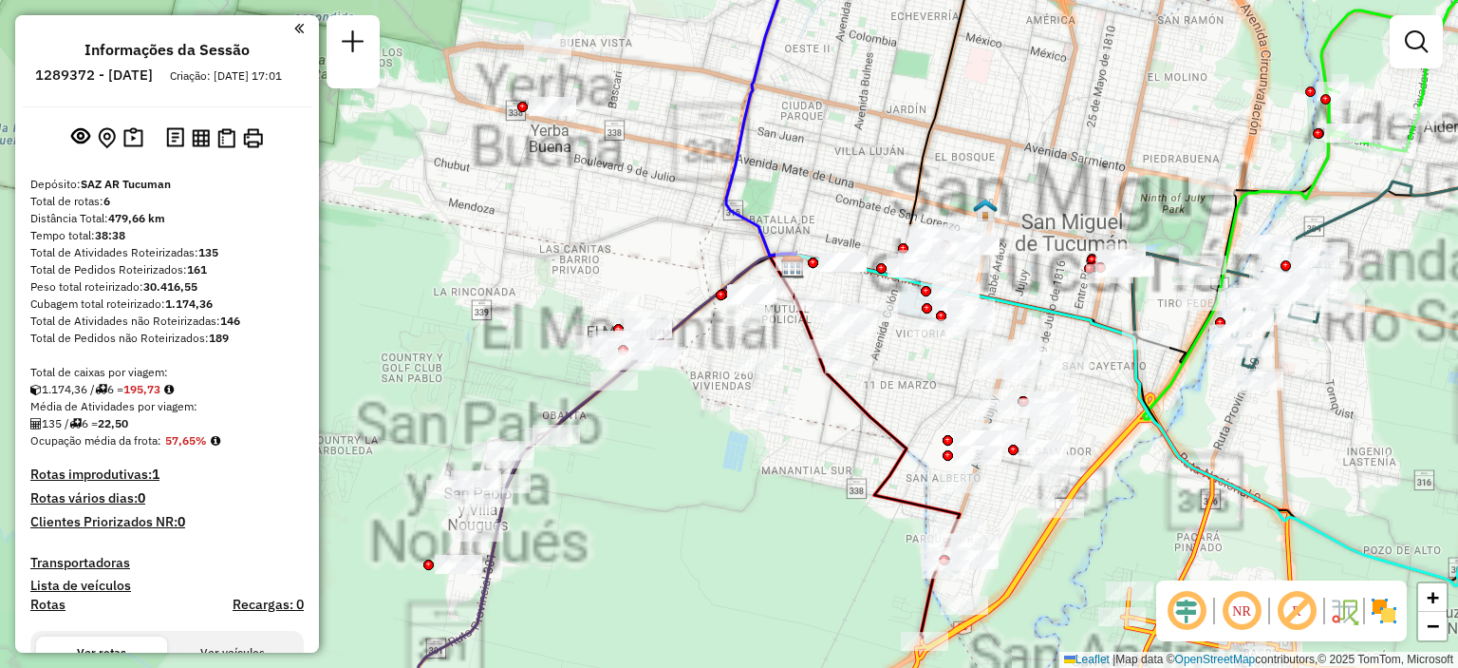
drag, startPoint x: 743, startPoint y: 536, endPoint x: 766, endPoint y: 145, distance: 390.9
click at [755, 147] on div "Janela de atendimento Grade de atendimento Capacidade Transportadoras Veículos …" at bounding box center [729, 334] width 1458 height 668
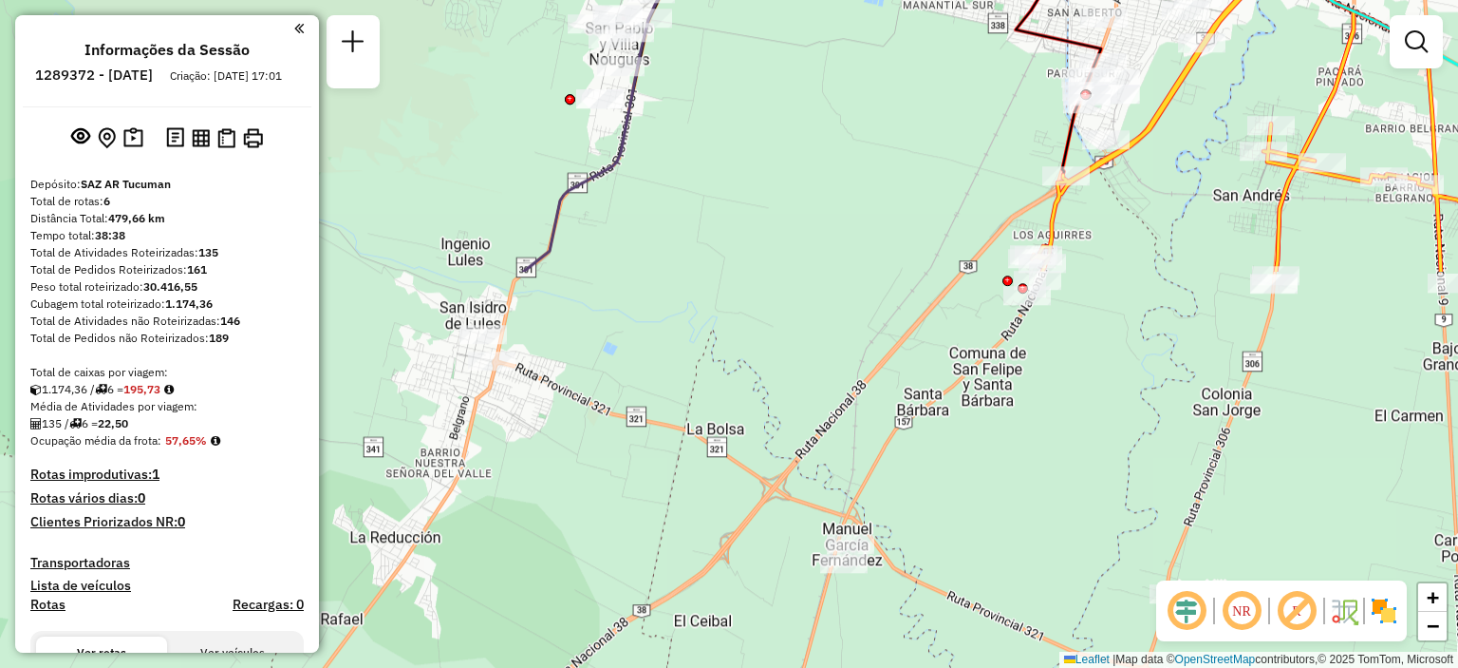
drag, startPoint x: 668, startPoint y: 516, endPoint x: 809, endPoint y: 52, distance: 484.5
click at [809, 52] on div "Janela de atendimento Grade de atendimento Capacidade Transportadoras Veículos …" at bounding box center [729, 334] width 1458 height 668
